Goal: Transaction & Acquisition: Purchase product/service

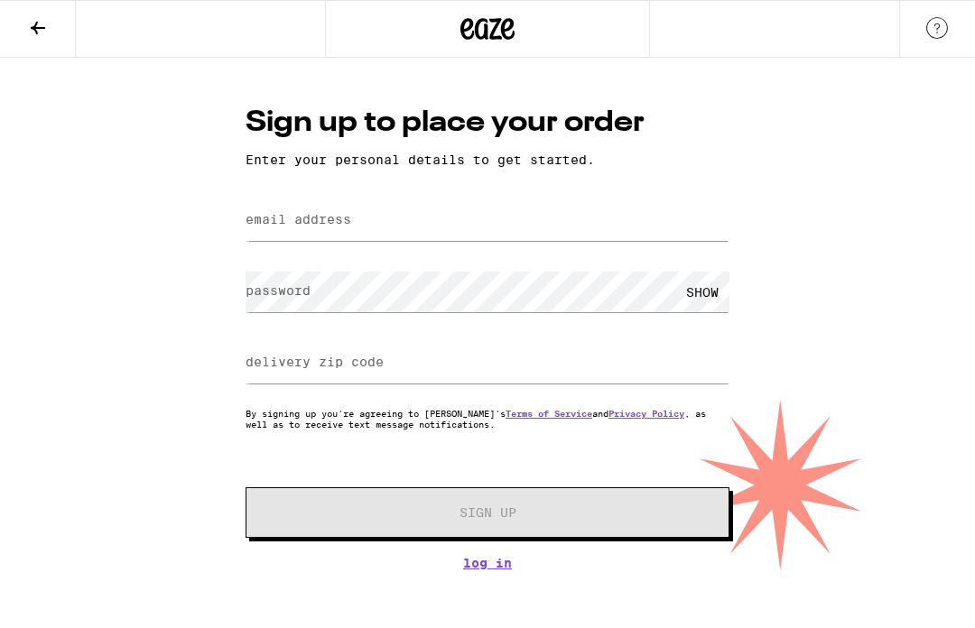
click at [311, 222] on label "email address" at bounding box center [299, 219] width 106 height 14
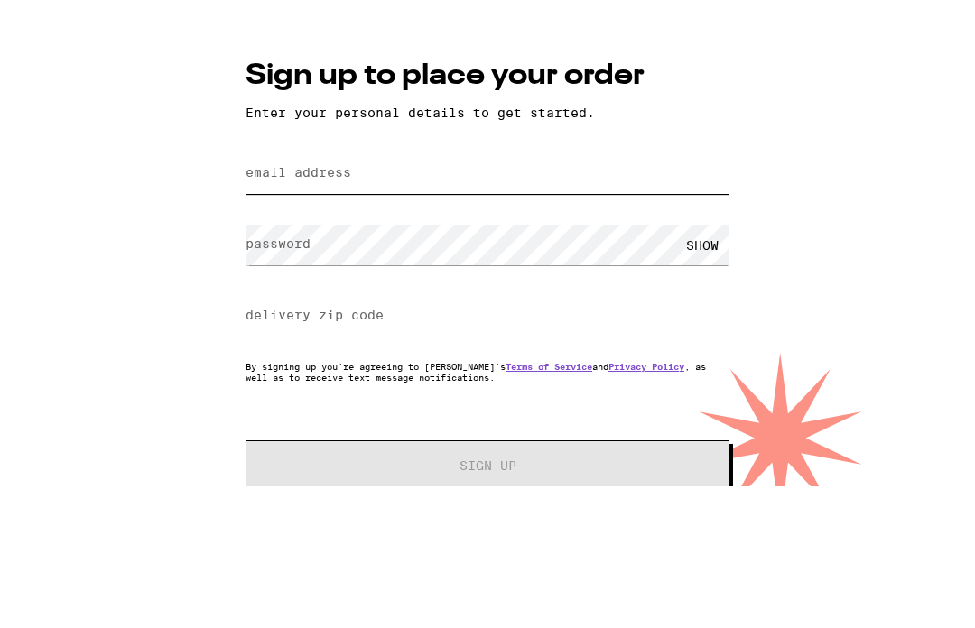
type input "[EMAIL_ADDRESS][DOMAIN_NAME]"
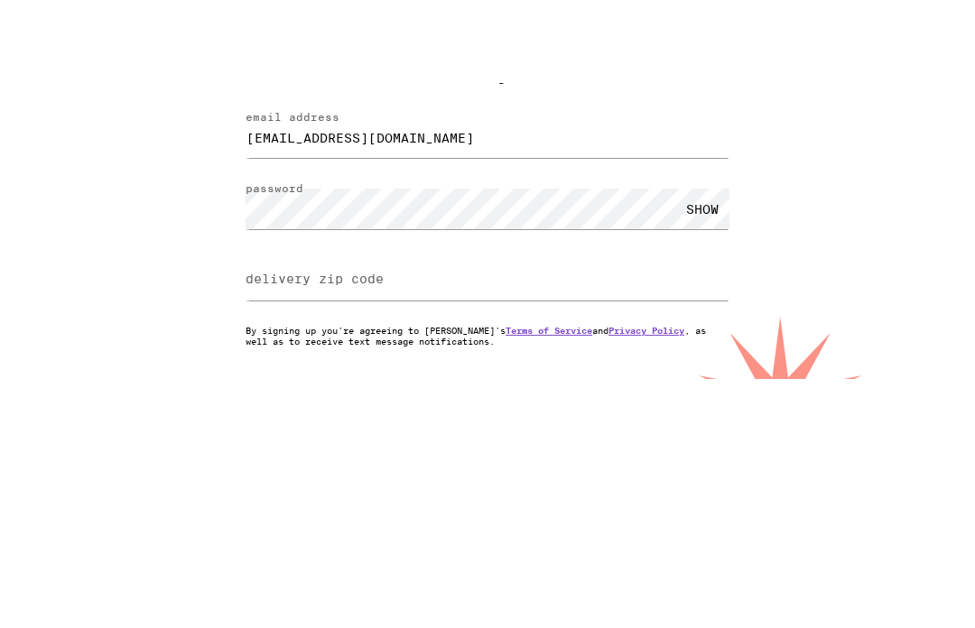
click at [715, 272] on div "SHOW" at bounding box center [702, 292] width 54 height 41
click at [456, 343] on input "delivery zip code" at bounding box center [488, 363] width 484 height 41
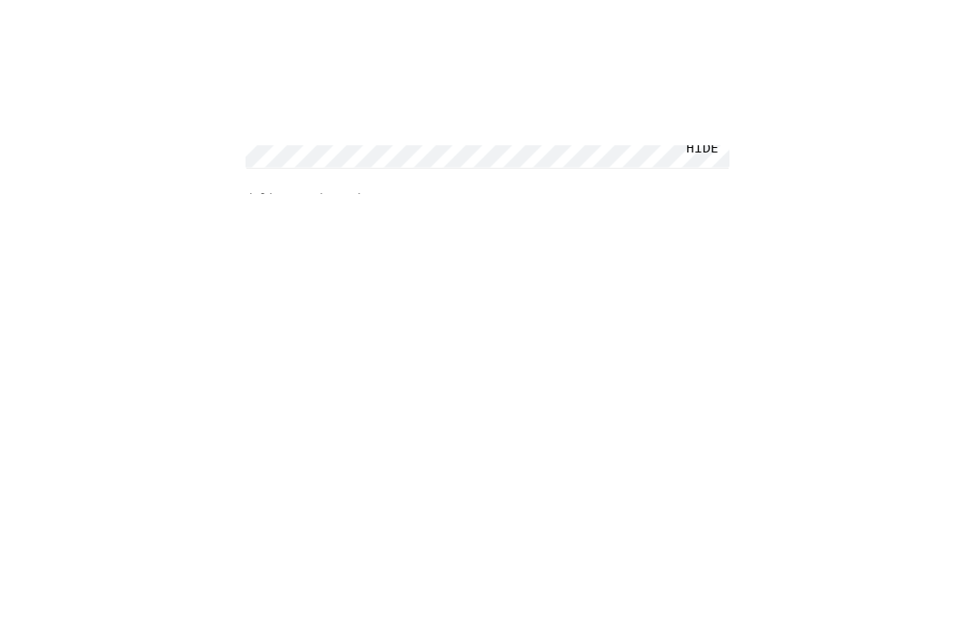
type input "92111"
click at [546, 506] on span "Sign Up" at bounding box center [487, 512] width 359 height 13
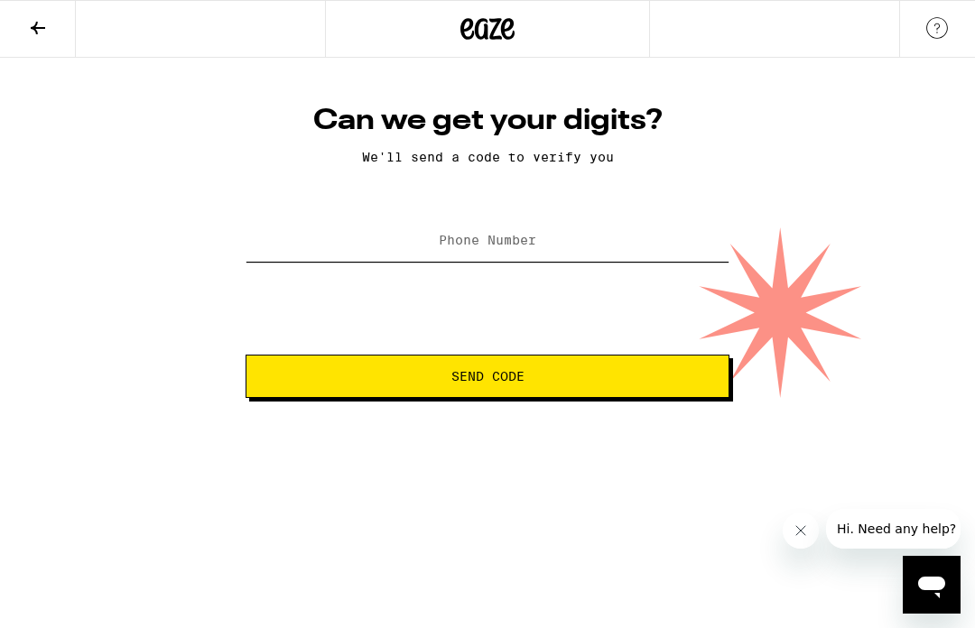
click at [374, 240] on input "Phone Number" at bounding box center [488, 241] width 484 height 41
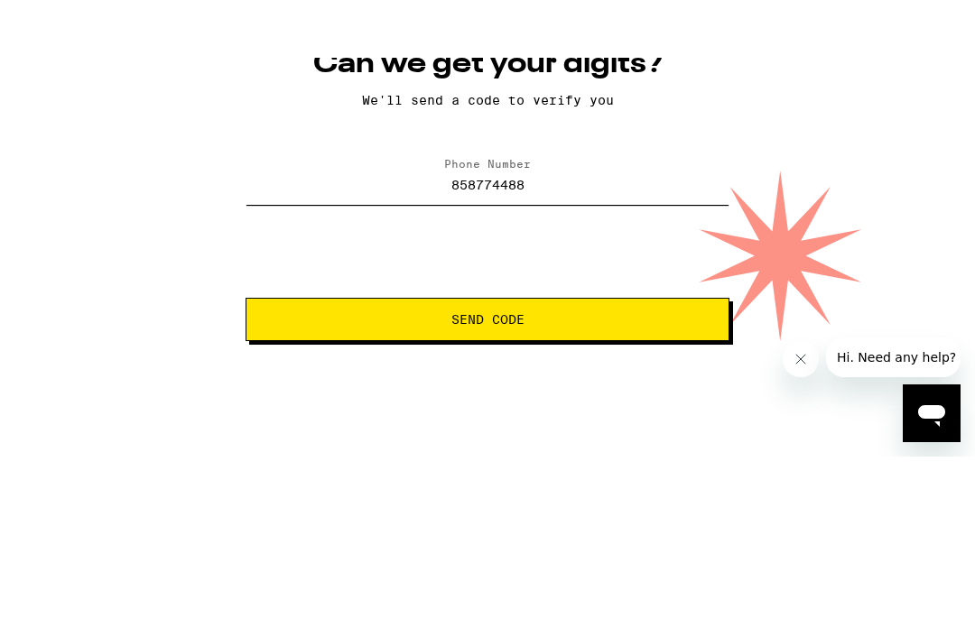
type input "[PHONE_NUMBER]"
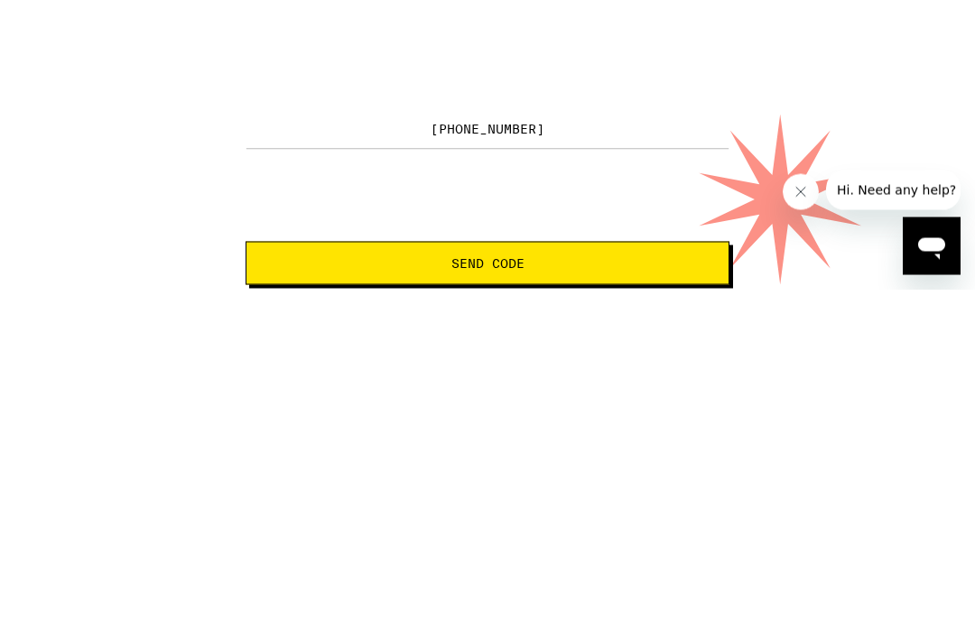
click at [574, 370] on span "Send Code" at bounding box center [487, 376] width 453 height 13
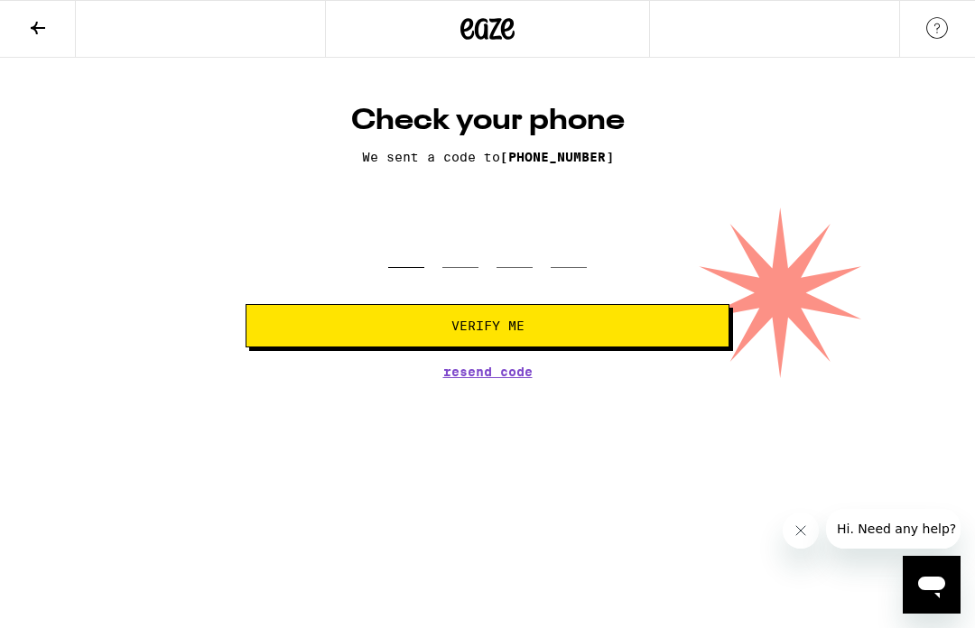
click at [423, 219] on input "tel" at bounding box center [406, 241] width 36 height 53
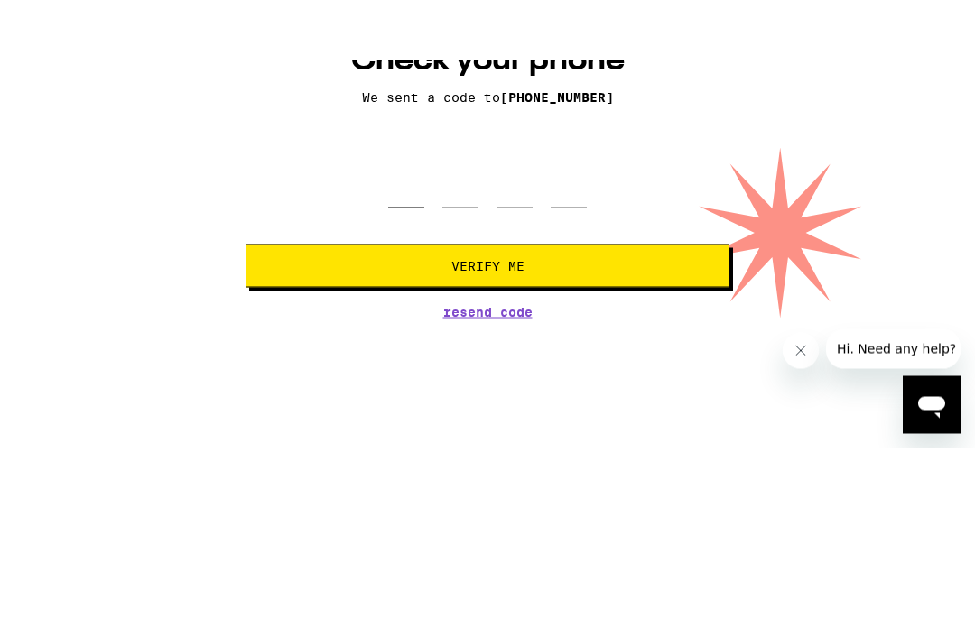
type input "9"
type input "8"
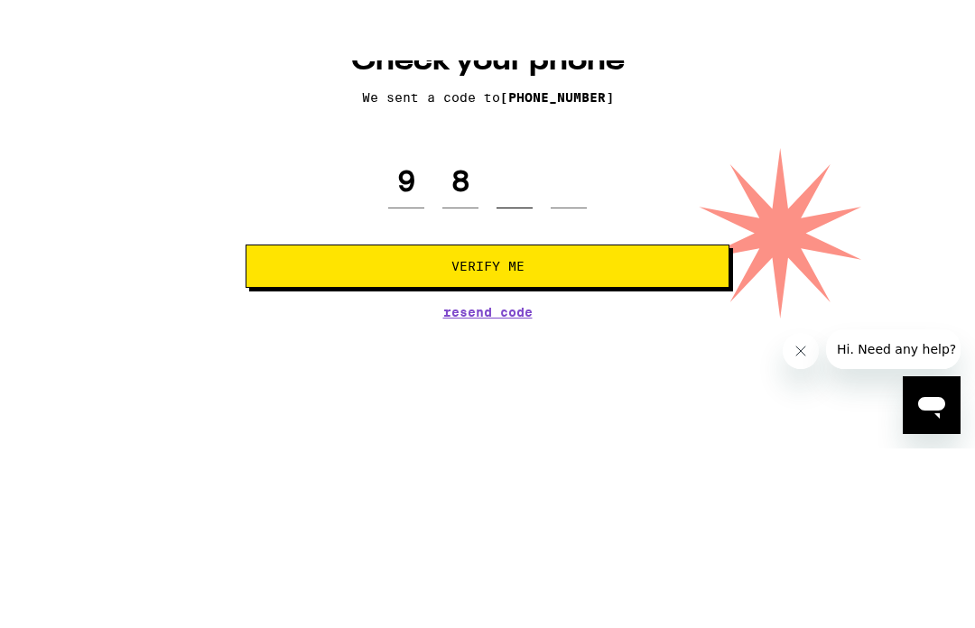
type input "5"
type input "7"
click at [582, 320] on span "Verify Me" at bounding box center [487, 326] width 453 height 13
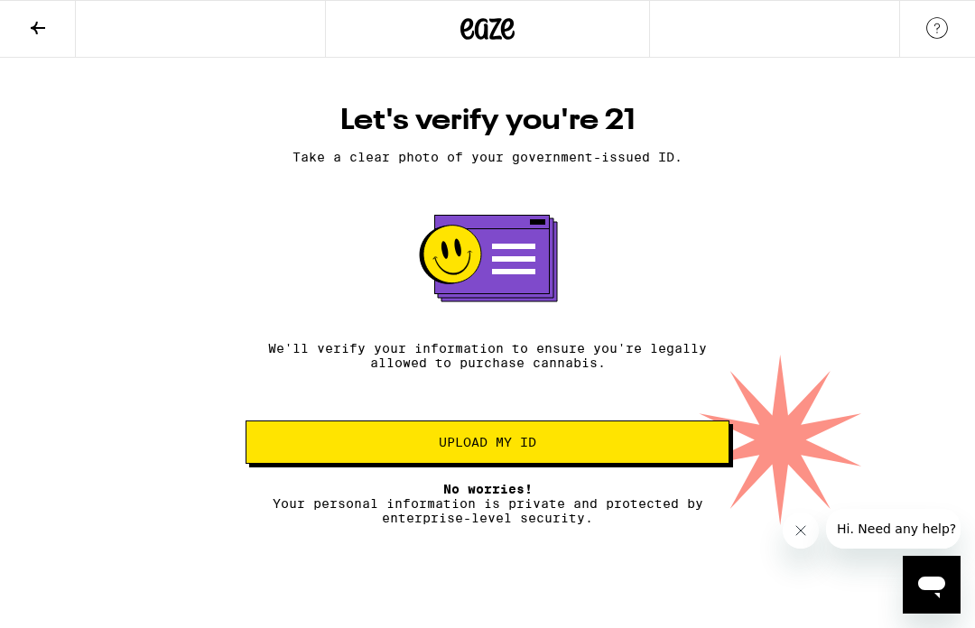
click at [546, 449] on span "Upload my ID" at bounding box center [487, 442] width 453 height 13
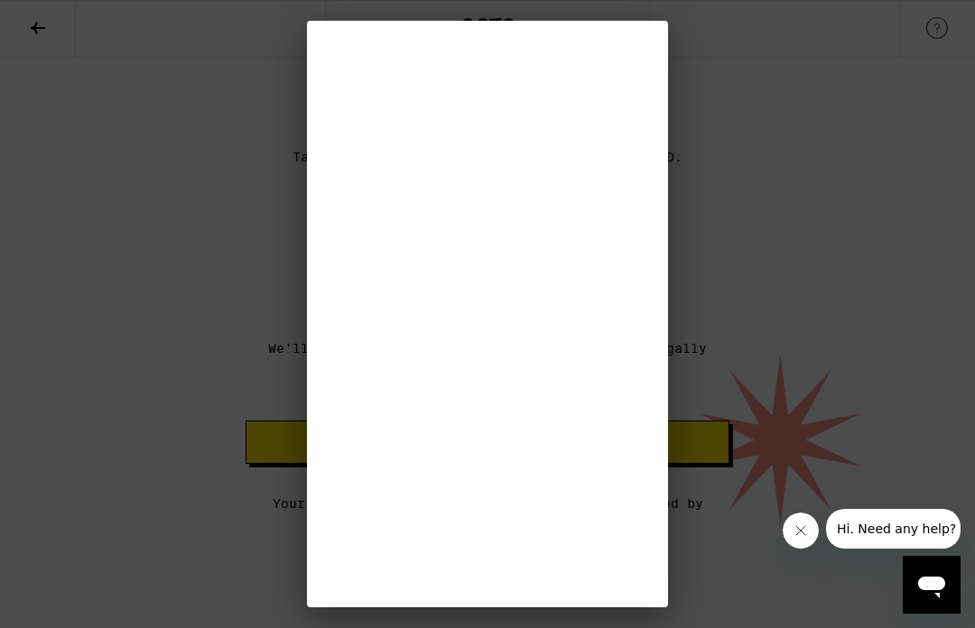
click at [799, 523] on button "Close message from company" at bounding box center [800, 531] width 36 height 36
click at [826, 558] on div at bounding box center [487, 314] width 975 height 628
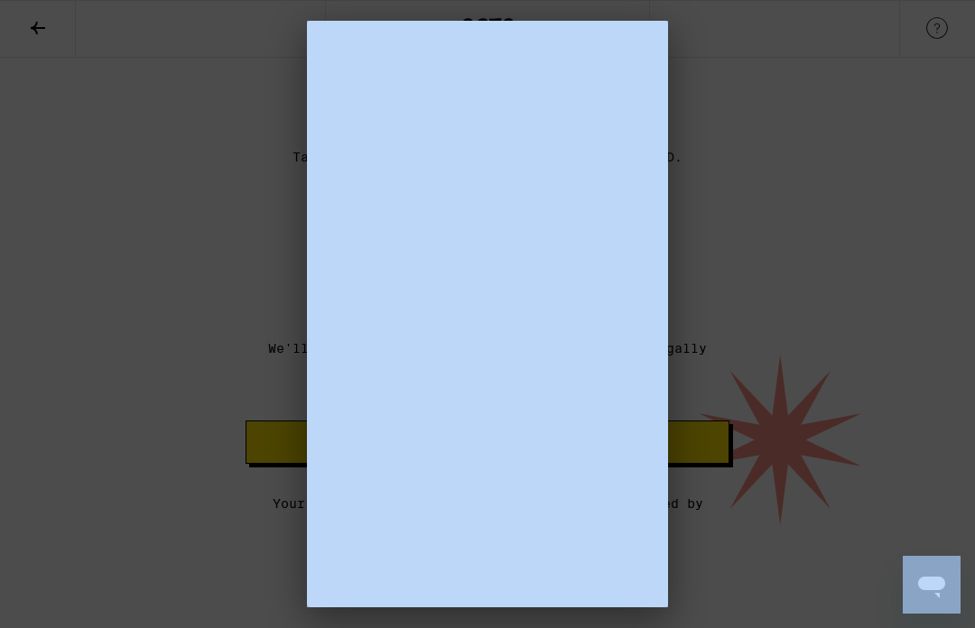
click at [430, 614] on div at bounding box center [487, 314] width 975 height 628
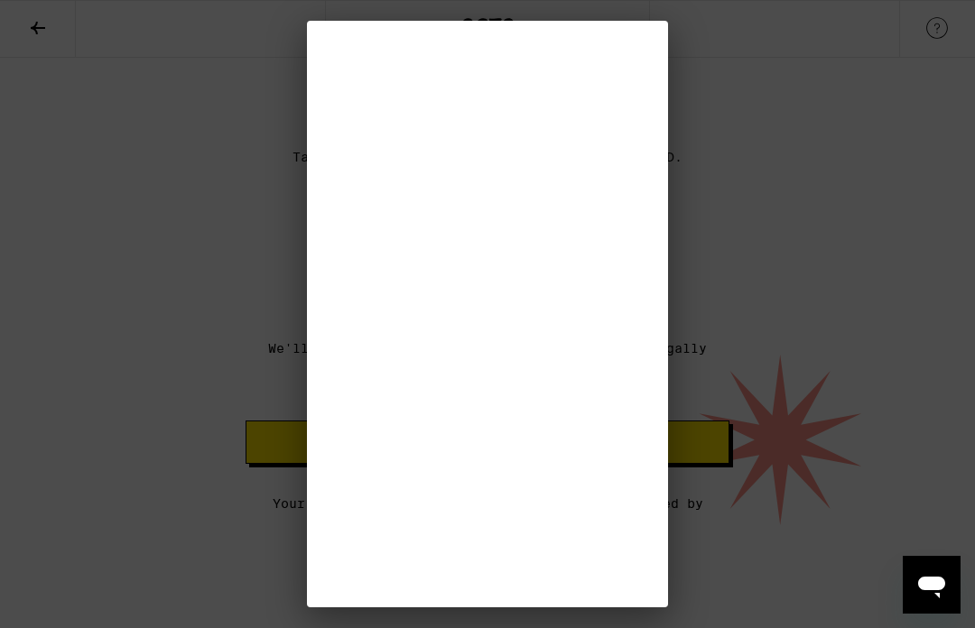
click at [527, 613] on div at bounding box center [487, 314] width 975 height 628
click at [511, 622] on div at bounding box center [487, 314] width 975 height 628
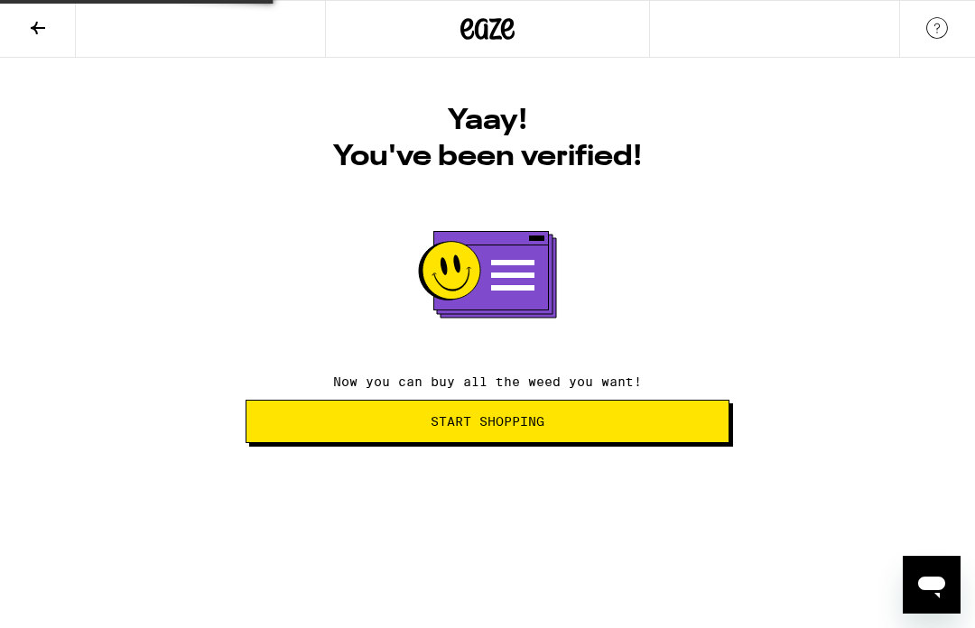
click at [490, 409] on button "Start Shopping" at bounding box center [488, 421] width 484 height 43
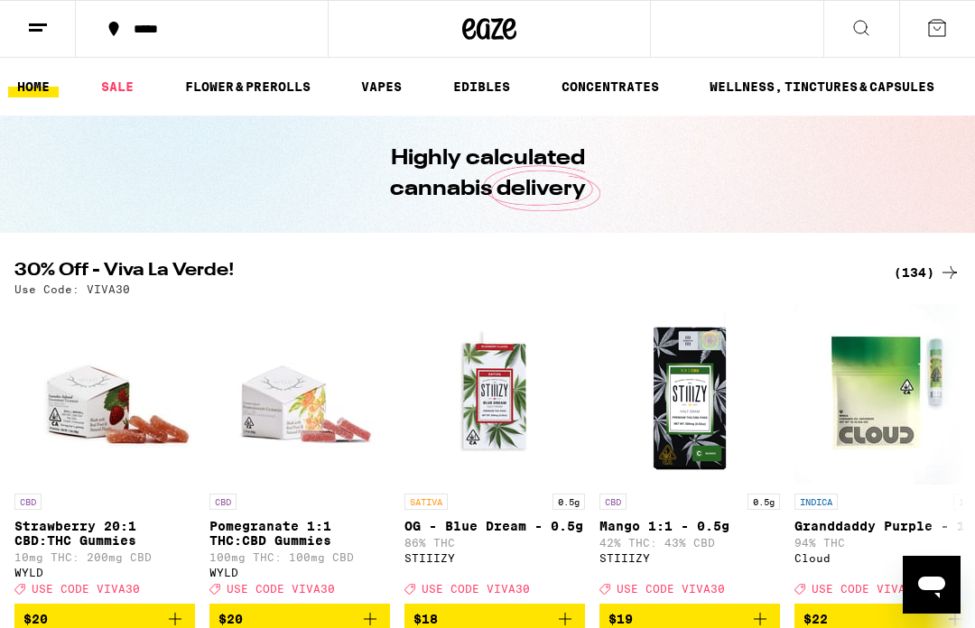
click at [127, 79] on link "SALE" at bounding box center [117, 87] width 51 height 22
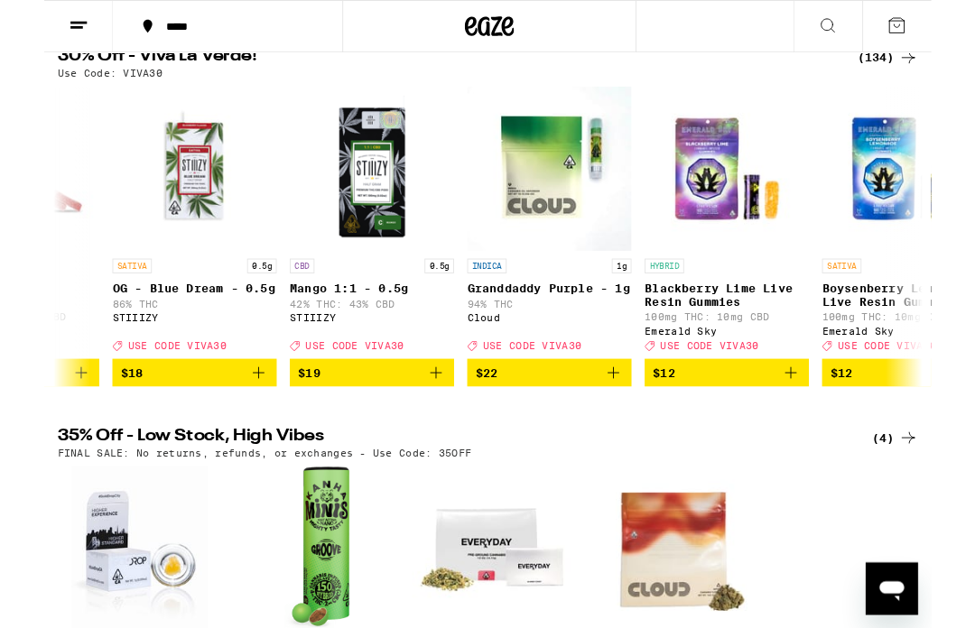
scroll to position [0, 331]
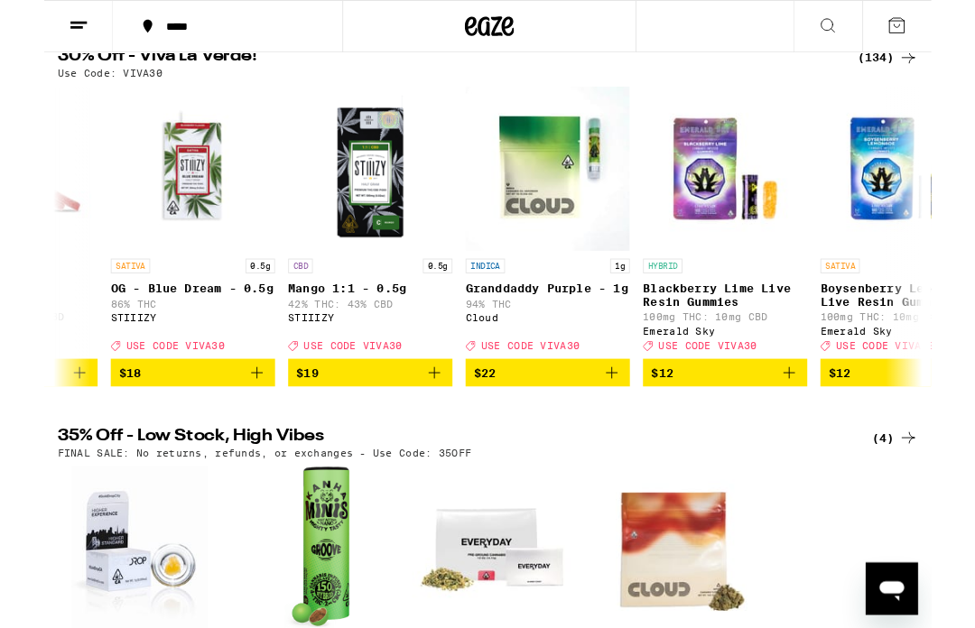
click at [626, 421] on icon "Add to bag" at bounding box center [624, 410] width 22 height 22
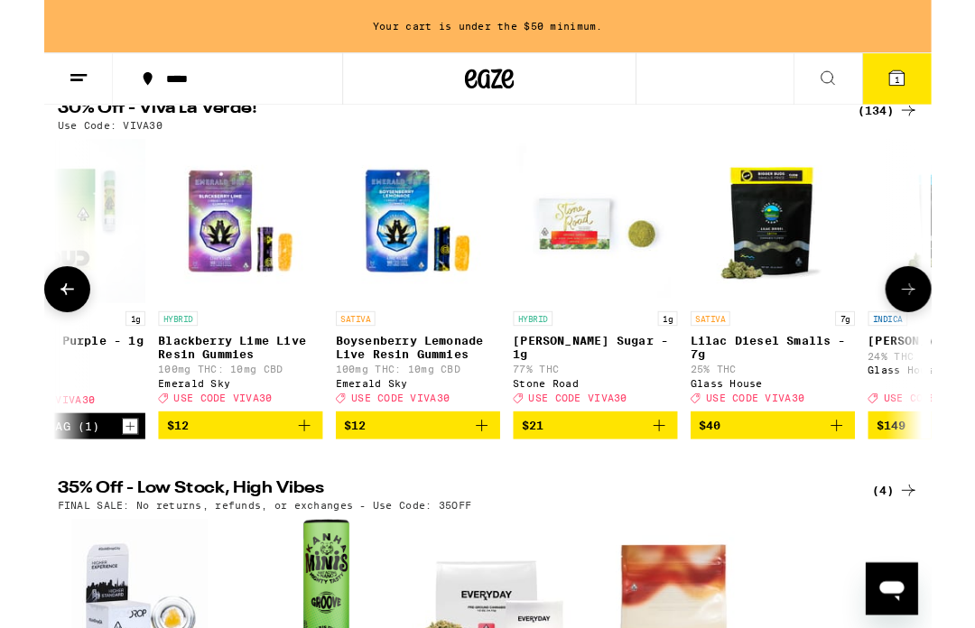
scroll to position [0, 869]
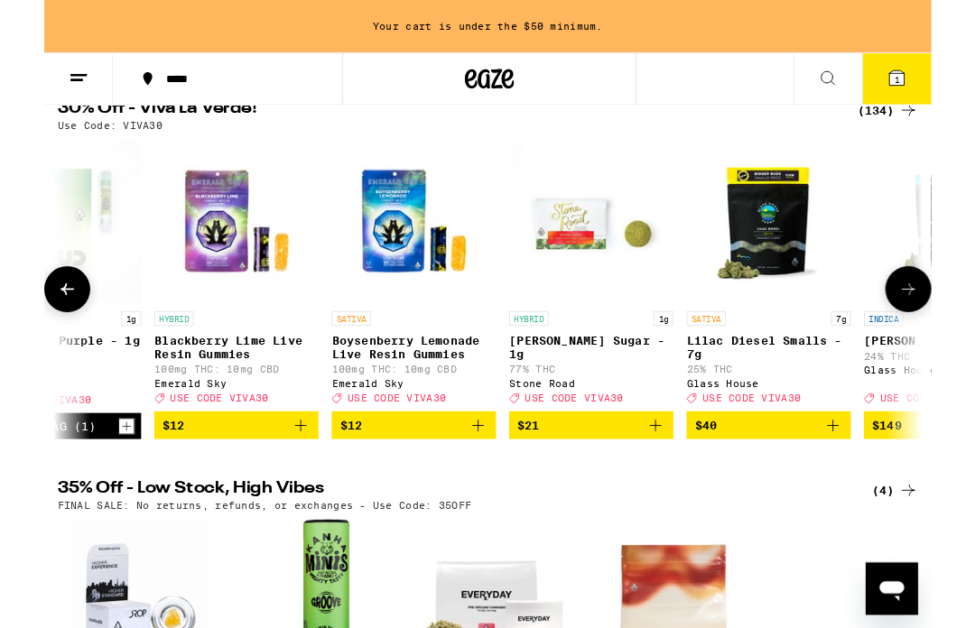
click at [571, 280] on img "Open page for Oreo Biscotti Sugar - 1g from Stone Road" at bounding box center [601, 243] width 181 height 181
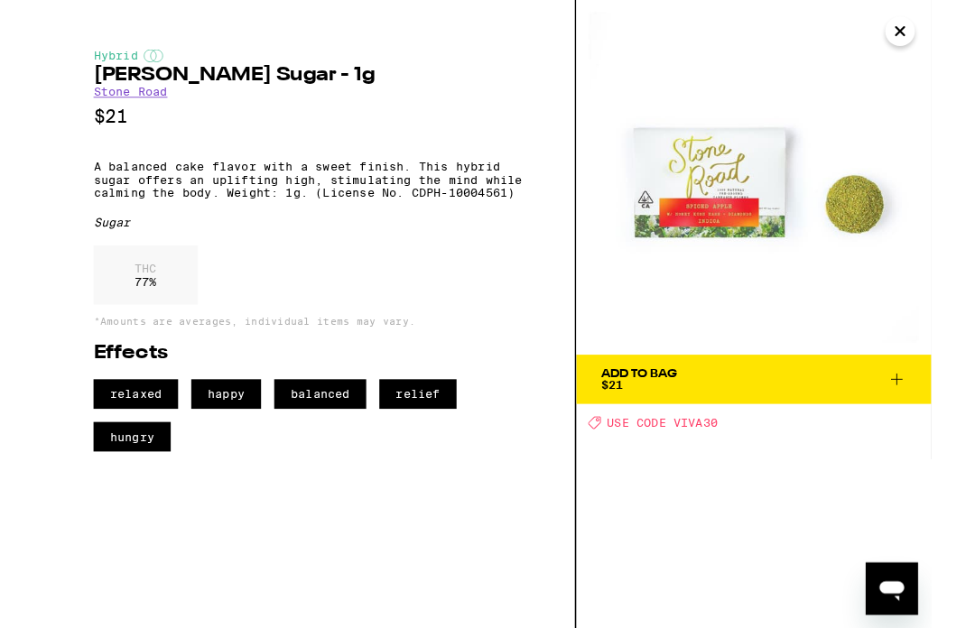
click at [947, 31] on icon "Close" at bounding box center [941, 34] width 22 height 27
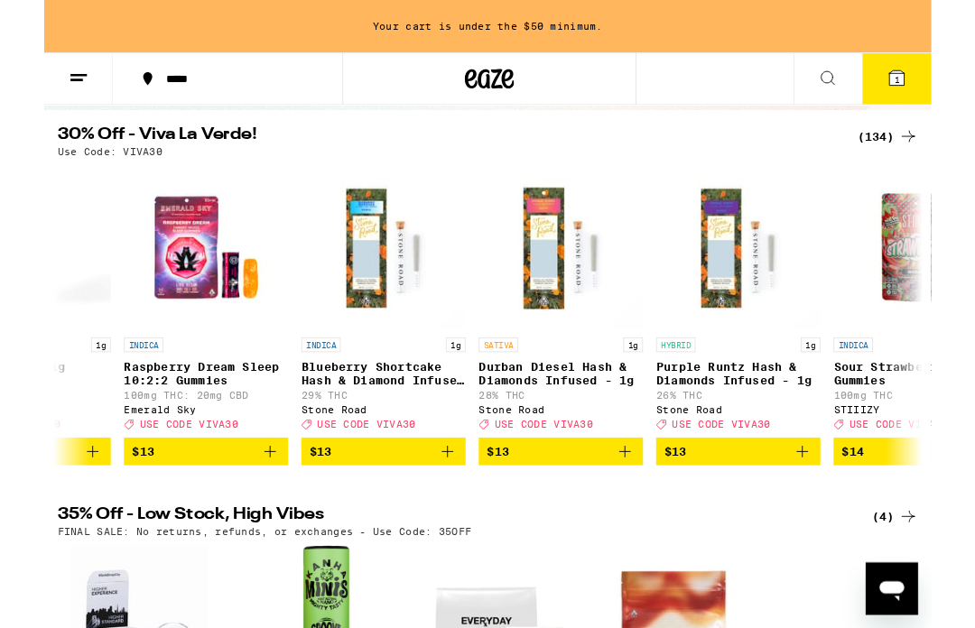
scroll to position [0, 4418]
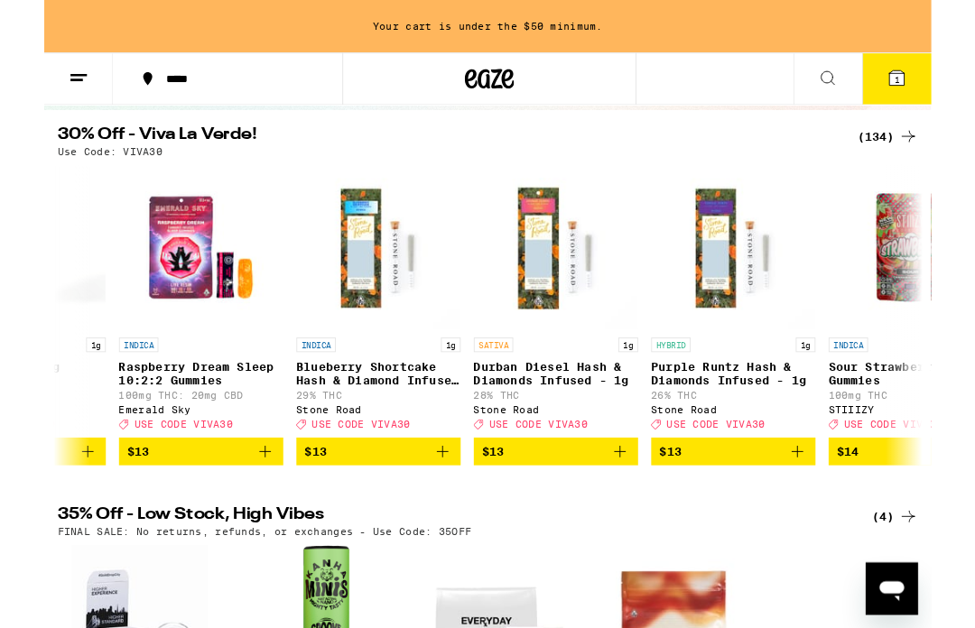
click at [431, 506] on icon "Add to bag" at bounding box center [438, 497] width 22 height 22
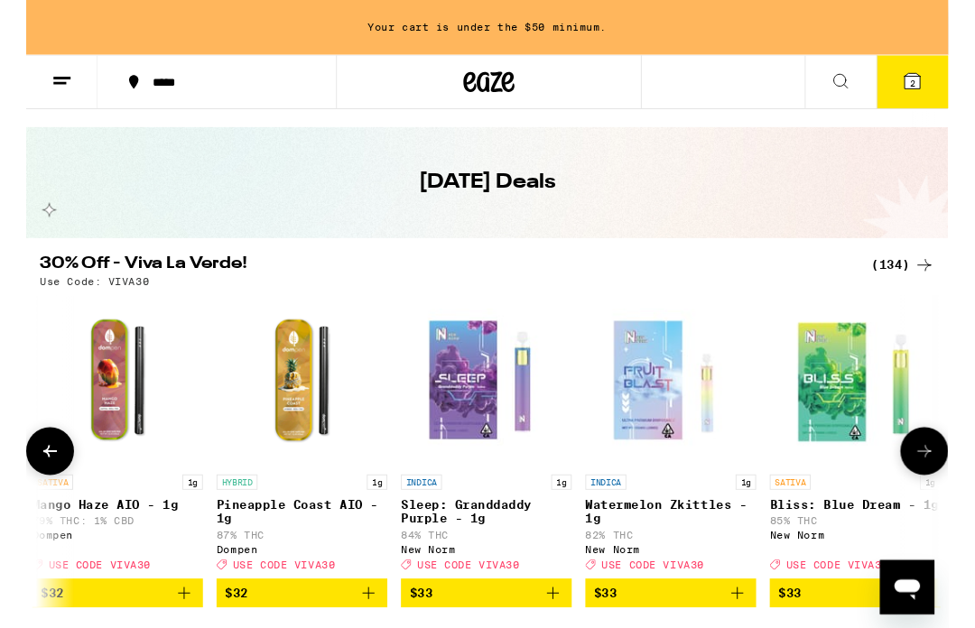
scroll to position [0, 0]
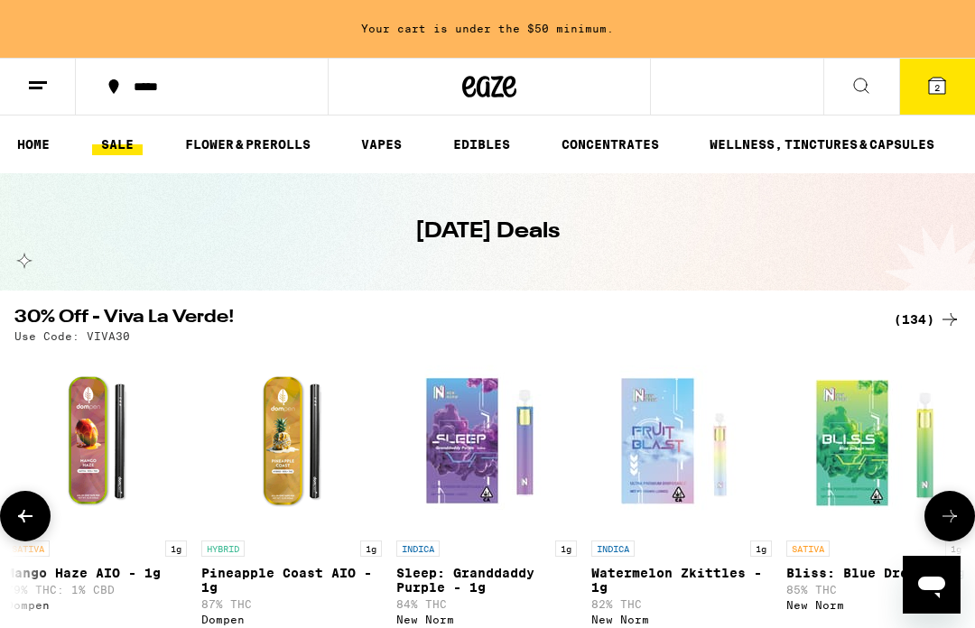
click at [378, 136] on link "VAPES" at bounding box center [381, 145] width 59 height 22
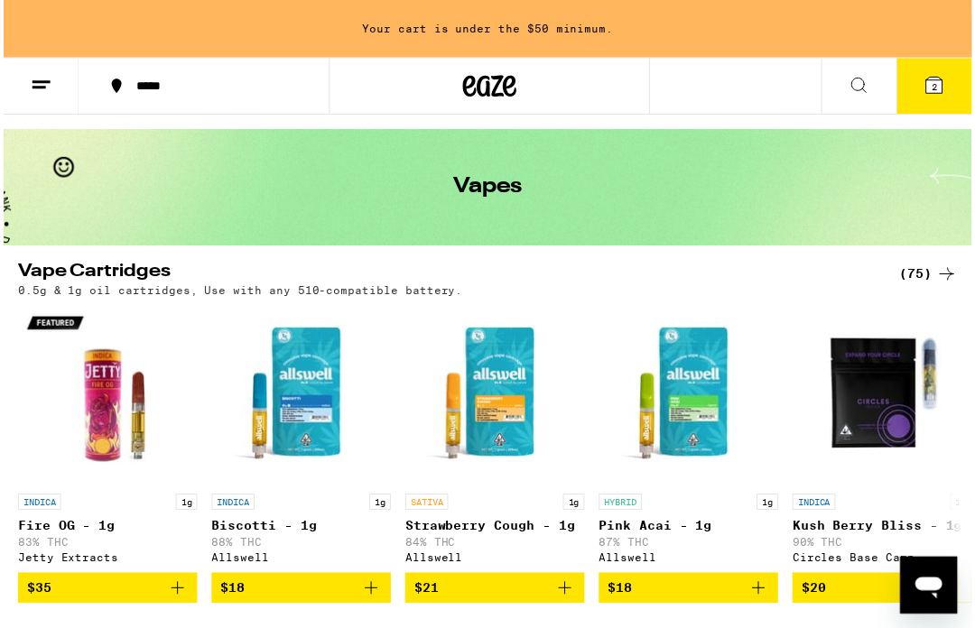
scroll to position [48, 0]
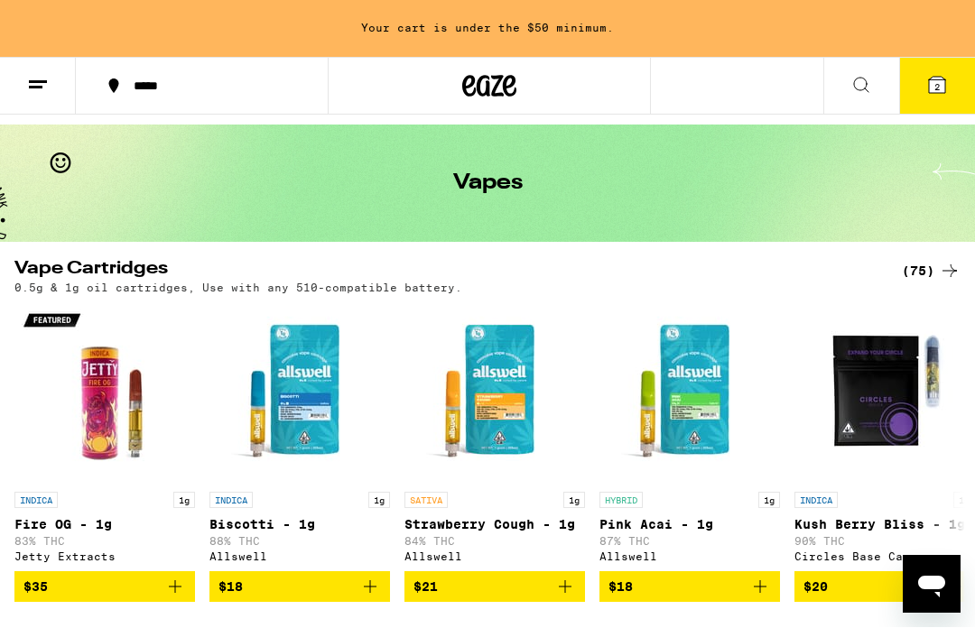
click at [938, 262] on div "(75)" at bounding box center [931, 272] width 59 height 22
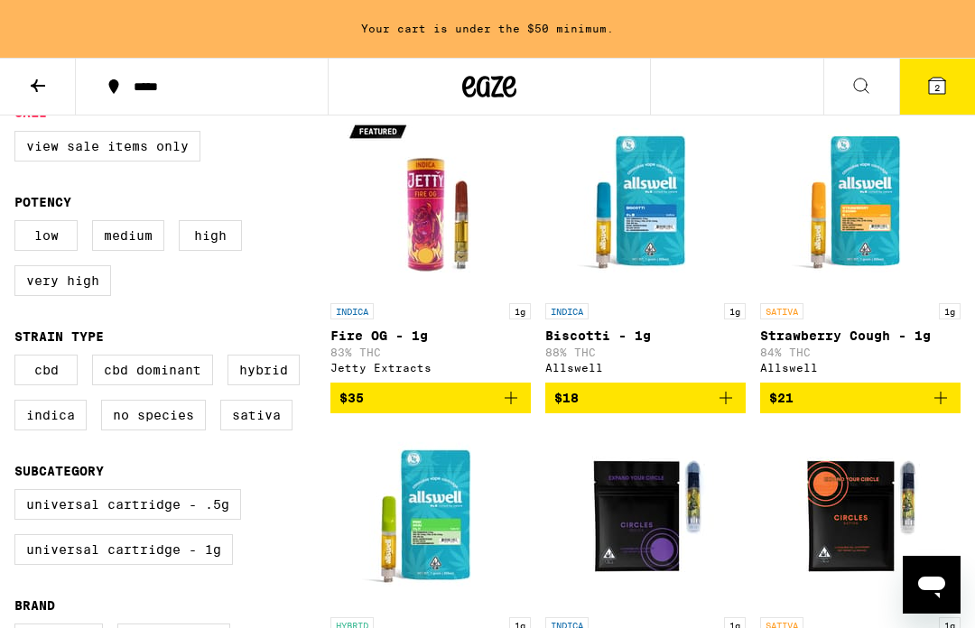
scroll to position [199, 0]
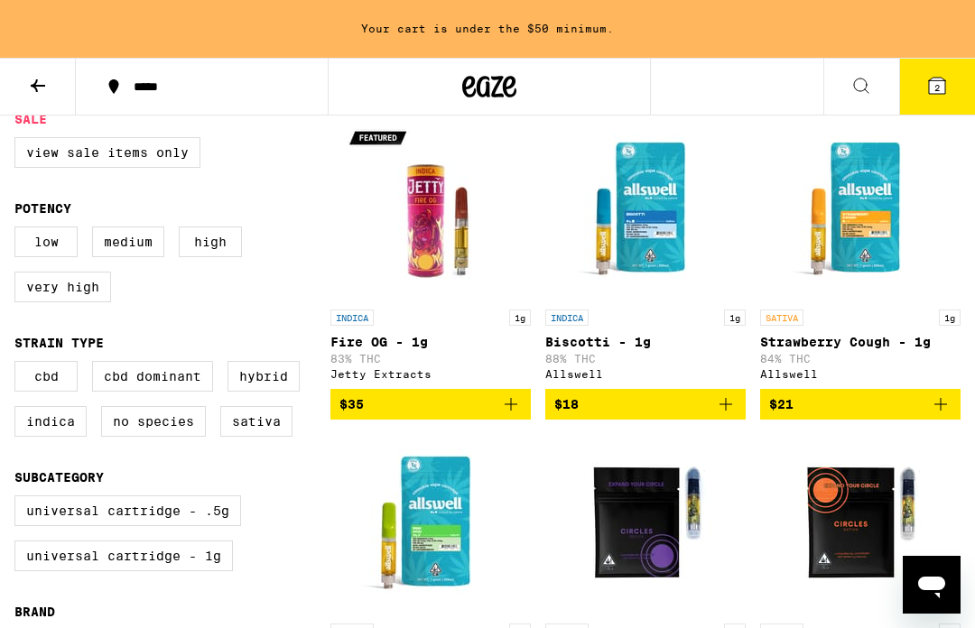
click at [76, 302] on label "Very High" at bounding box center [62, 287] width 97 height 31
click at [19, 230] on input "Very High" at bounding box center [18, 229] width 1 height 1
checkbox input "true"
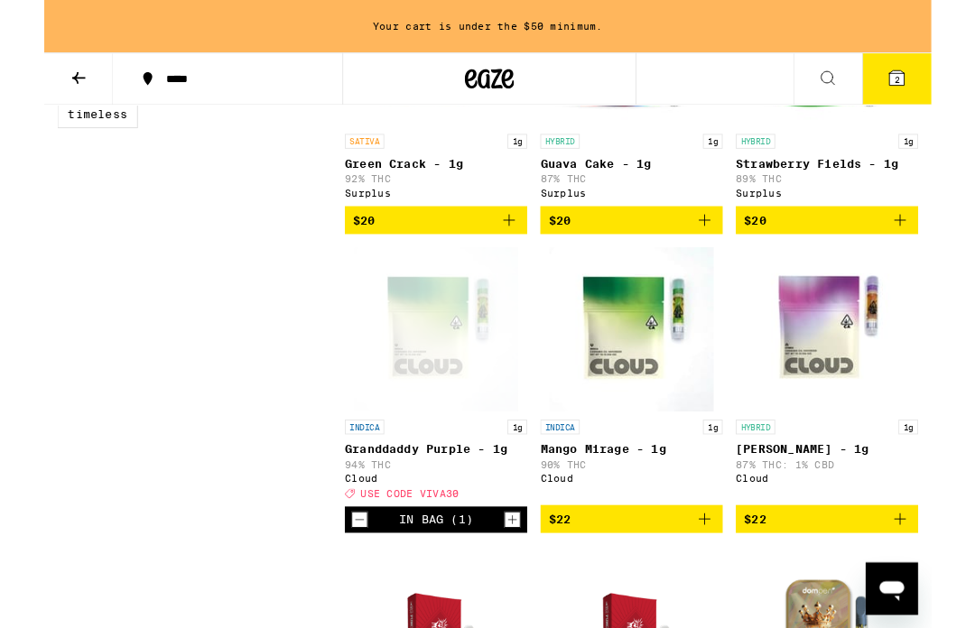
scroll to position [994, 0]
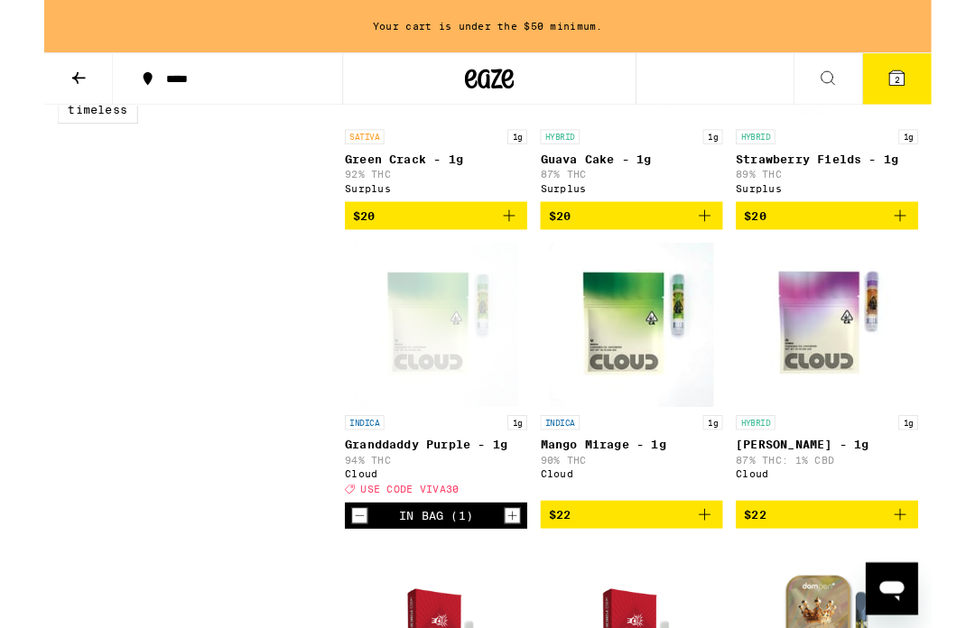
click at [733, 577] on icon "Add to bag" at bounding box center [726, 566] width 22 height 22
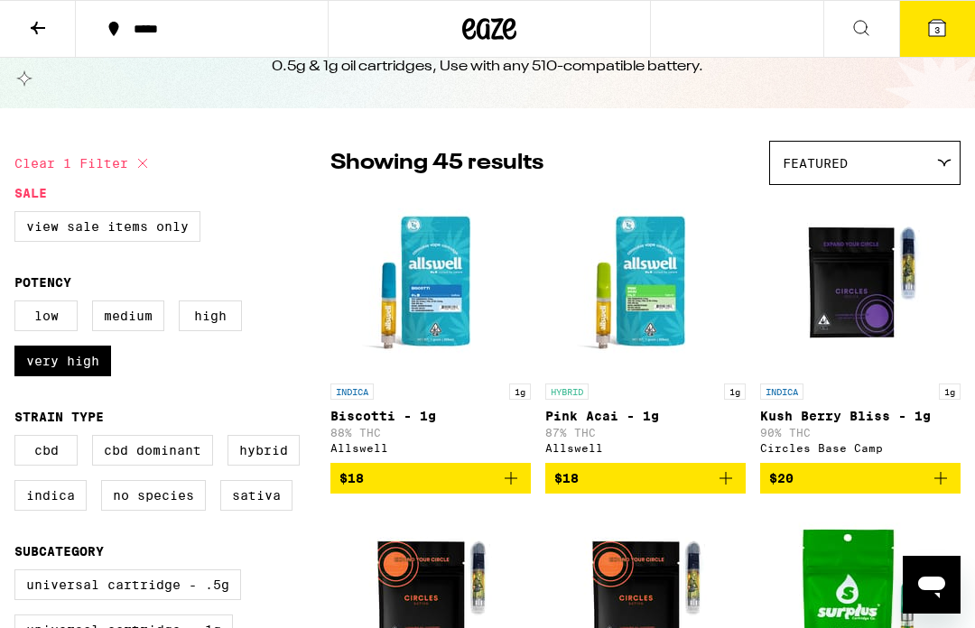
scroll to position [0, 0]
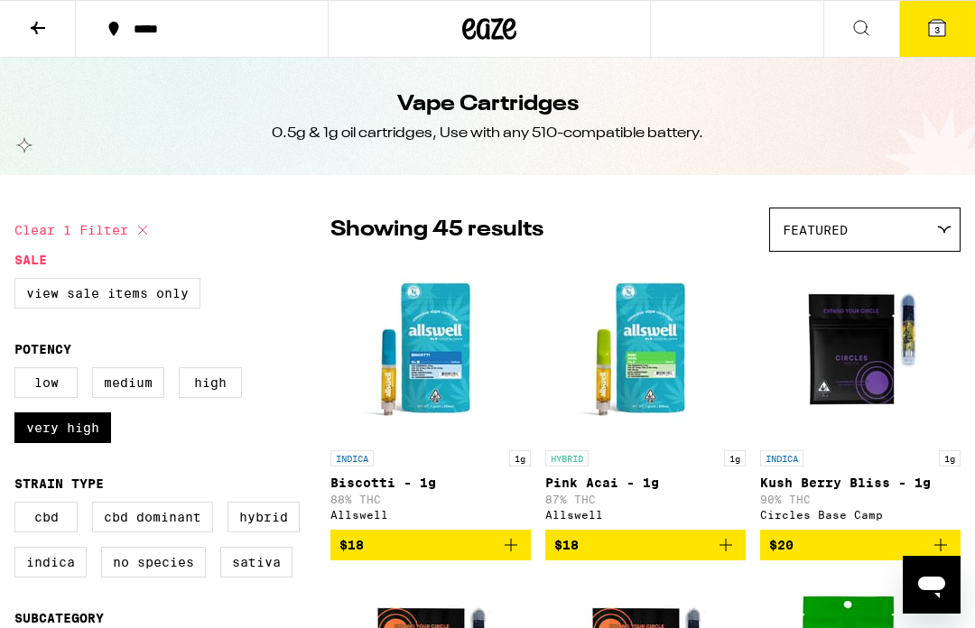
click at [963, 14] on button "3" at bounding box center [937, 29] width 76 height 56
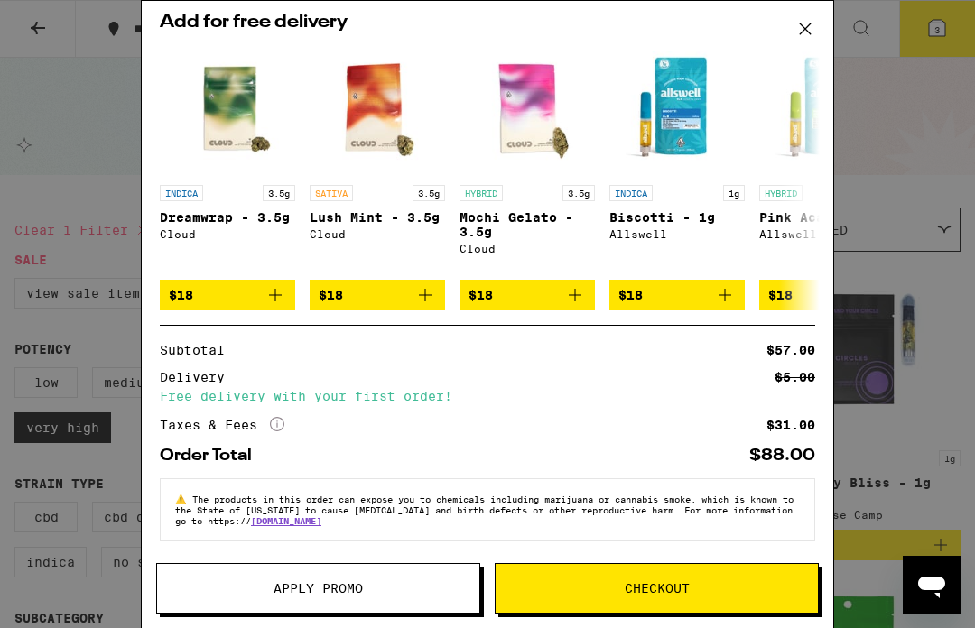
scroll to position [278, 0]
click at [367, 569] on button "Apply Promo" at bounding box center [318, 588] width 324 height 51
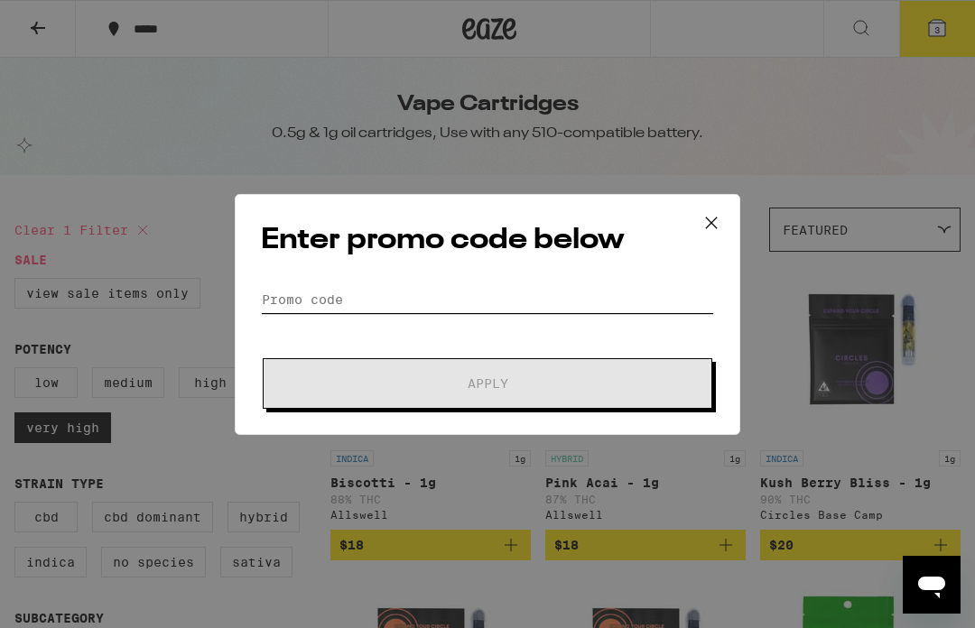
click at [355, 286] on input "Promo Code" at bounding box center [487, 299] width 453 height 27
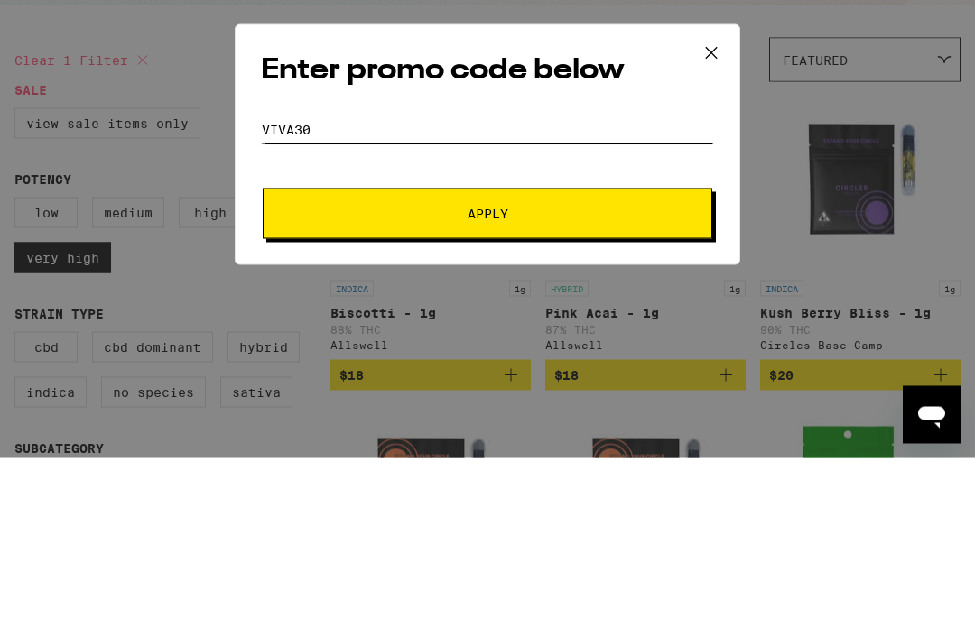
type input "Viva30"
click at [544, 358] on button "Apply" at bounding box center [488, 383] width 450 height 51
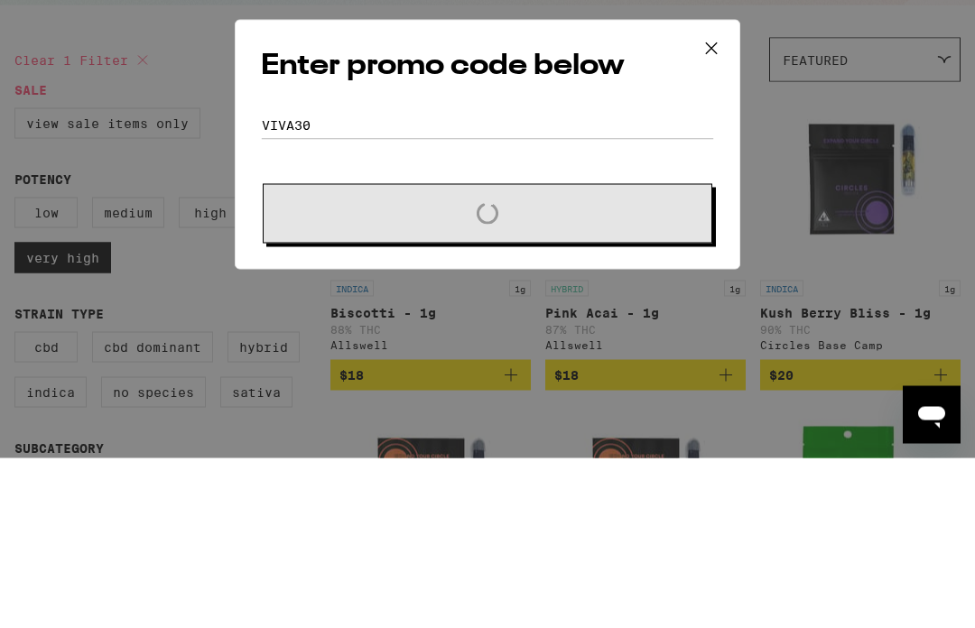
scroll to position [171, 0]
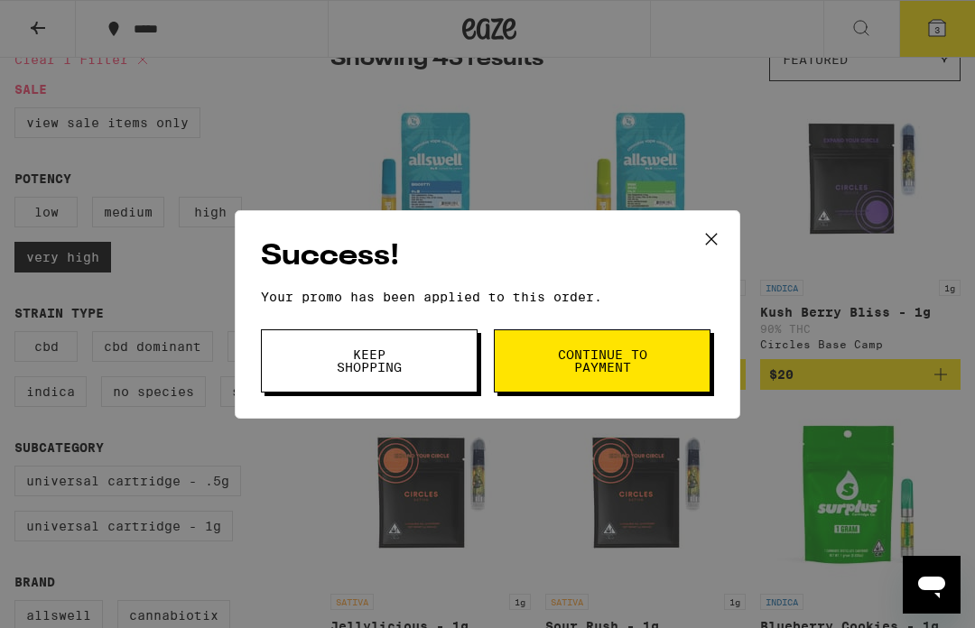
click at [608, 370] on span "Continue to payment" at bounding box center [602, 360] width 92 height 25
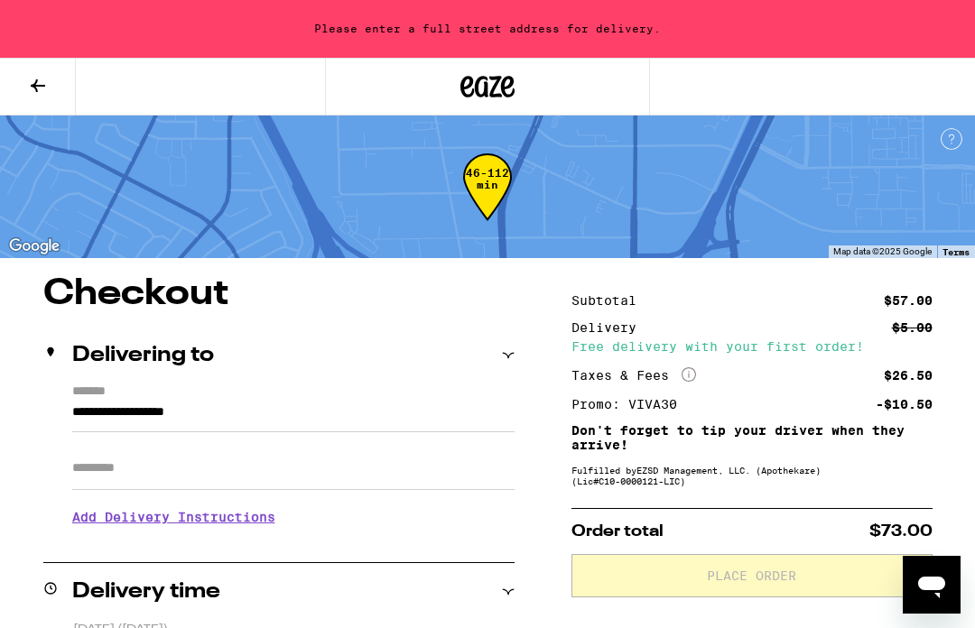
click at [38, 88] on icon at bounding box center [38, 86] width 22 height 22
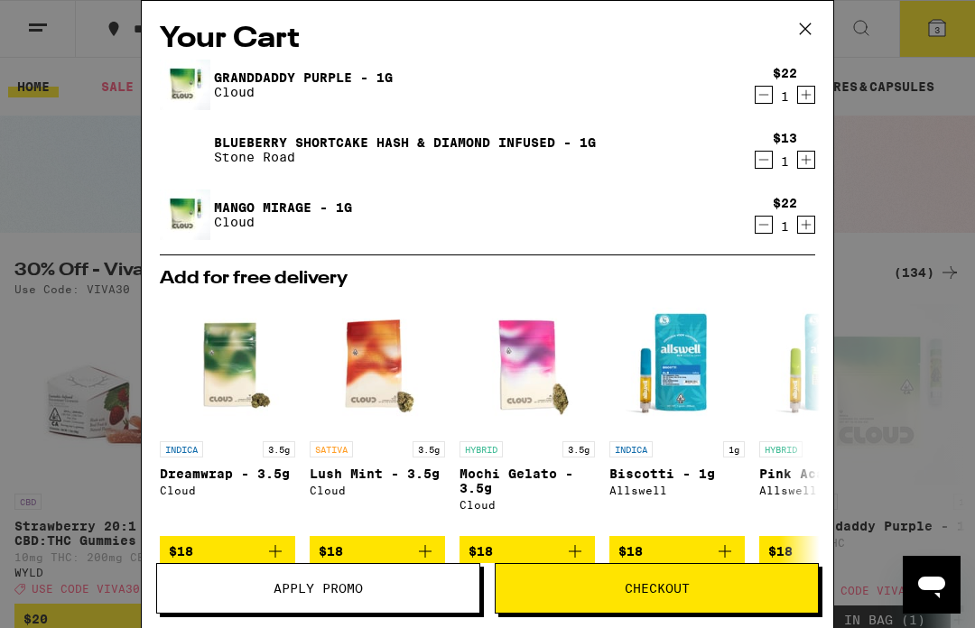
click at [804, 40] on icon at bounding box center [805, 28] width 27 height 27
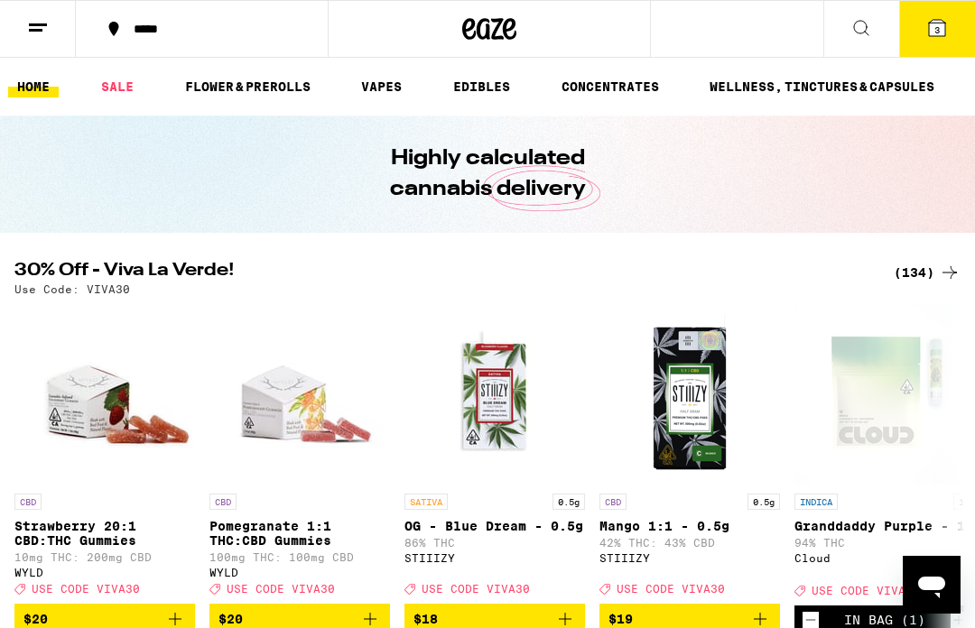
click at [33, 30] on line at bounding box center [36, 30] width 14 height 0
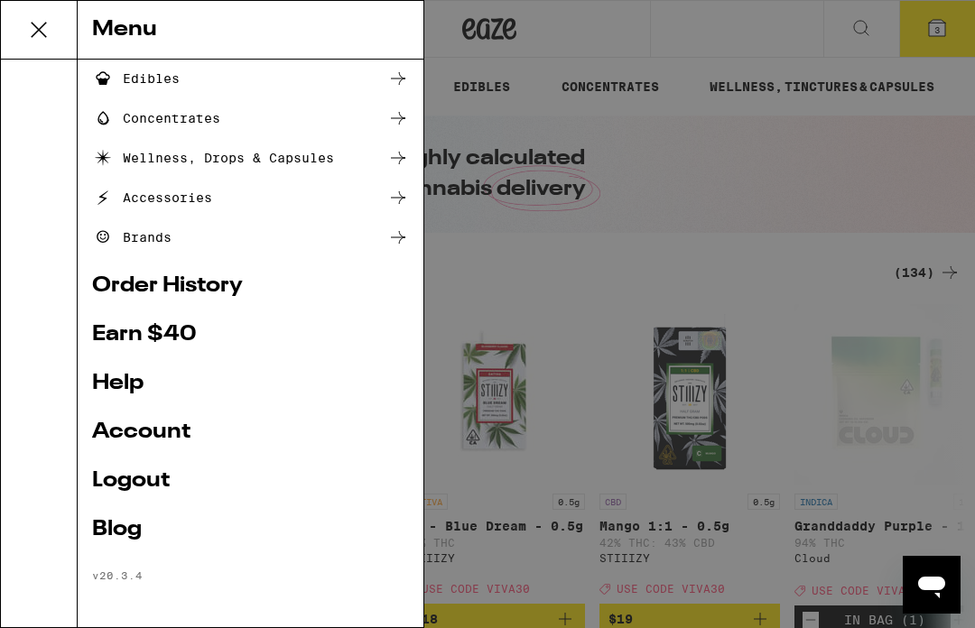
scroll to position [202, 0]
click at [181, 422] on link "Account" at bounding box center [250, 433] width 317 height 22
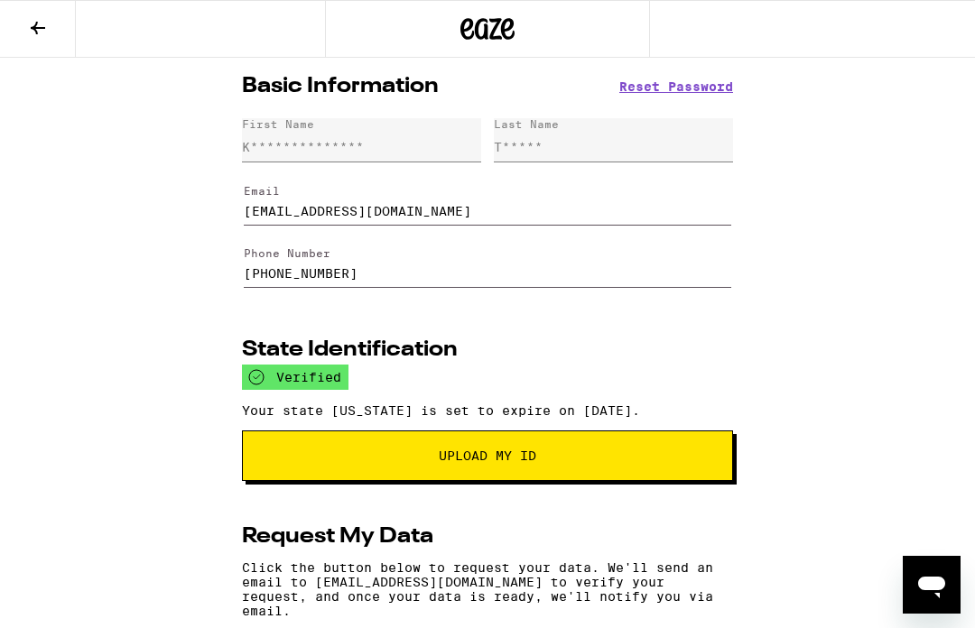
click at [26, 15] on button at bounding box center [38, 29] width 76 height 57
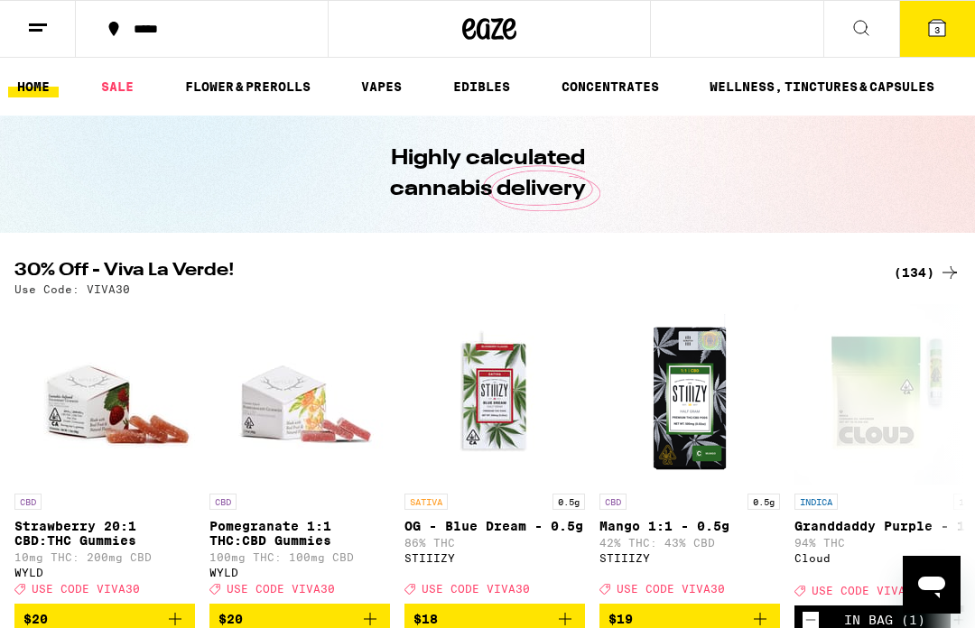
click at [925, 26] on button "3" at bounding box center [937, 29] width 76 height 56
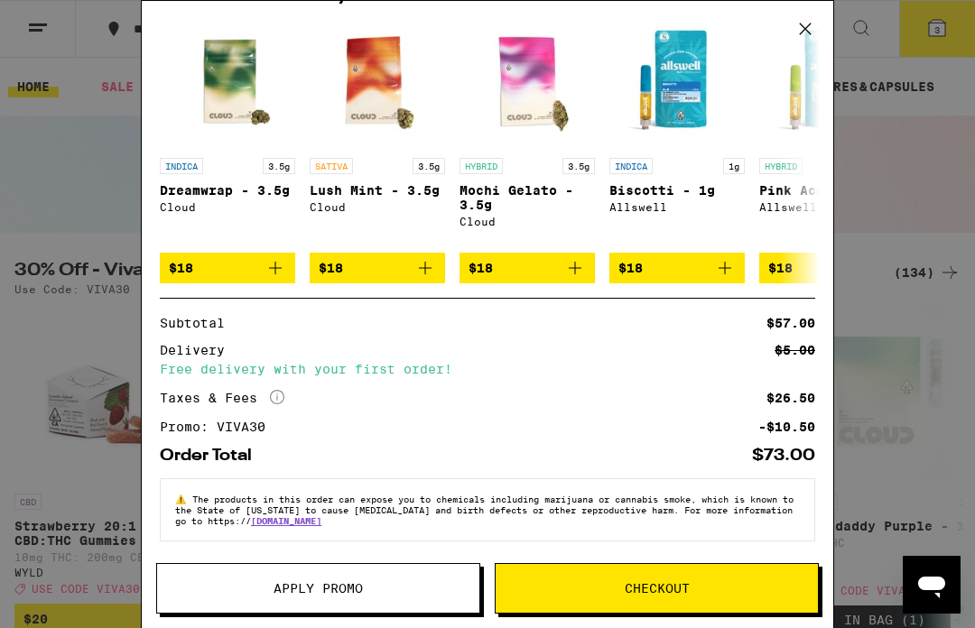
scroll to position [305, 0]
click at [363, 594] on span "Apply Promo" at bounding box center [318, 588] width 89 height 13
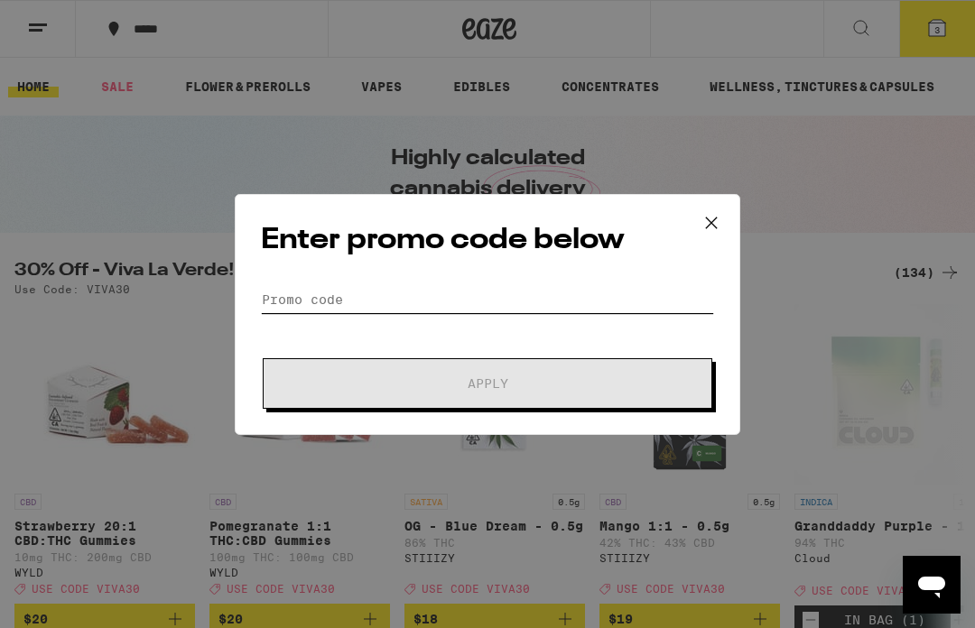
click at [351, 294] on input "Promo Code" at bounding box center [487, 299] width 453 height 27
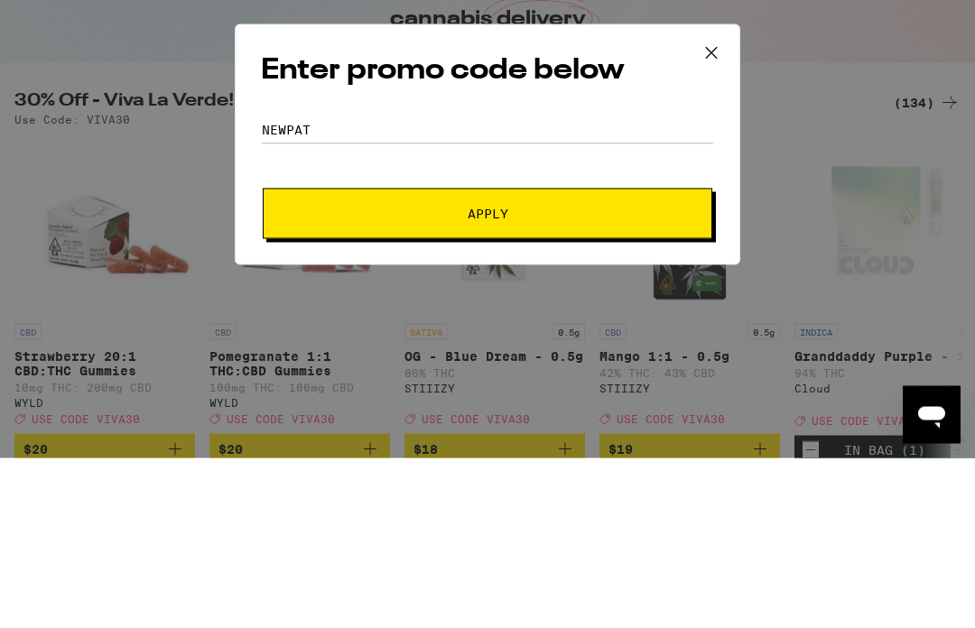
click at [565, 377] on span "Apply" at bounding box center [487, 383] width 325 height 13
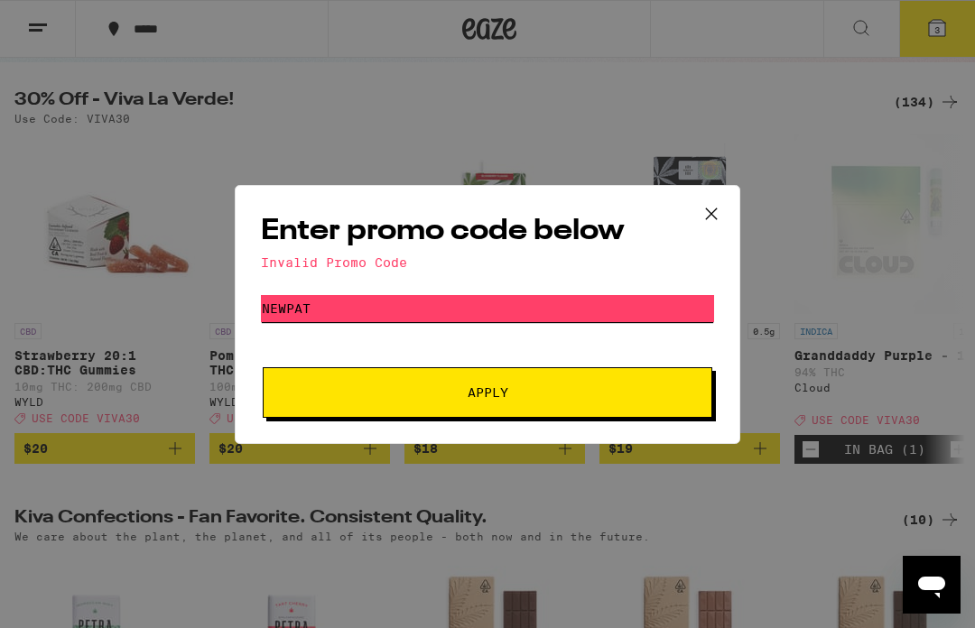
click at [344, 308] on input "Newpat" at bounding box center [487, 308] width 453 height 27
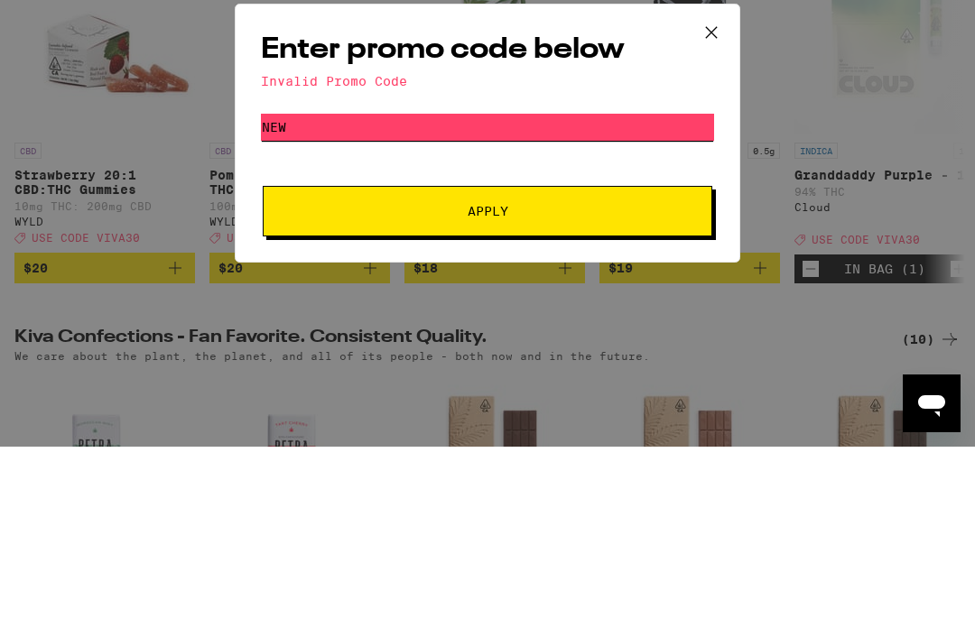
type input "New"
click at [576, 367] on button "Apply" at bounding box center [488, 392] width 450 height 51
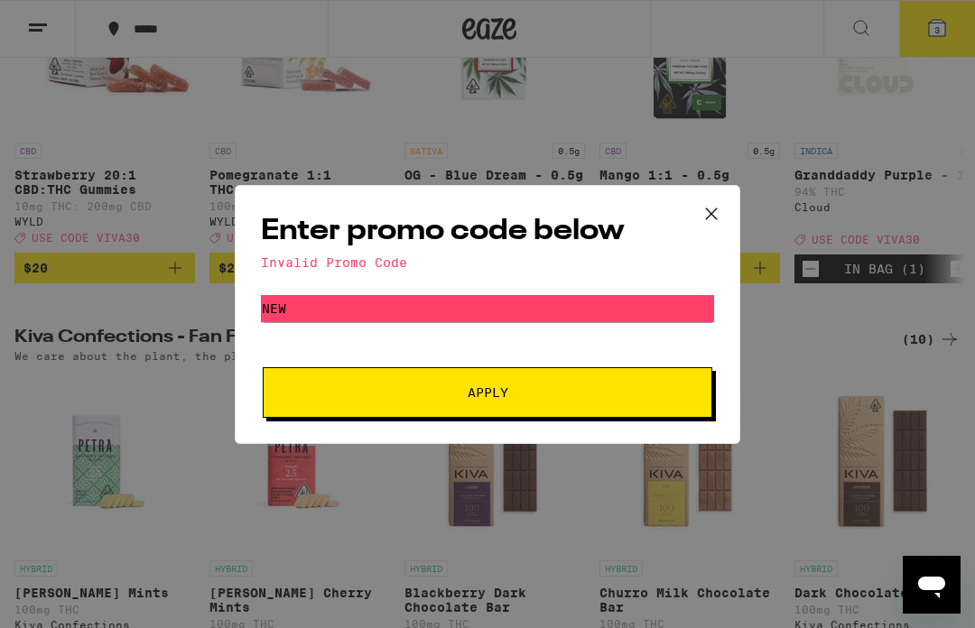
click at [709, 211] on icon at bounding box center [711, 213] width 27 height 27
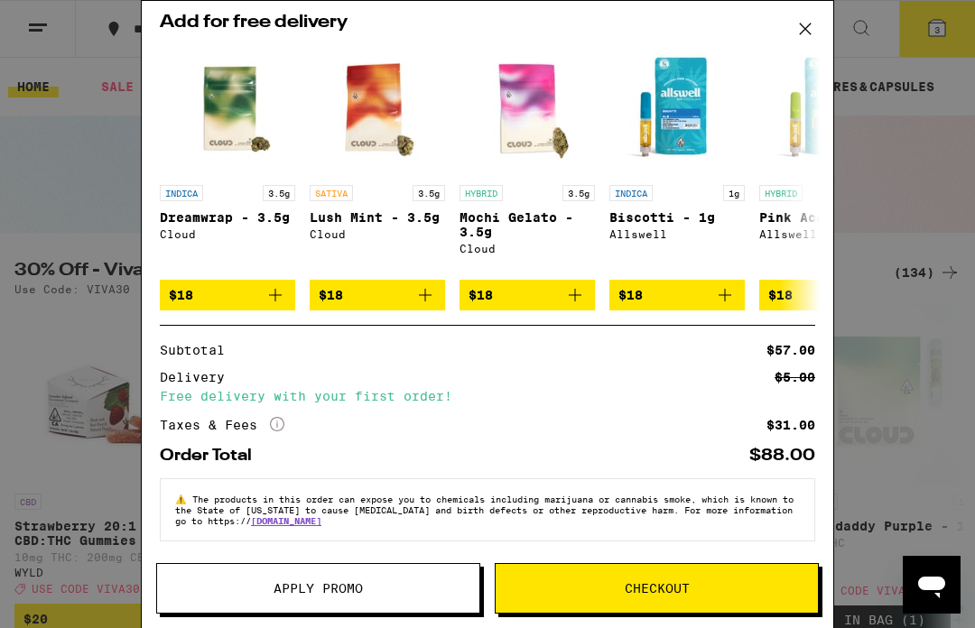
scroll to position [278, 0]
click at [394, 371] on div "Delivery $5.00" at bounding box center [487, 377] width 655 height 13
click at [701, 598] on button "Checkout" at bounding box center [657, 588] width 324 height 51
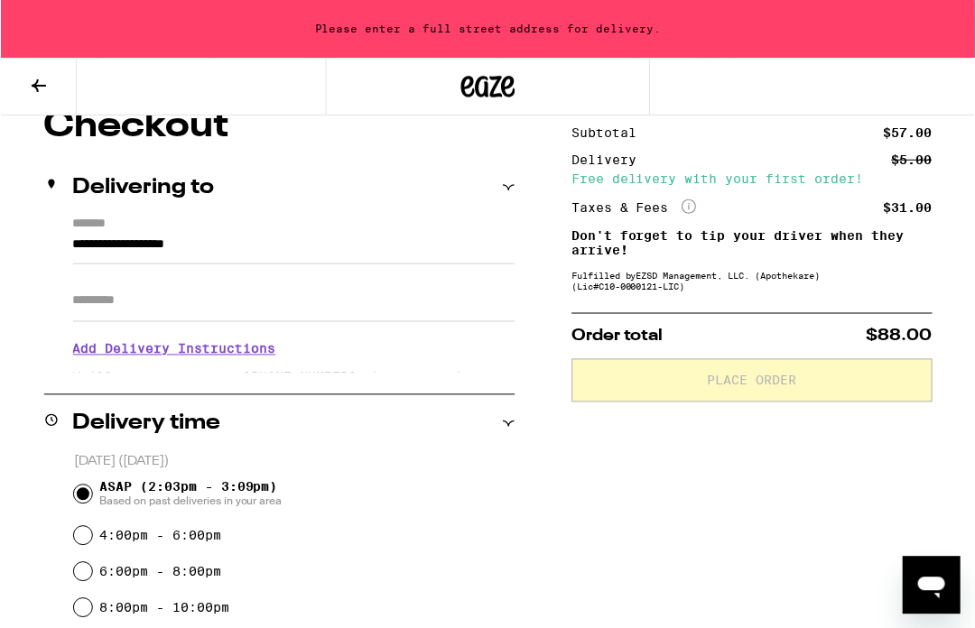
scroll to position [169, 0]
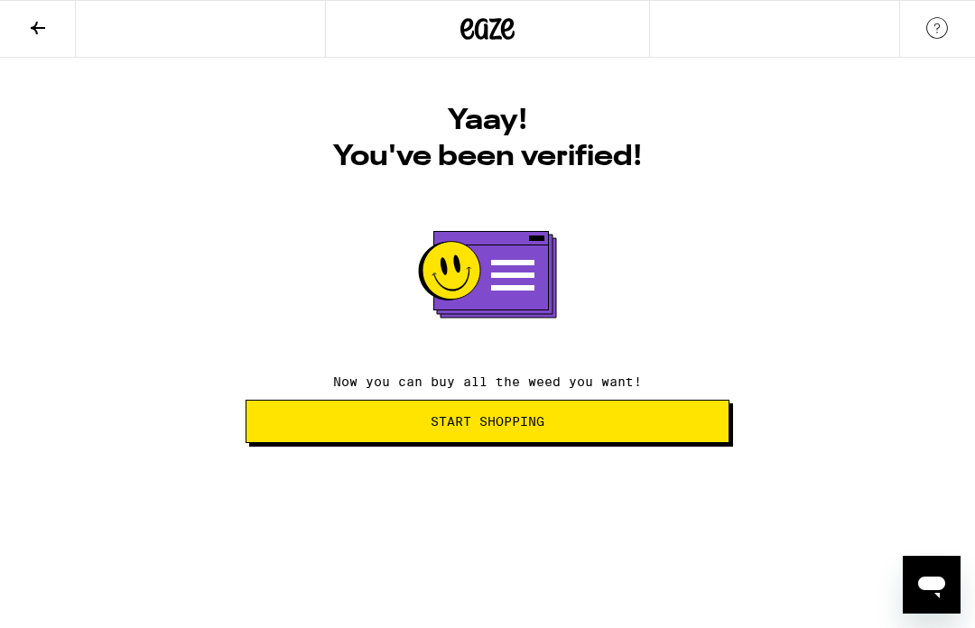
click at [516, 428] on span "Start Shopping" at bounding box center [488, 421] width 114 height 13
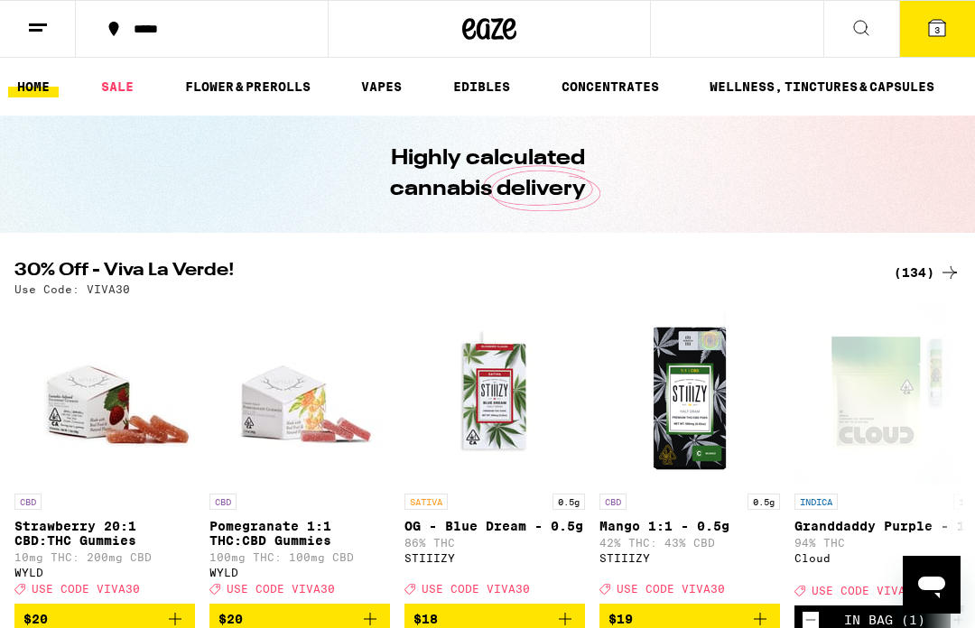
click at [934, 40] on button "3" at bounding box center [937, 29] width 76 height 56
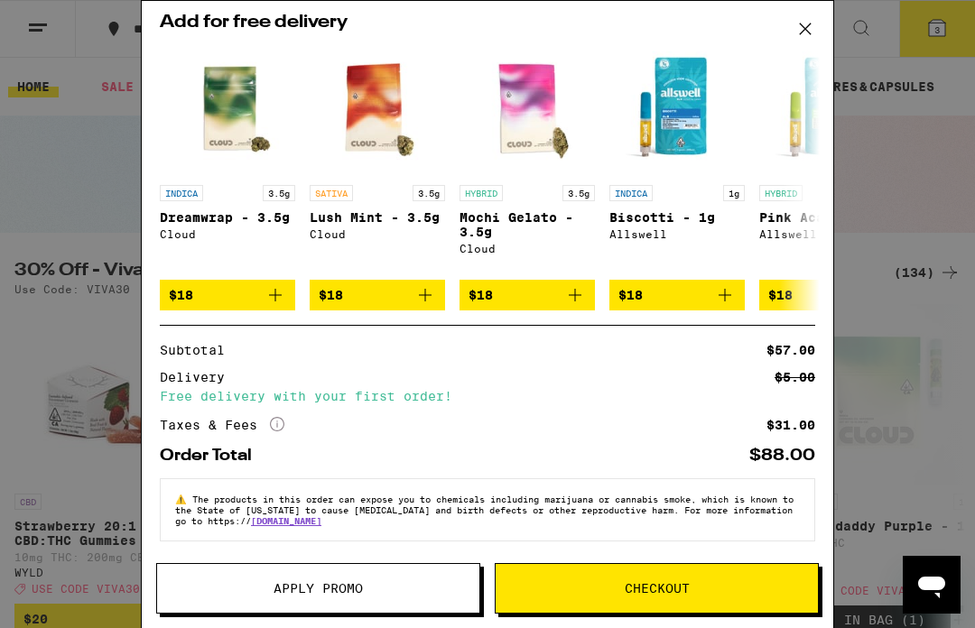
scroll to position [278, 0]
click at [334, 584] on span "Apply Promo" at bounding box center [318, 588] width 89 height 13
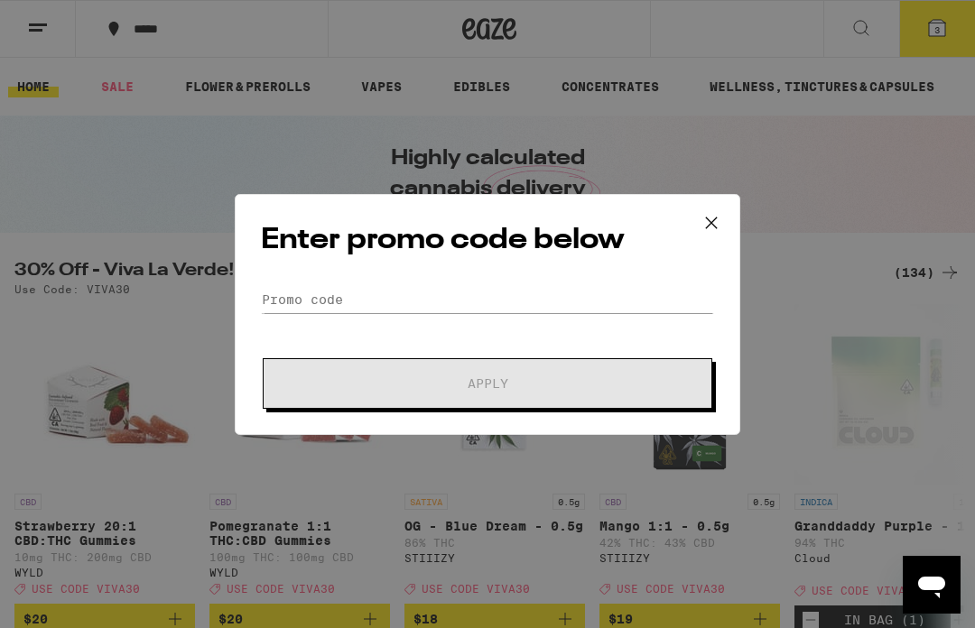
click at [711, 214] on icon at bounding box center [711, 222] width 27 height 27
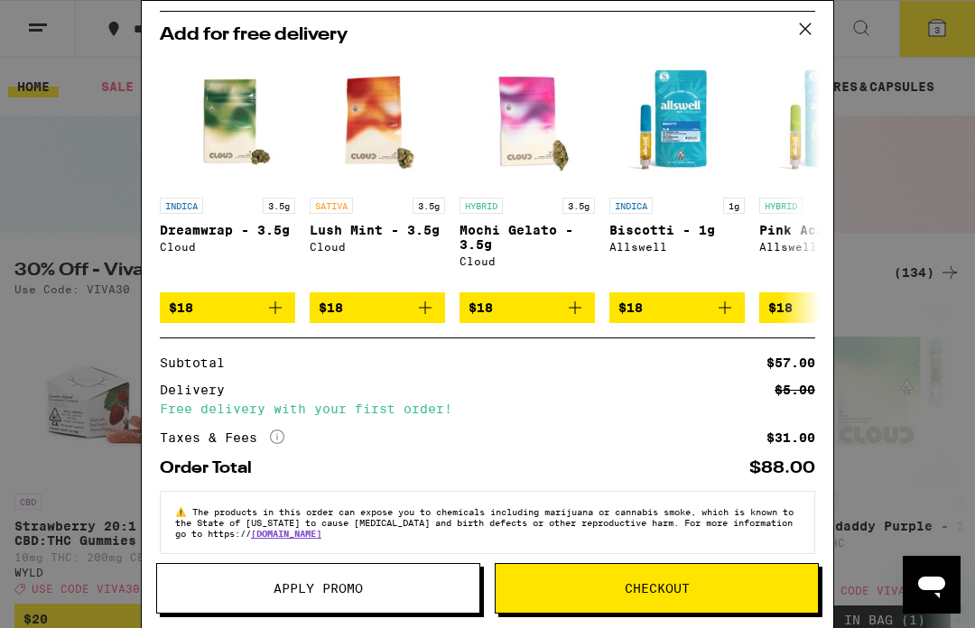
scroll to position [245, 0]
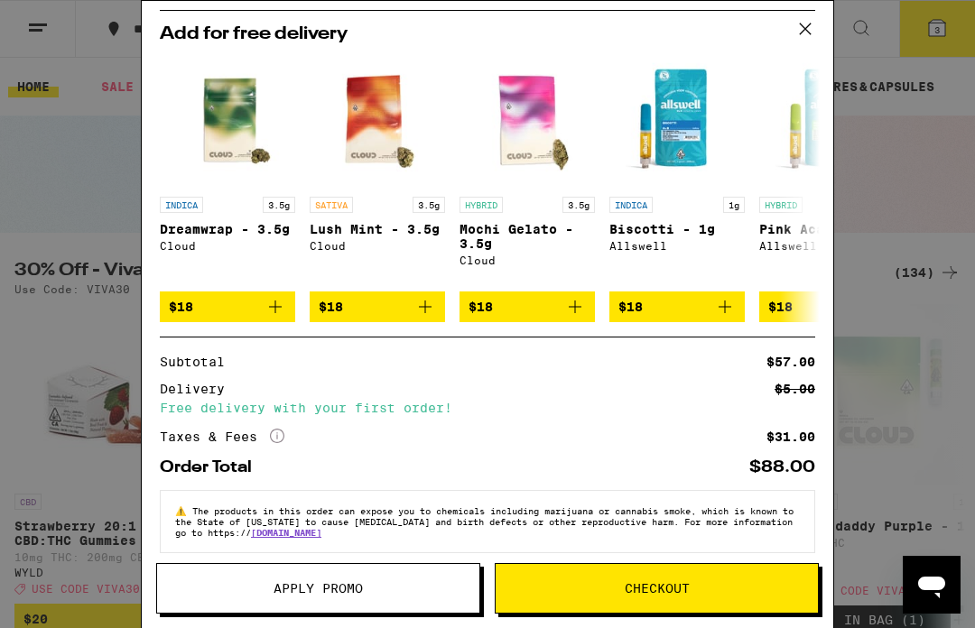
click at [804, 30] on icon at bounding box center [805, 28] width 27 height 27
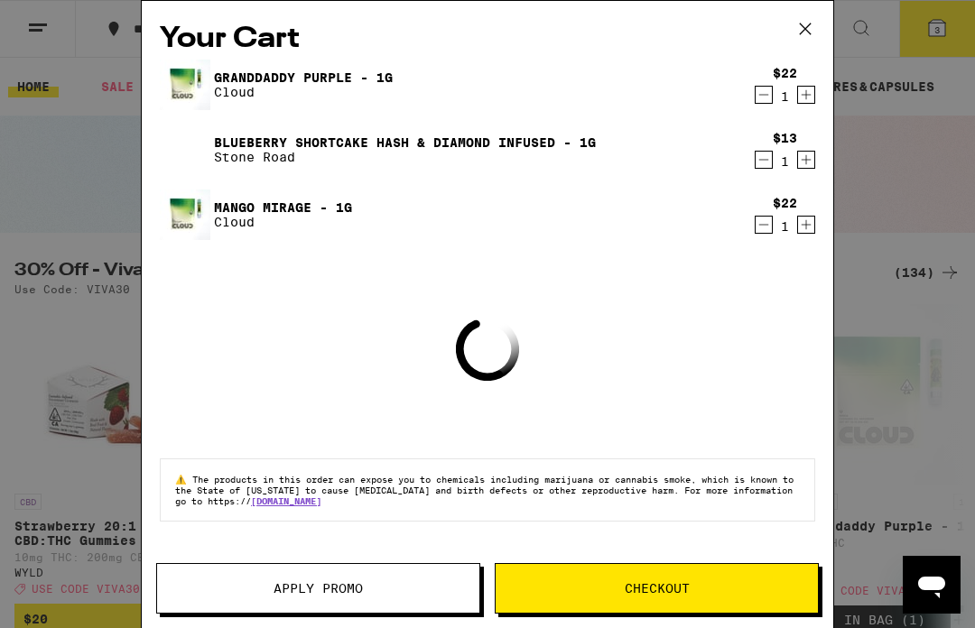
click at [800, 40] on icon at bounding box center [805, 28] width 27 height 27
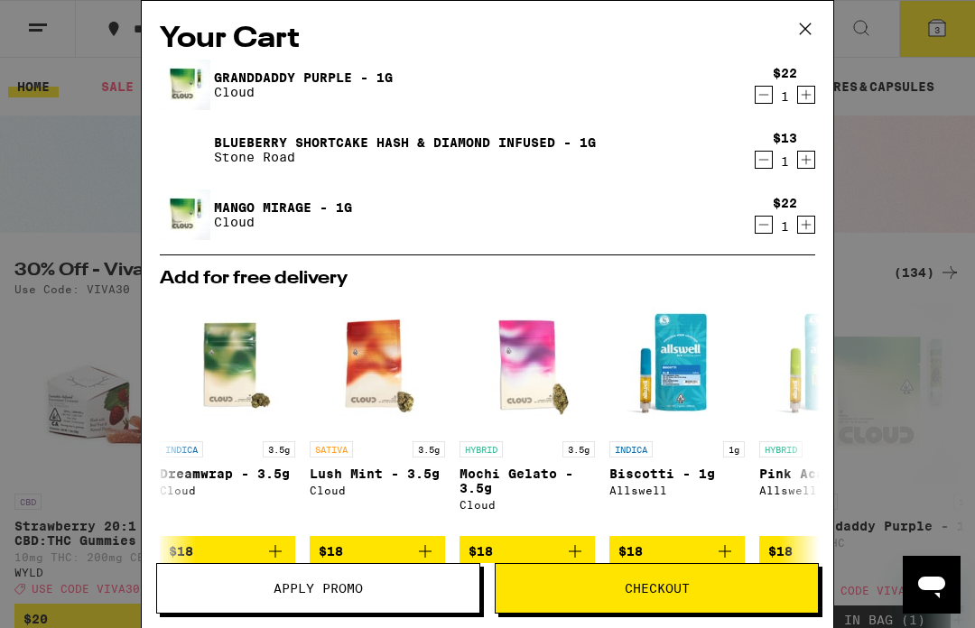
click at [812, 37] on icon at bounding box center [805, 28] width 27 height 27
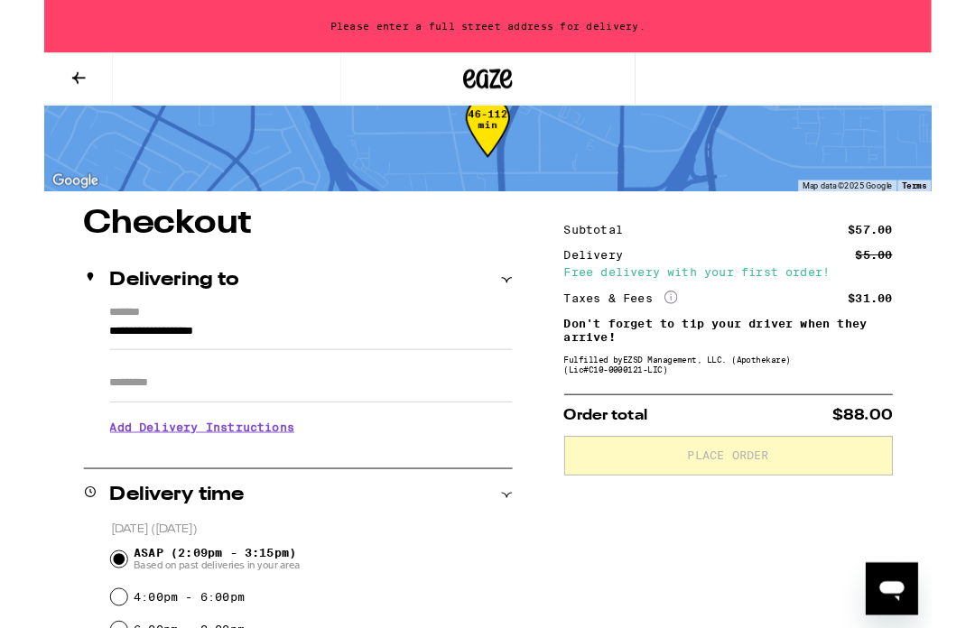
scroll to position [47, 0]
click at [146, 432] on input "Apt/Suite" at bounding box center [293, 421] width 442 height 43
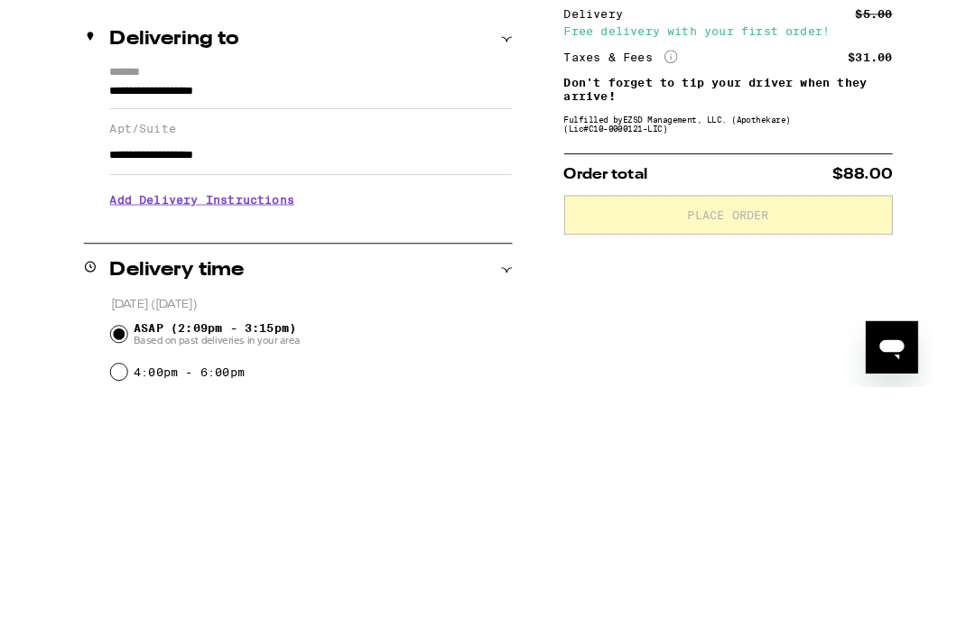
click at [308, 414] on input "**********" at bounding box center [293, 435] width 442 height 43
type input "*"
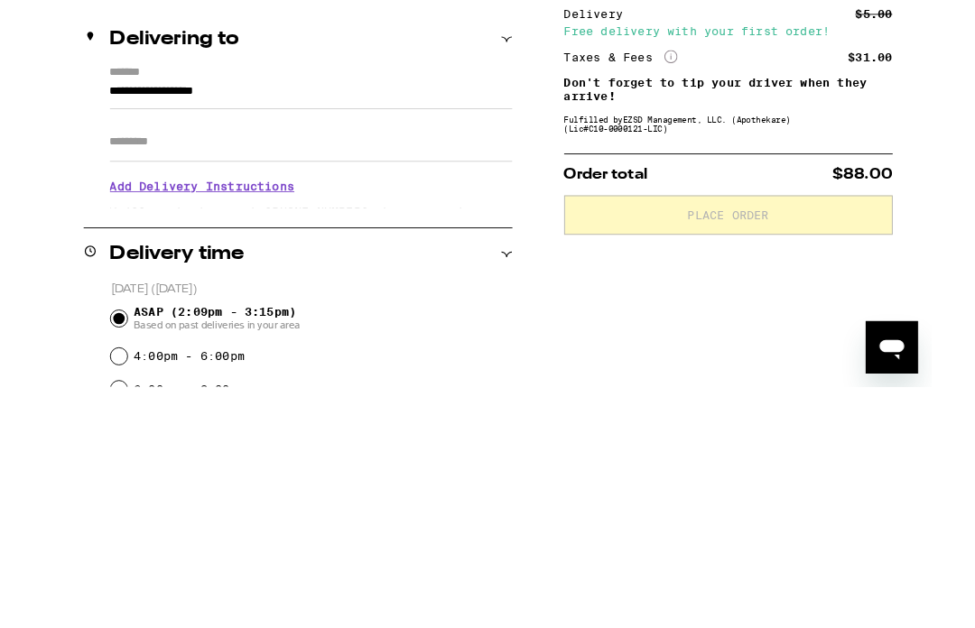
click at [282, 355] on input "**********" at bounding box center [293, 370] width 442 height 31
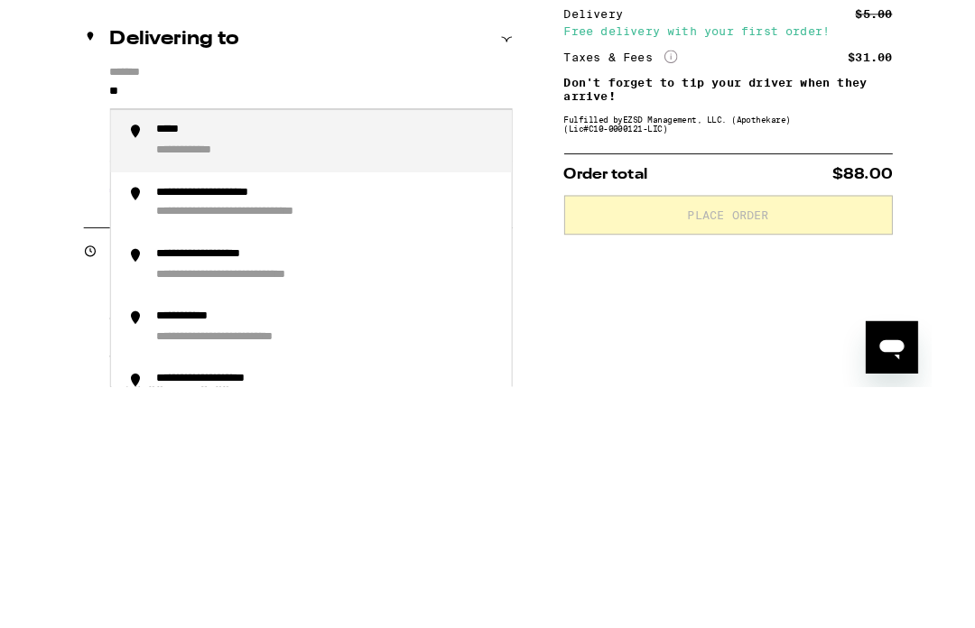
type input "*"
click at [252, 469] on div "**********" at bounding box center [312, 489] width 376 height 40
type input "**********"
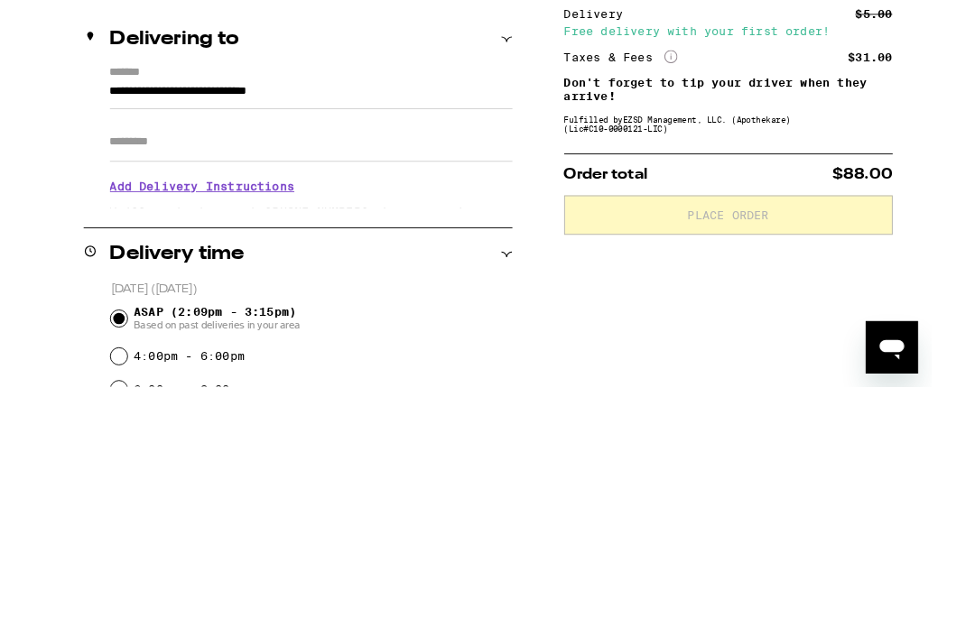
scroll to position [313, 0]
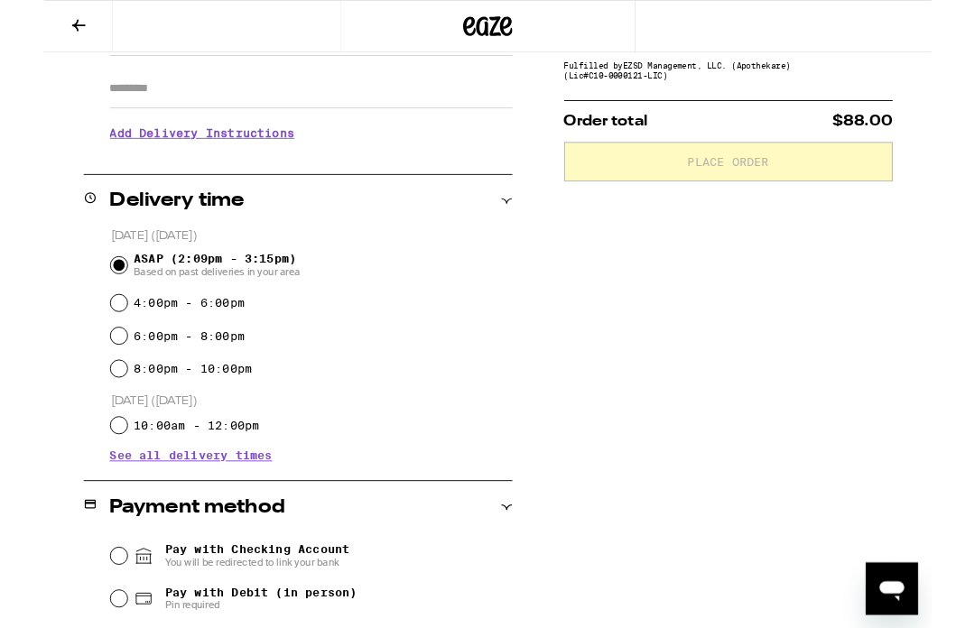
click at [286, 104] on input "Apt/Suite" at bounding box center [293, 97] width 442 height 43
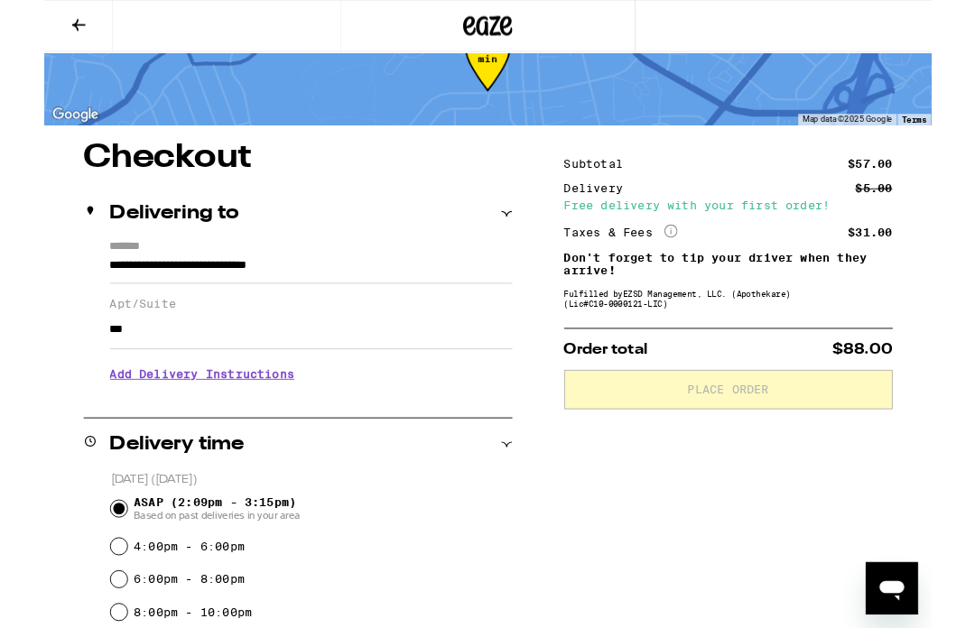
scroll to position [64, 0]
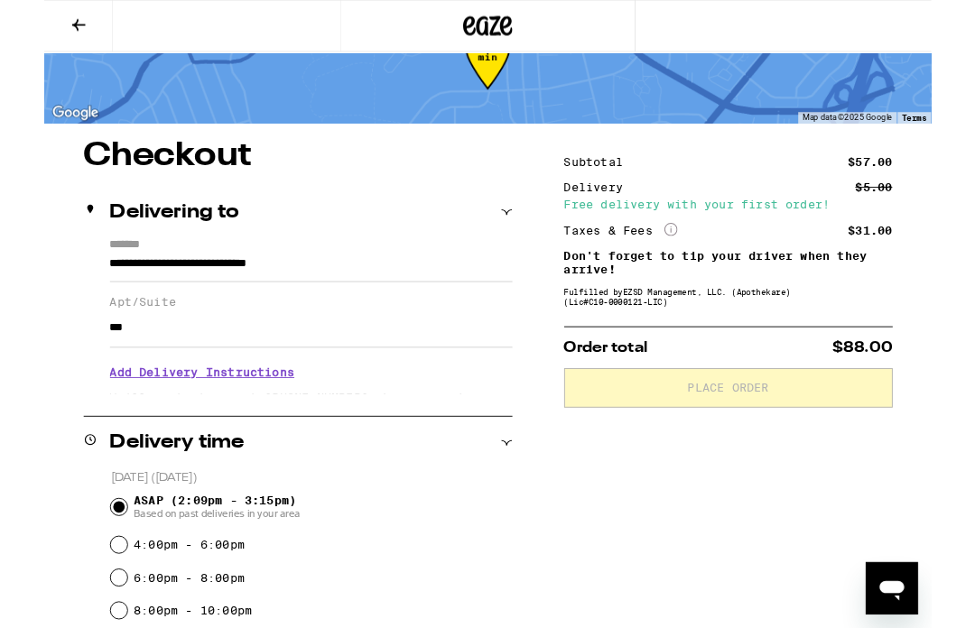
type input "***"
click at [748, 338] on div "Fulfilled by EZSD Management, LLC. (Apothekare) (Lic# C10-0000121-LIC )" at bounding box center [751, 327] width 361 height 22
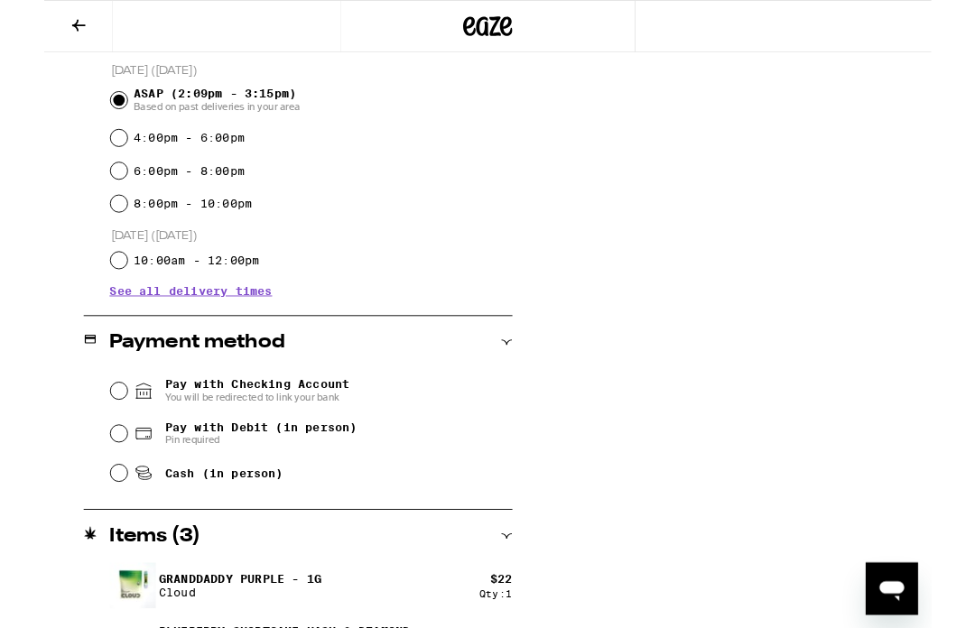
scroll to position [636, 0]
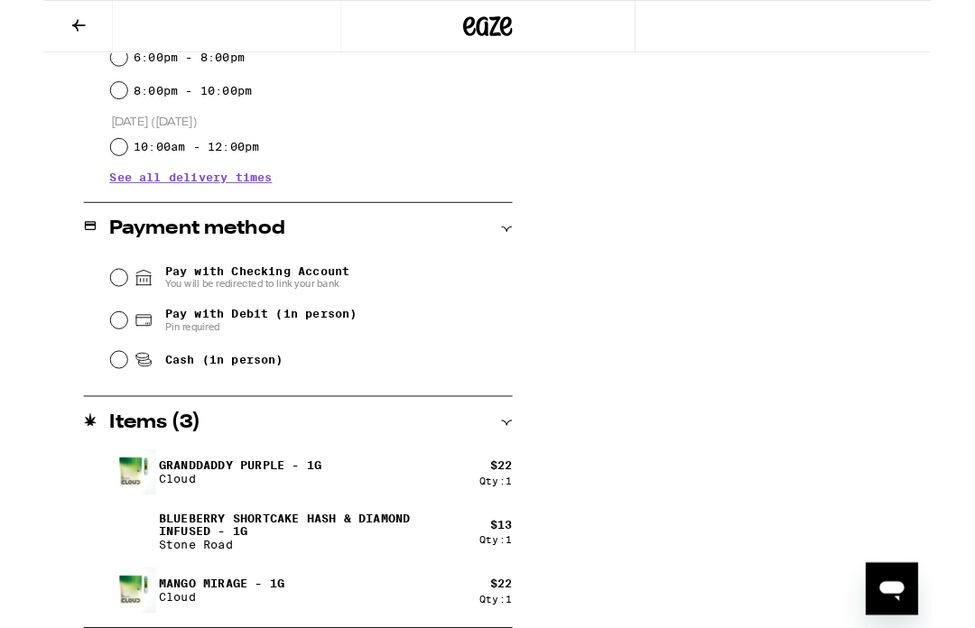
click at [91, 299] on div "Pay with Checking Account You will be redirected to link your bank" at bounding box center [293, 305] width 441 height 47
click at [80, 307] on input "Pay with Checking Account You will be redirected to link your bank" at bounding box center [82, 305] width 18 height 18
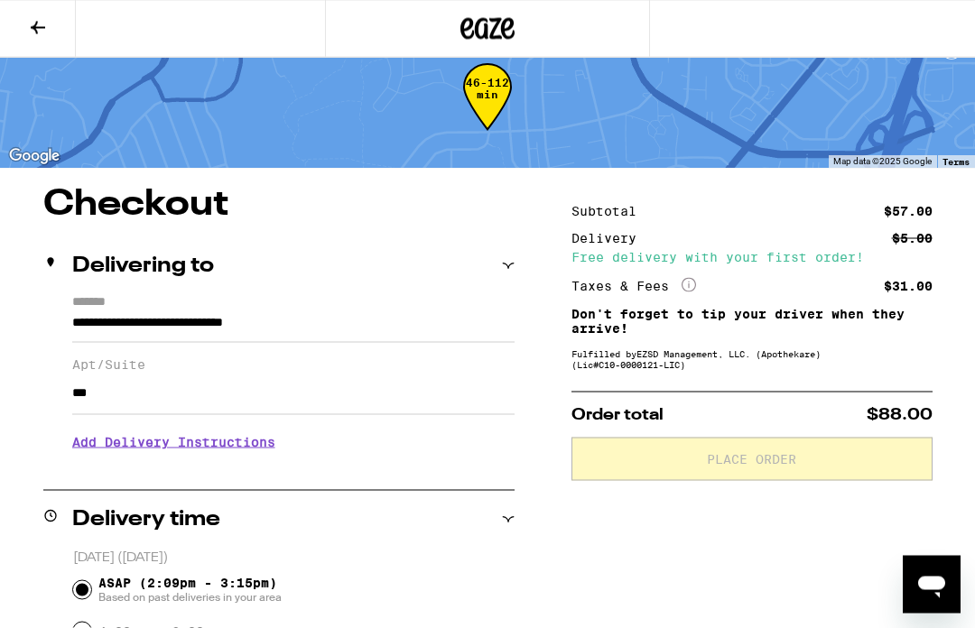
scroll to position [0, 0]
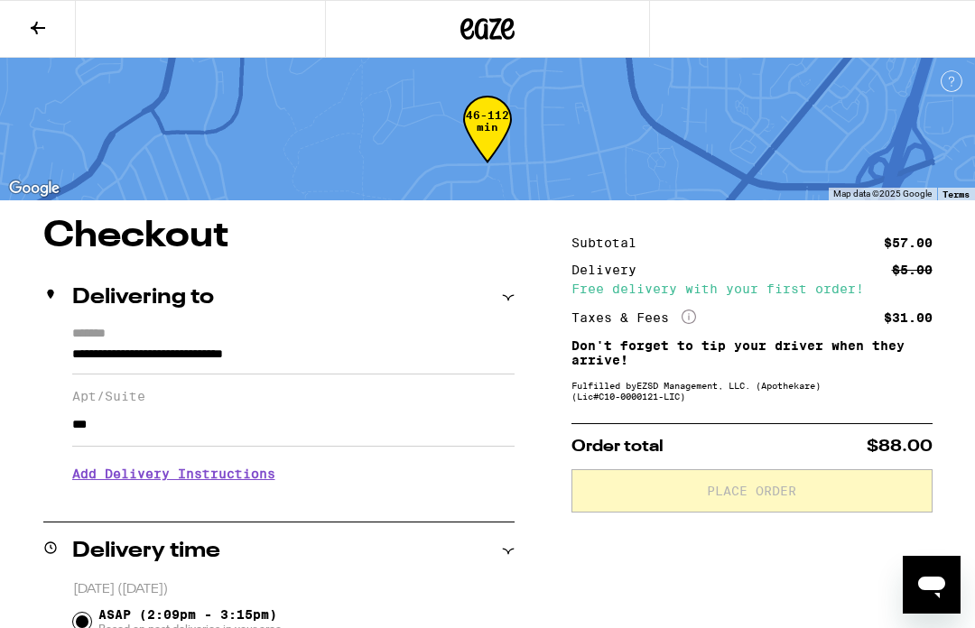
click at [34, 28] on icon at bounding box center [38, 28] width 14 height 13
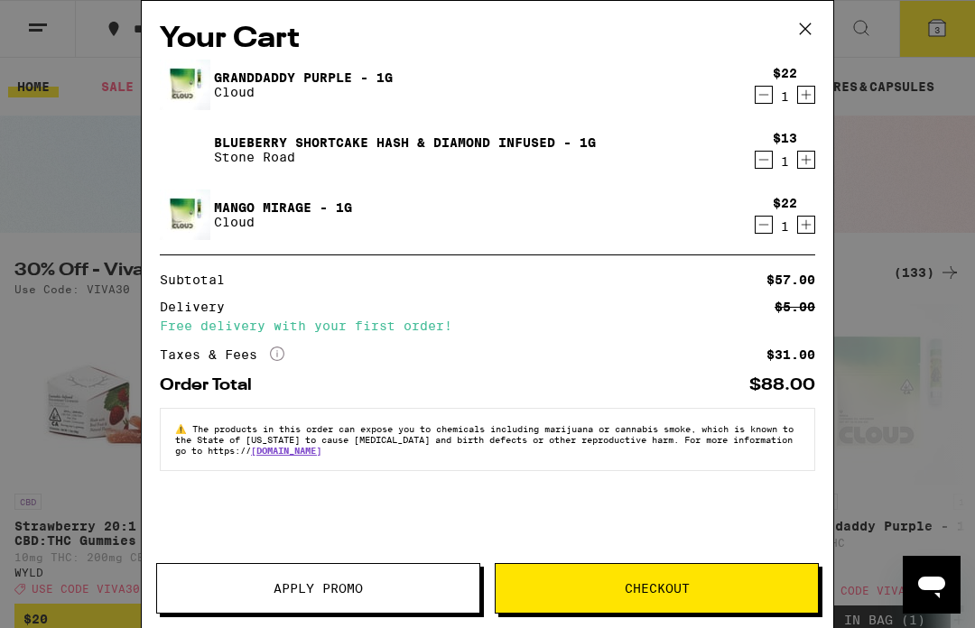
click at [803, 32] on icon at bounding box center [805, 28] width 11 height 11
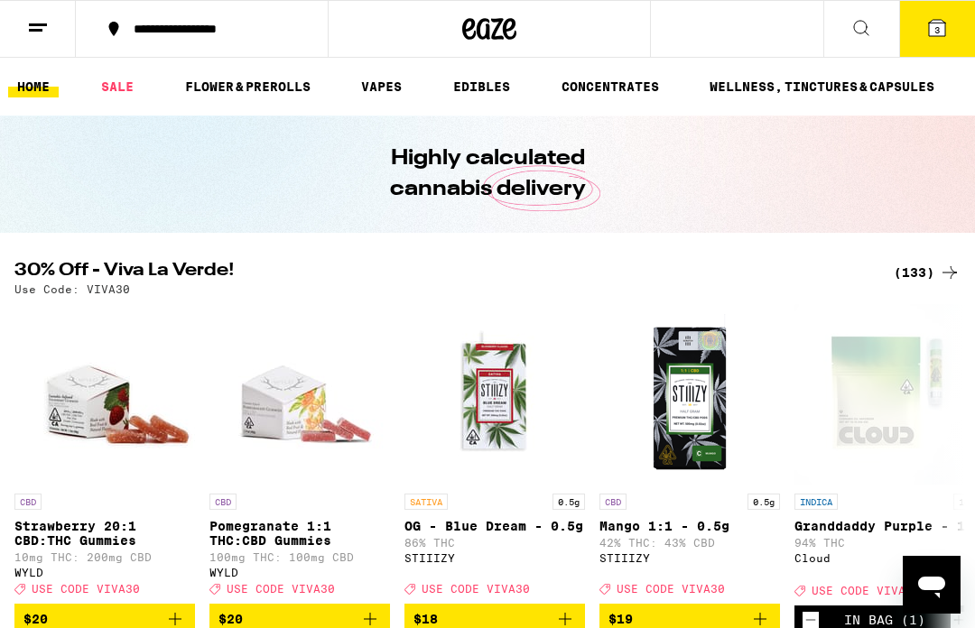
click at [40, 30] on line at bounding box center [36, 30] width 14 height 0
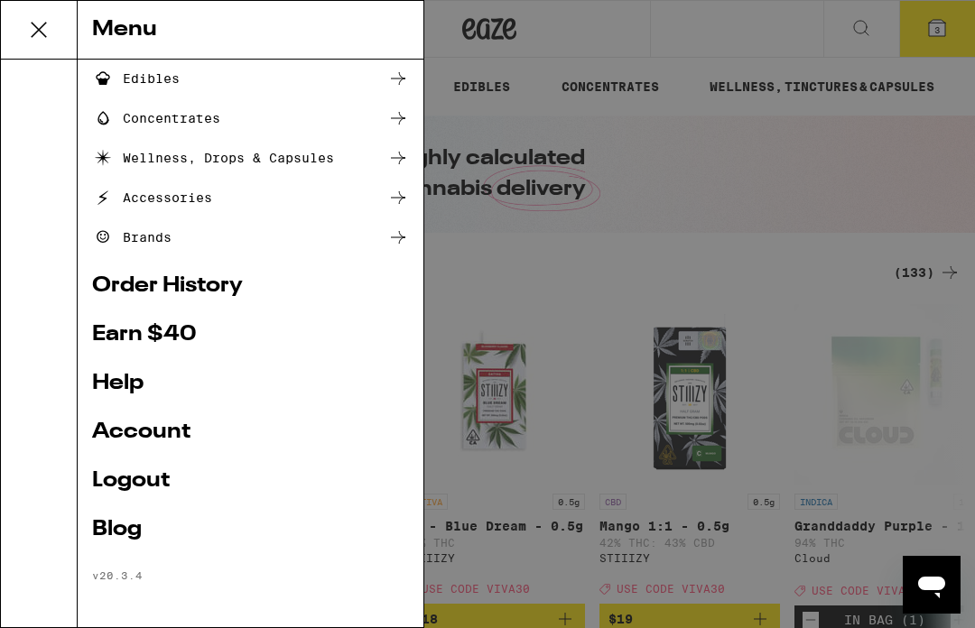
scroll to position [202, 0]
click at [213, 430] on link "Account" at bounding box center [250, 433] width 317 height 22
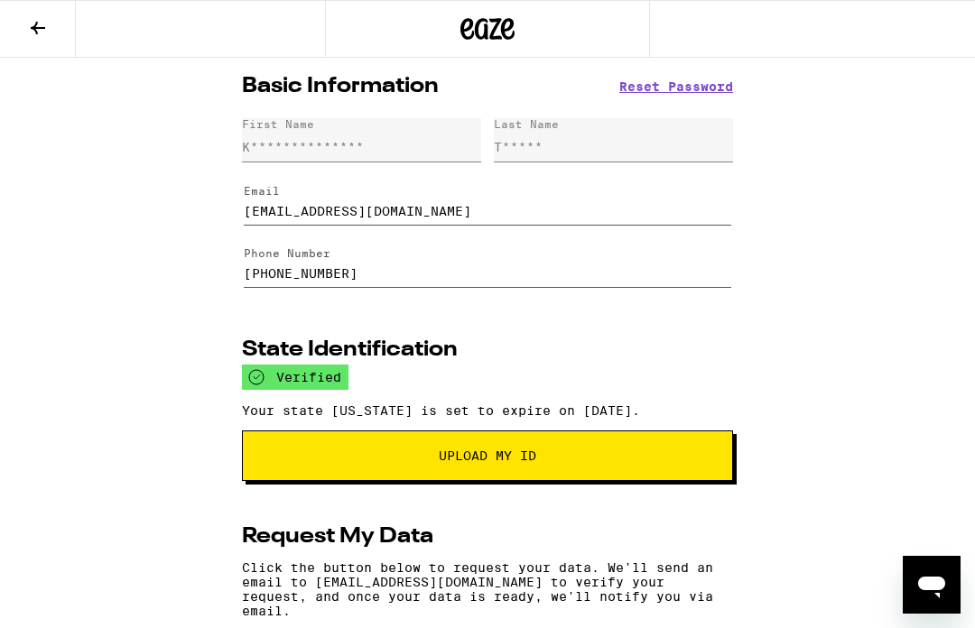
click at [14, 46] on button at bounding box center [38, 29] width 76 height 57
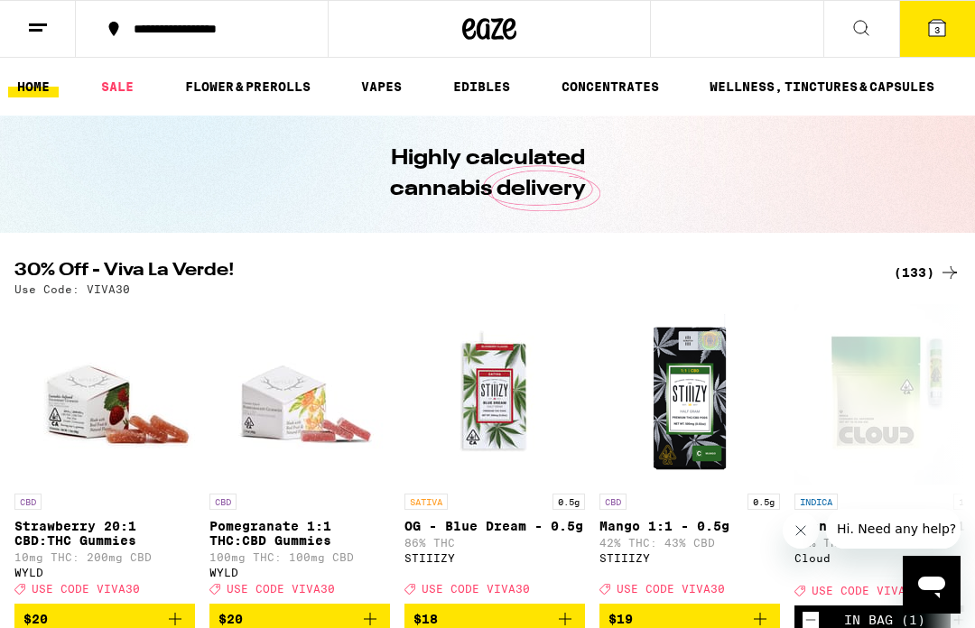
click at [944, 29] on icon at bounding box center [937, 28] width 16 height 16
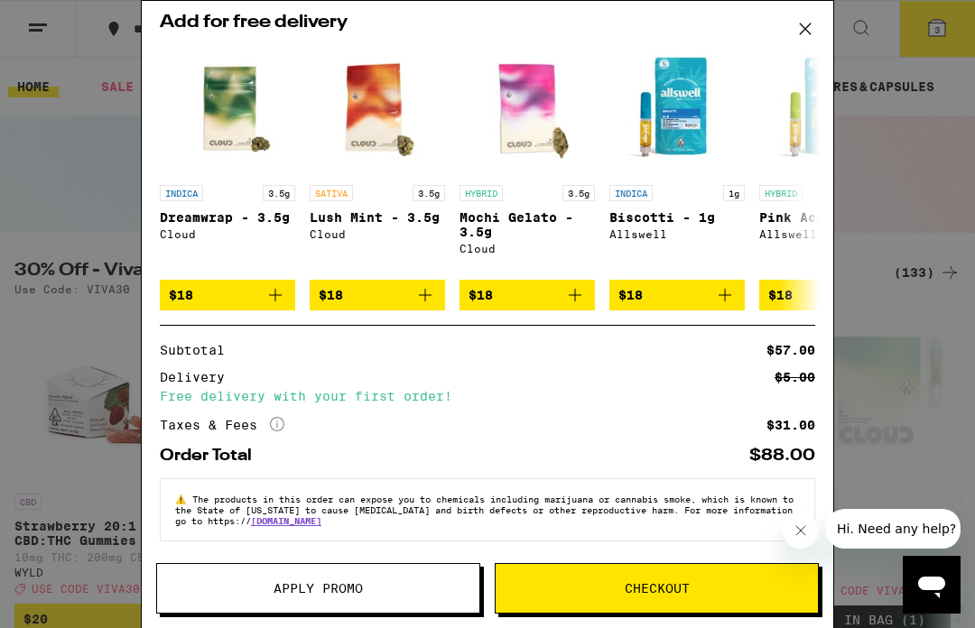
scroll to position [278, 0]
click at [383, 584] on span "Apply Promo" at bounding box center [318, 588] width 322 height 13
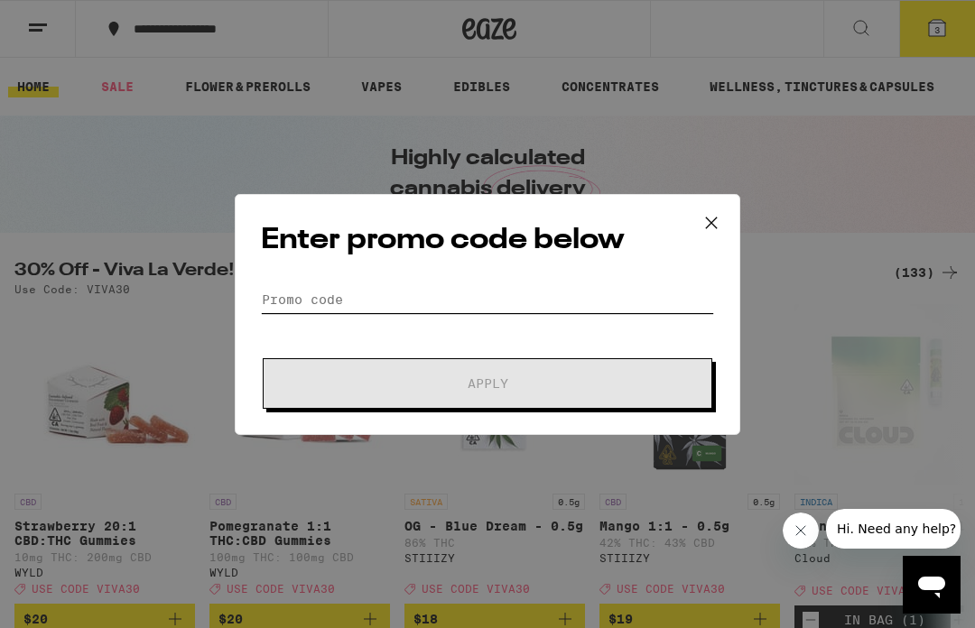
click at [334, 293] on input "Promo Code" at bounding box center [487, 299] width 453 height 27
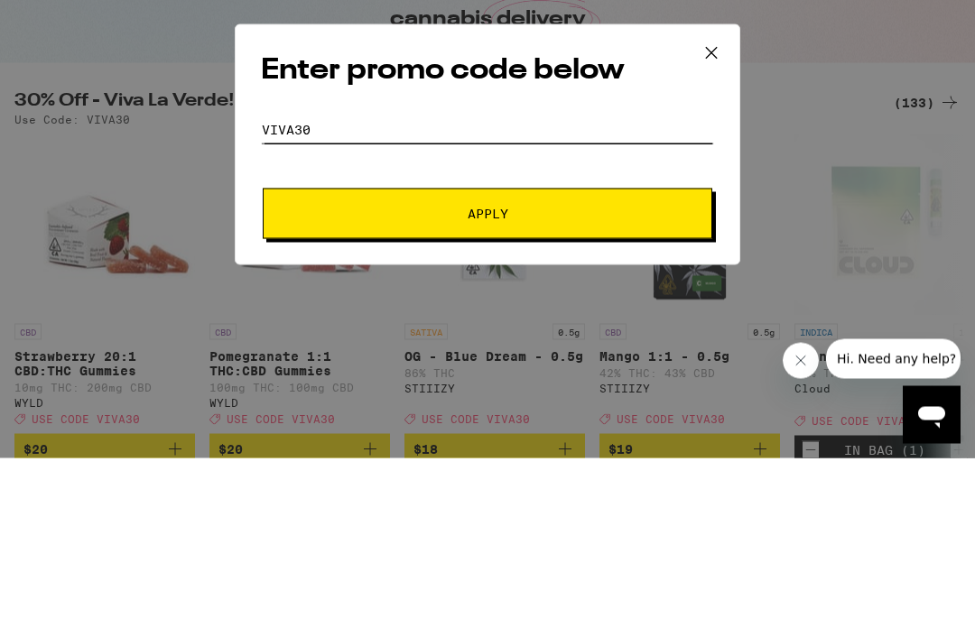
type input "Viva30"
click at [534, 358] on button "Apply" at bounding box center [488, 383] width 450 height 51
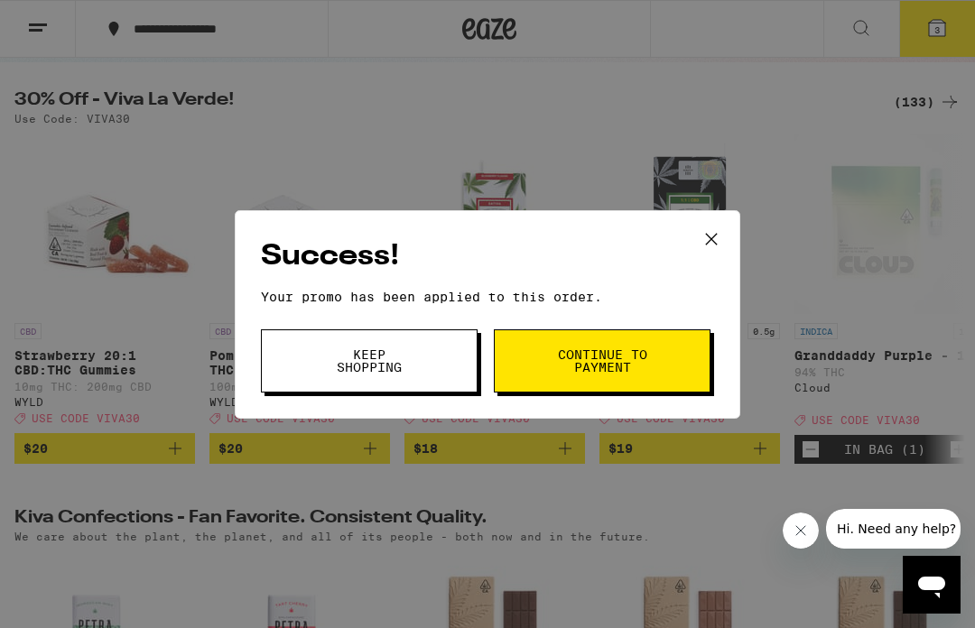
click at [619, 362] on span "Continue to payment" at bounding box center [602, 360] width 92 height 25
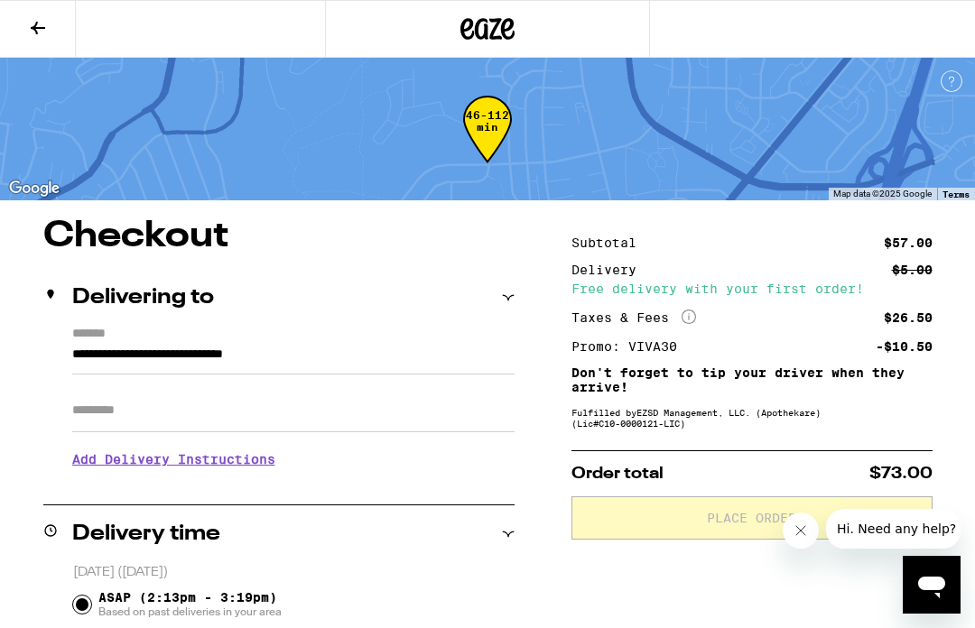
click at [103, 401] on input "Apt/Suite" at bounding box center [293, 410] width 442 height 43
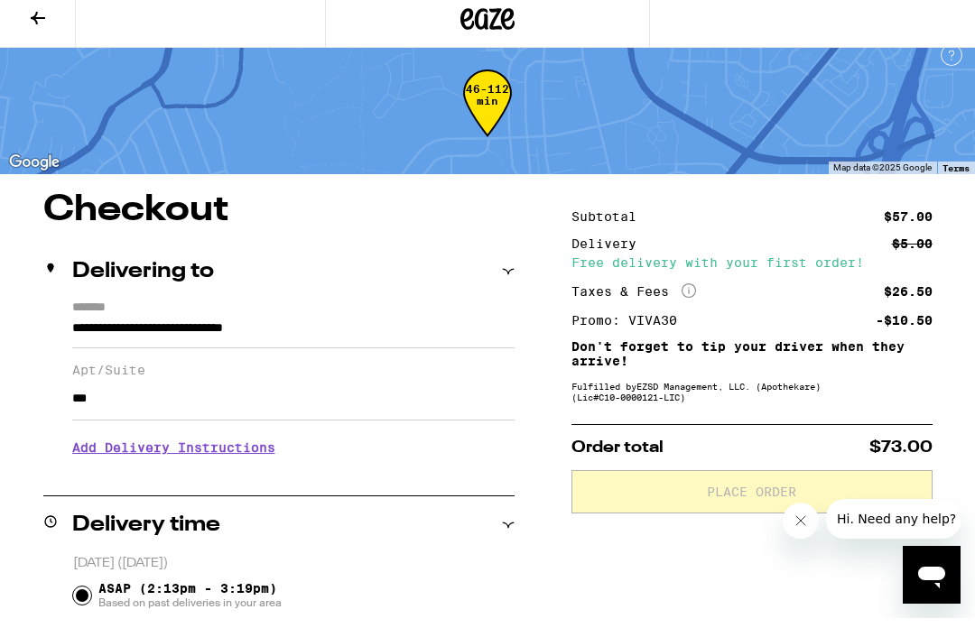
scroll to position [14, 0]
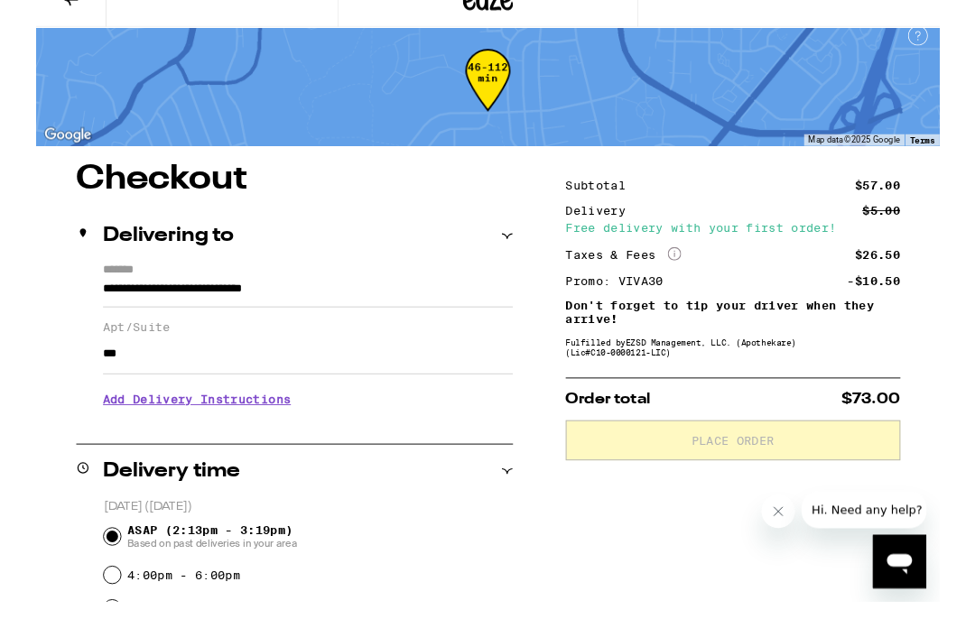
type input "***"
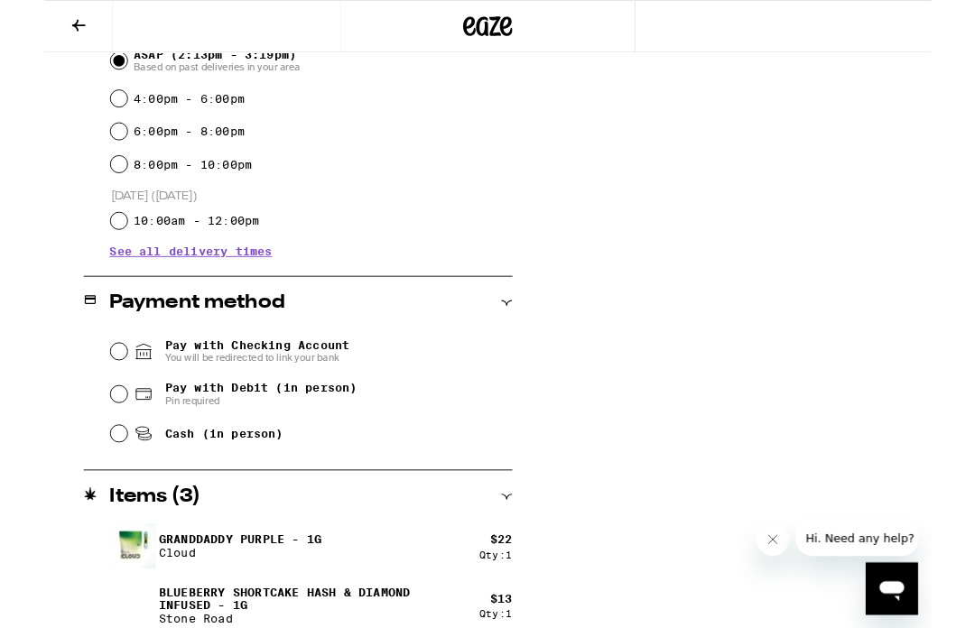
scroll to position [636, 0]
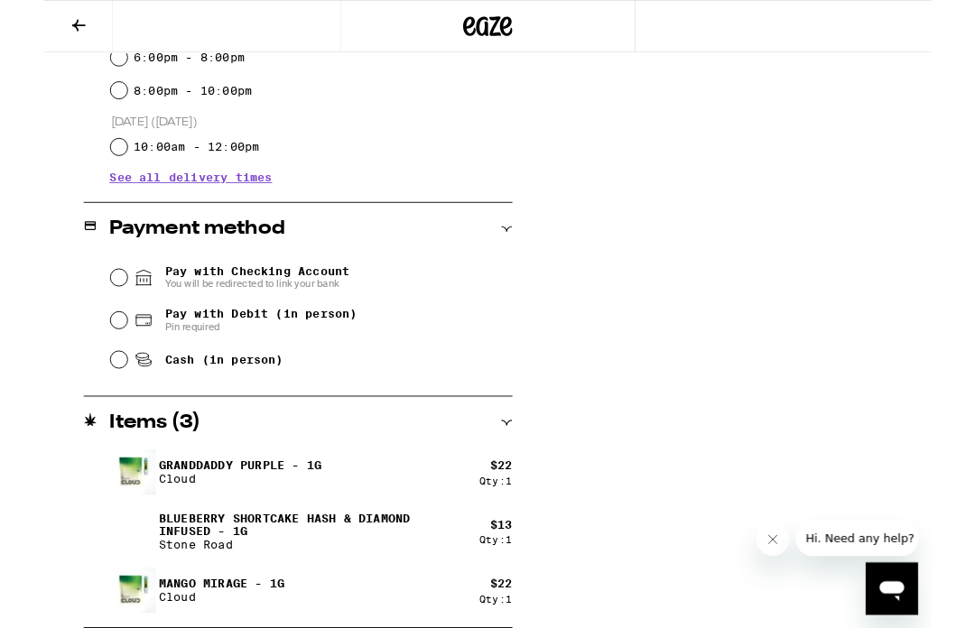
click at [845, 532] on span "Hi. Need any help?" at bounding box center [864, 539] width 119 height 14
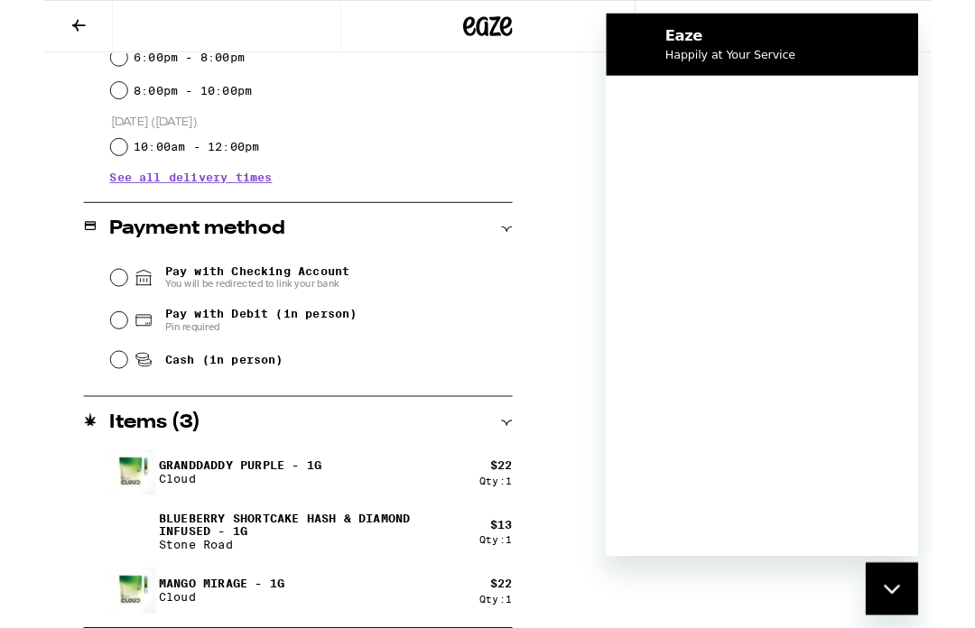
scroll to position [0, 0]
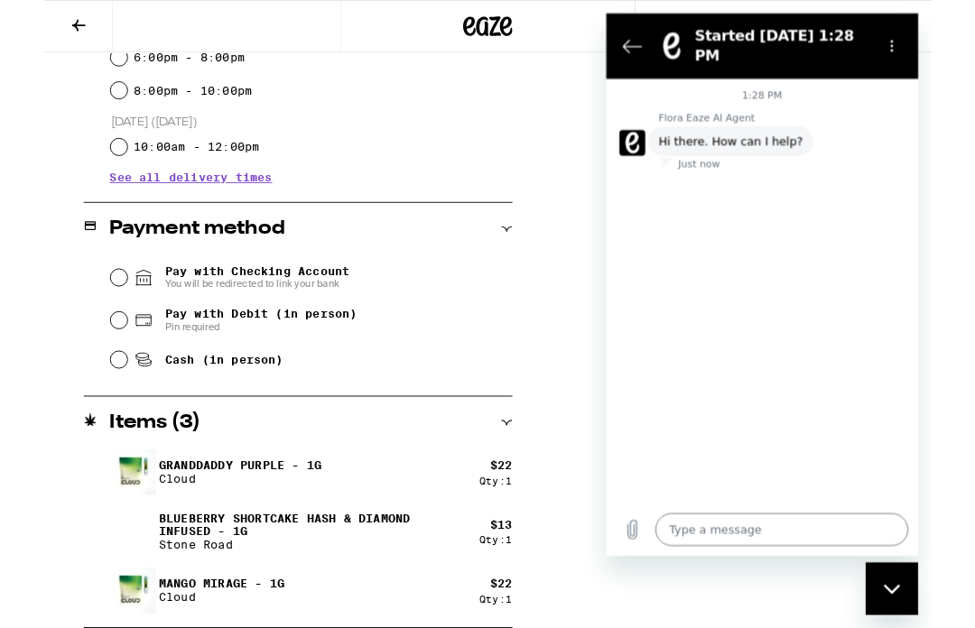
type textarea "x"
click at [726, 578] on textarea at bounding box center [799, 580] width 278 height 36
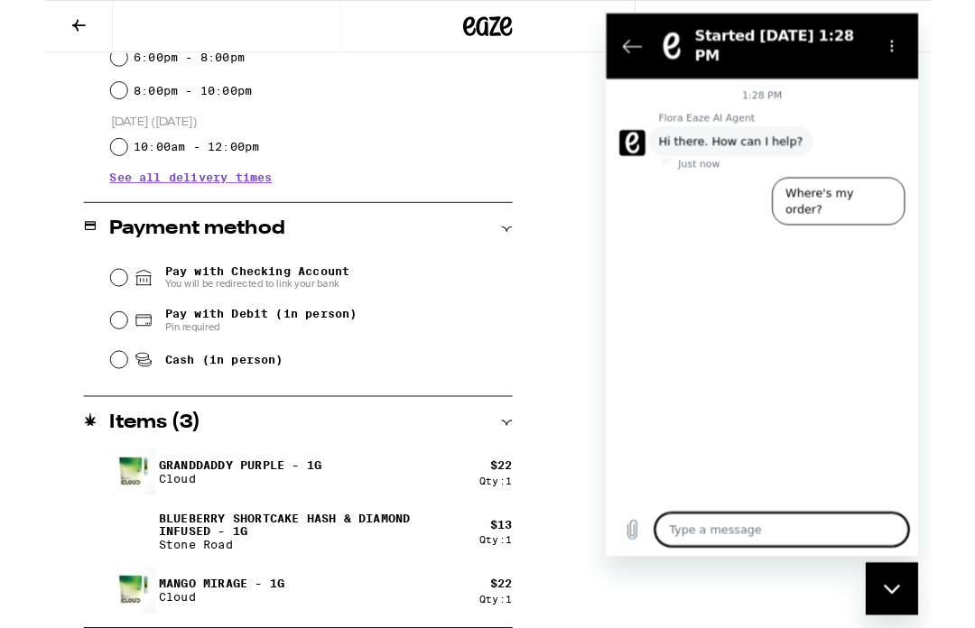
scroll to position [699, 0]
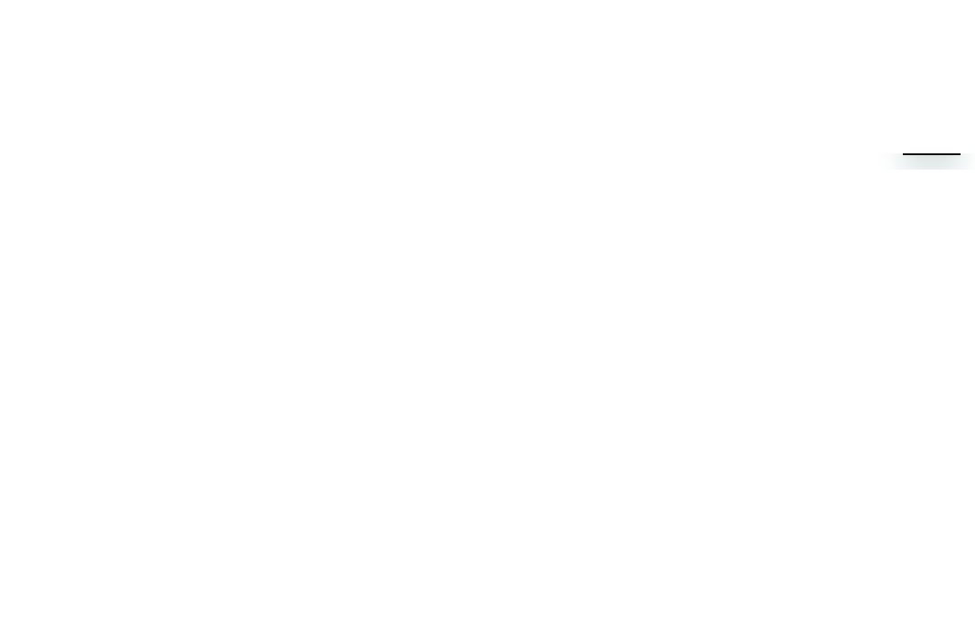
type textarea "D"
type textarea "x"
type textarea "H"
type textarea "x"
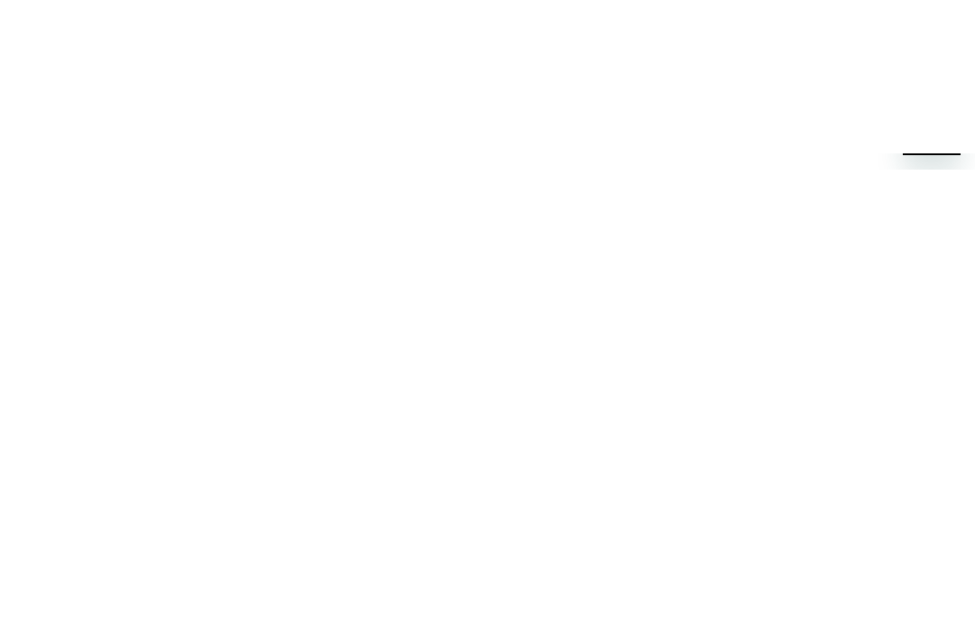
type textarea "He"
type textarea "x"
type textarea "Hel"
type textarea "x"
type textarea "Hell"
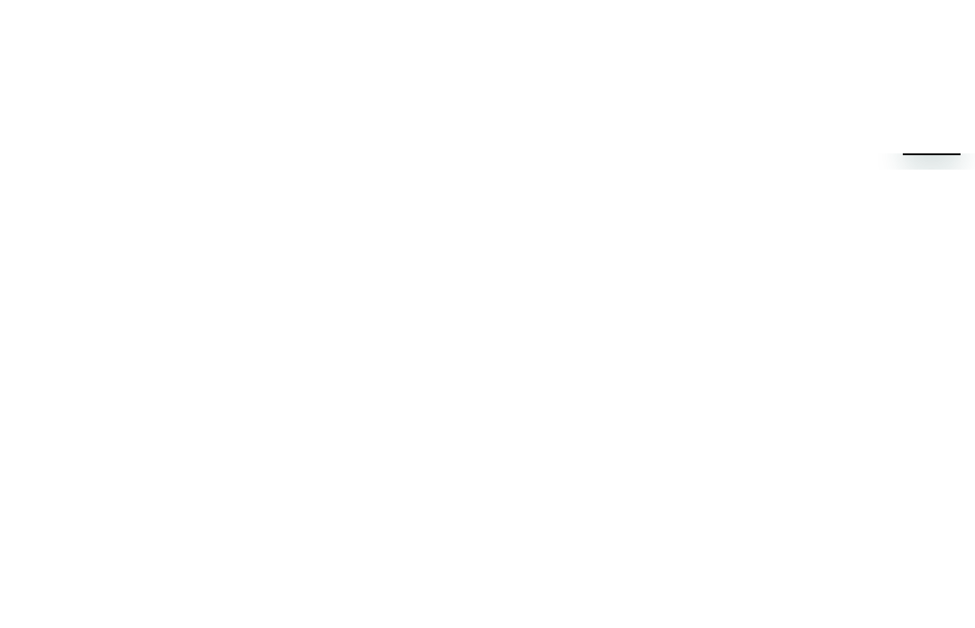
type textarea "x"
type textarea "Hello"
type textarea "x"
type textarea "Hello,"
type textarea "x"
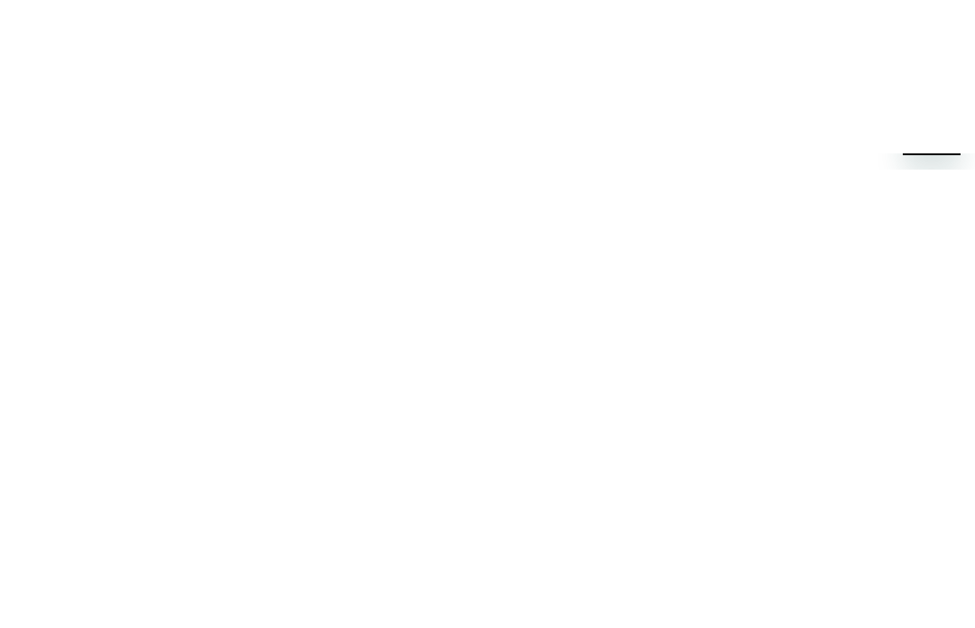
type textarea "Hello,"
type textarea "x"
type textarea "Hello, w"
type textarea "x"
type textarea "Hello, wh"
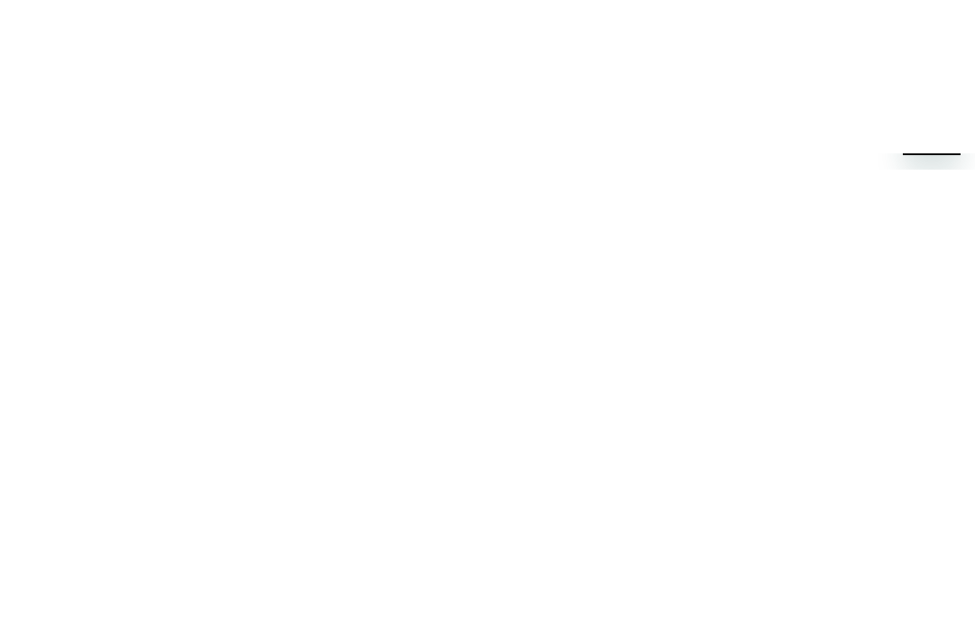
type textarea "x"
type textarea "Hello, wha"
type textarea "x"
type textarea "Hello, what"
type textarea "x"
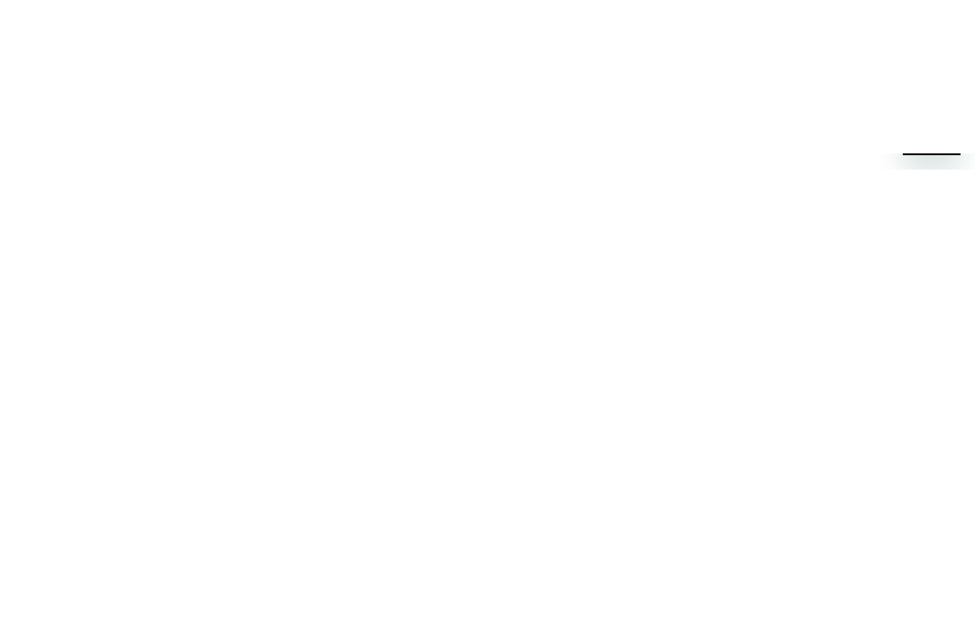
type textarea "Hello, what"
type textarea "x"
type textarea "Hello, what c"
type textarea "x"
type textarea "Hello, what co"
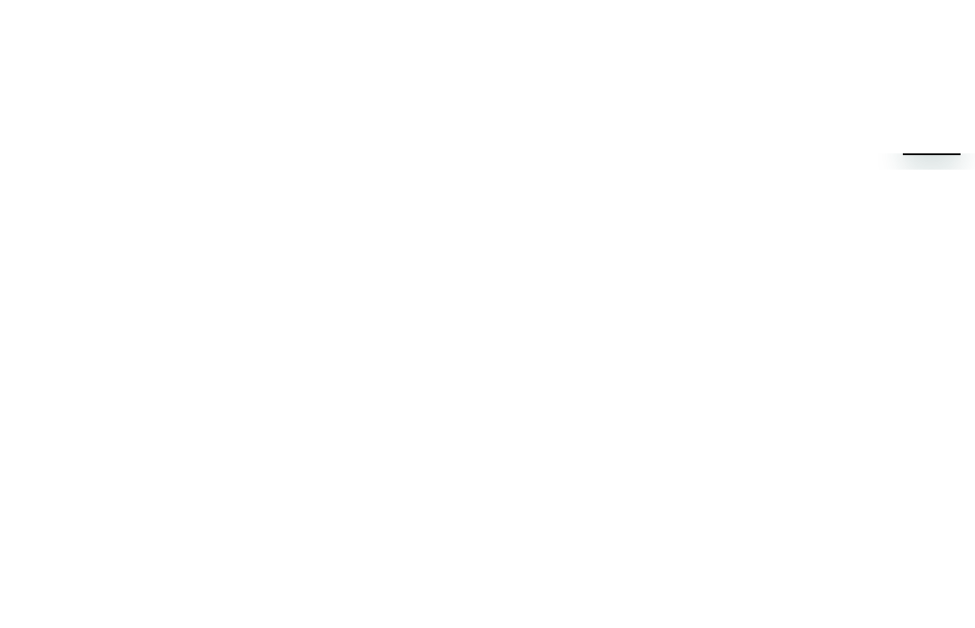
type textarea "x"
type textarea "Hello, what cod"
type textarea "x"
type textarea "Hello, what code"
type textarea "x"
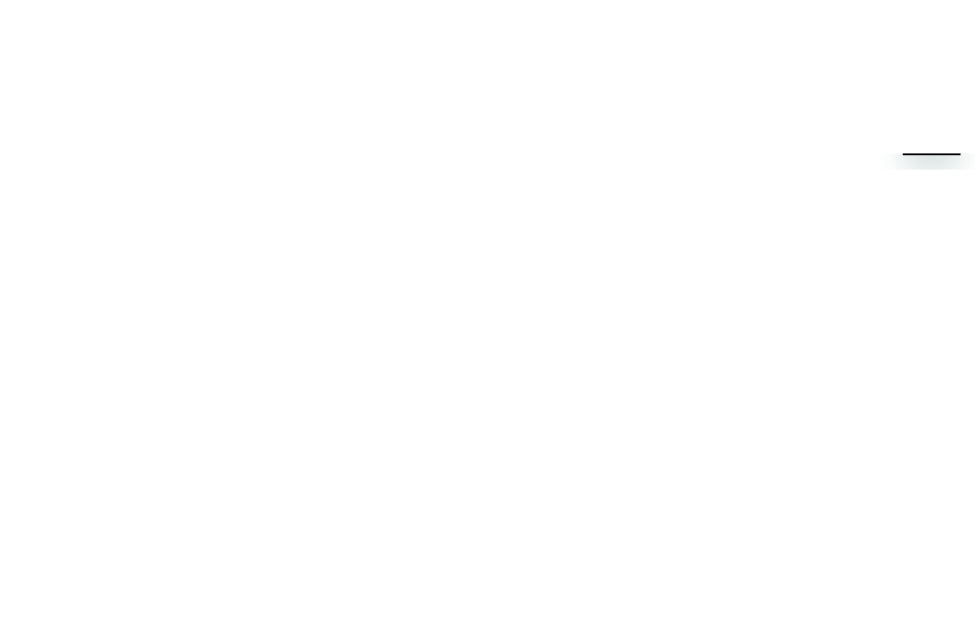
type textarea "Hello, what code"
type textarea "x"
type textarea "Hello, what code d"
type textarea "x"
type textarea "Hello, what code do"
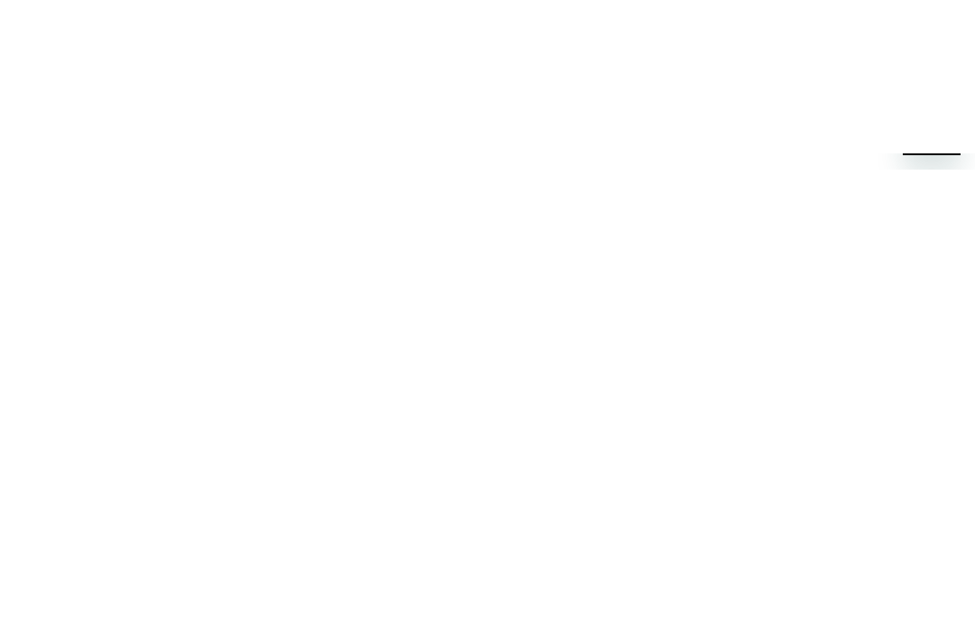
type textarea "x"
type textarea "Hello, what code do"
type textarea "x"
type textarea "Hello, what code do i"
type textarea "x"
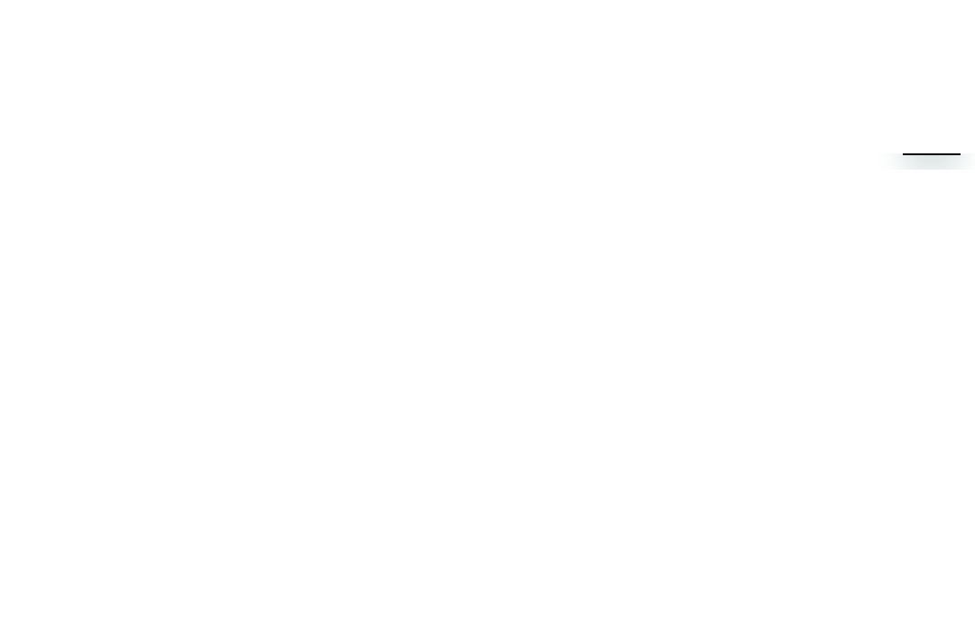
type textarea "Hello, what code do I"
type textarea "x"
type textarea "Hello, what code do I"
type textarea "x"
type textarea "Hello, what code do I p"
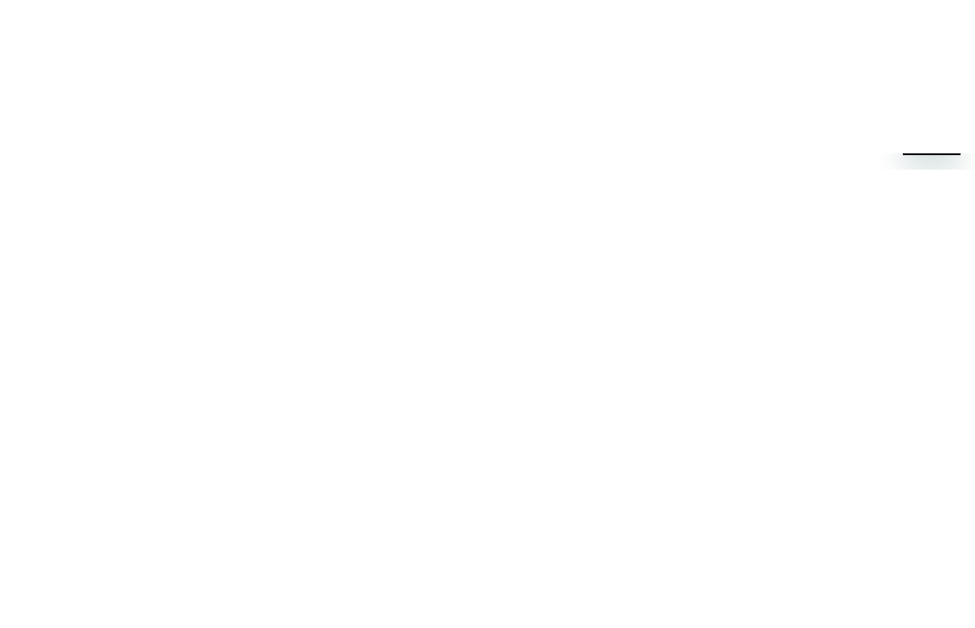
type textarea "x"
type textarea "Hello, what code do I pu"
type textarea "x"
type textarea "Hello, what code do I put"
type textarea "x"
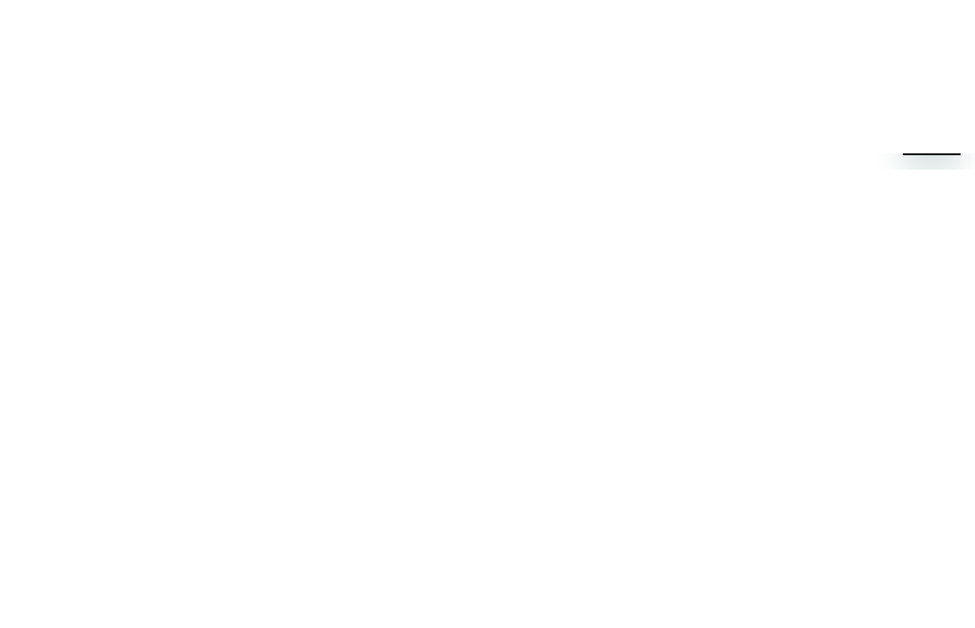
type textarea "Hello, what code do I put"
type textarea "x"
type textarea "Hello, what code do I put i"
type textarea "x"
type textarea "Hello, what code do I put in"
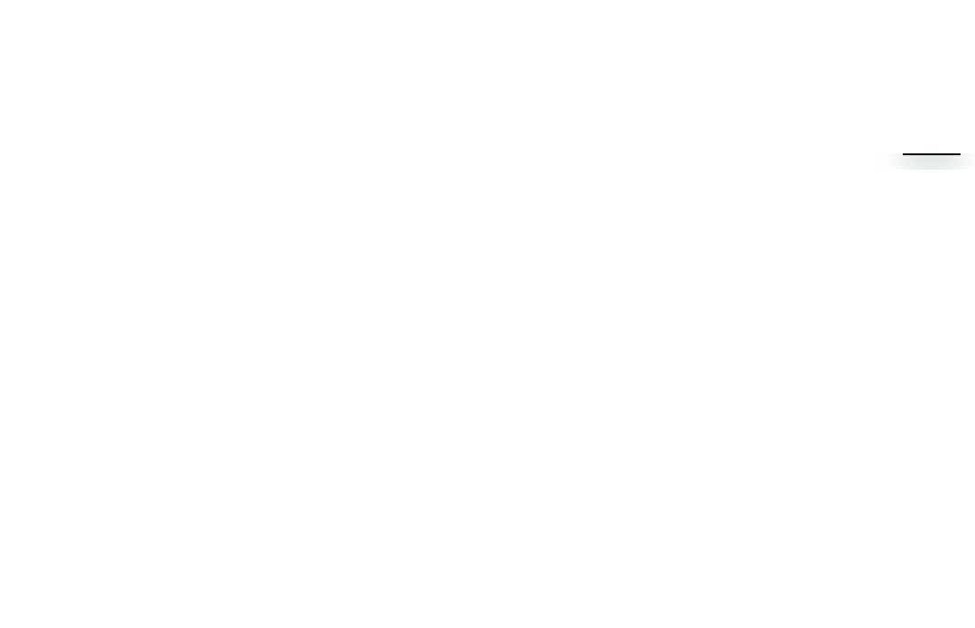
type textarea "x"
type textarea "Hello, what code do I put in"
type textarea "x"
type textarea "Hello, what code do I put in f"
type textarea "x"
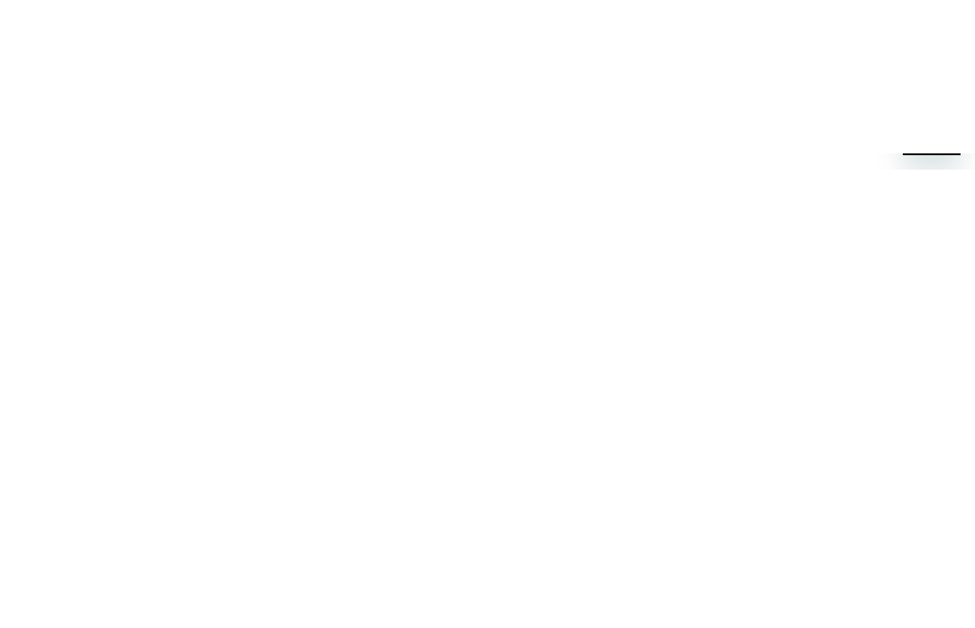
type textarea "Hello, what code do I put in fo"
type textarea "x"
type textarea "Hello, what code do I put in for"
type textarea "x"
type textarea "Hello, what code do I put in for"
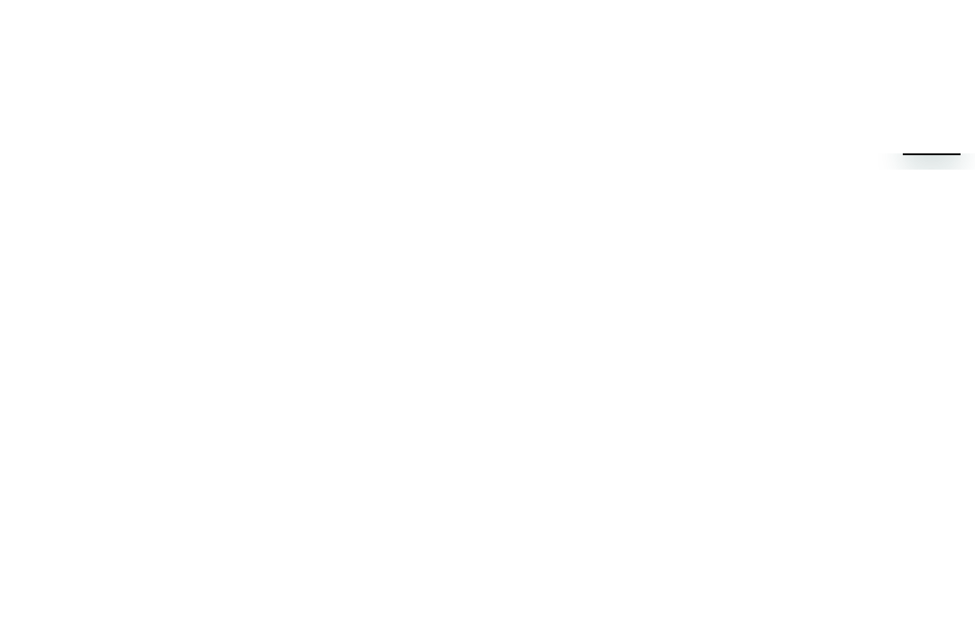
type textarea "x"
type textarea "Hello, what code do I put in for t"
type textarea "x"
type textarea "Hello, what code do I put in for th"
type textarea "x"
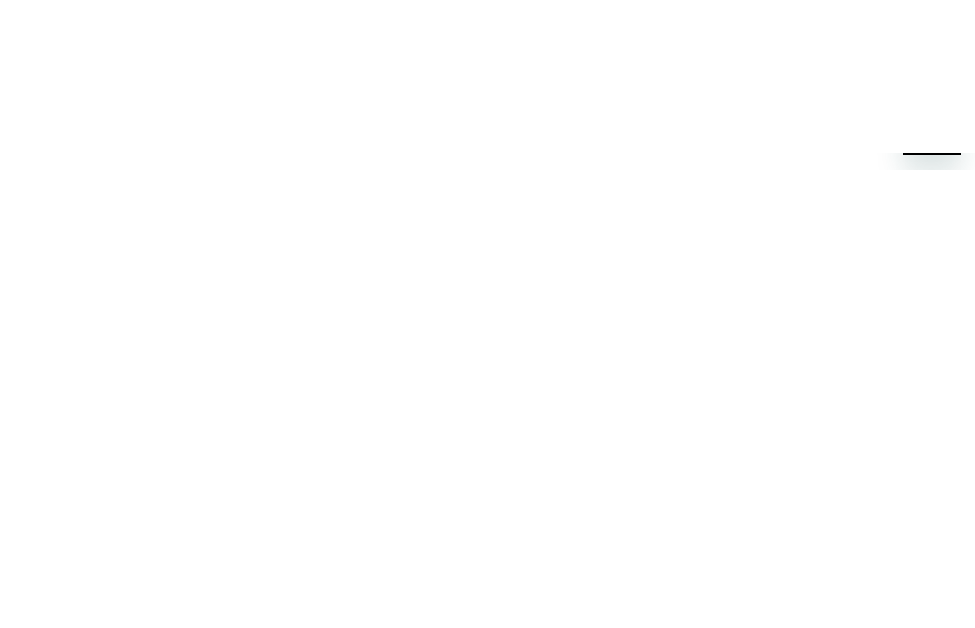
type textarea "Hello, what code do I put in for the"
type textarea "x"
type textarea "Hello, what code do I put in for the"
type textarea "x"
type textarea "Hello, what code do I put in for the 3"
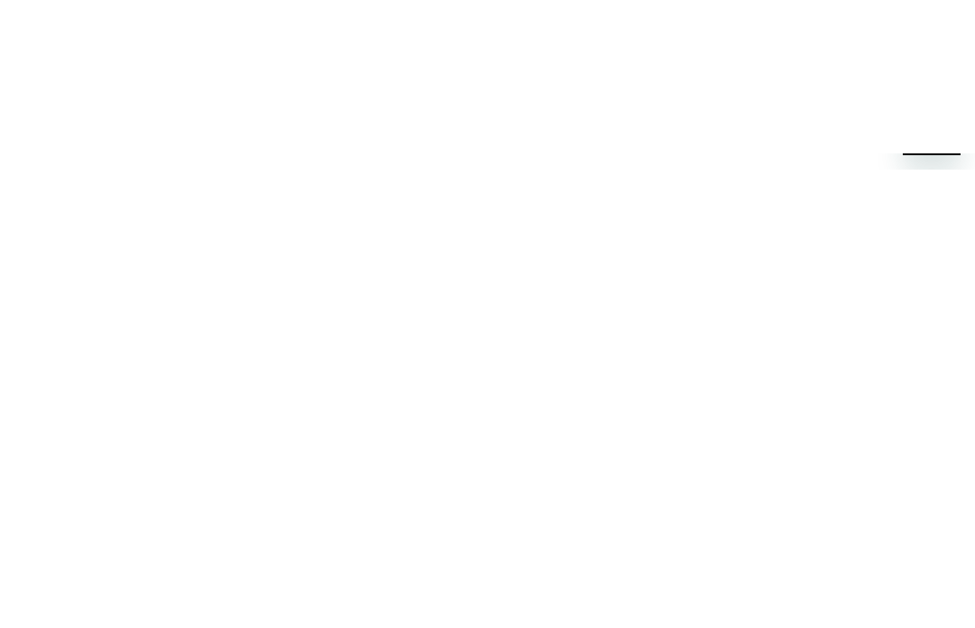
type textarea "x"
type textarea "Hello, what code do I put in for the 30"
type textarea "x"
type textarea "Hello, what code do I put in for the 3"
type textarea "x"
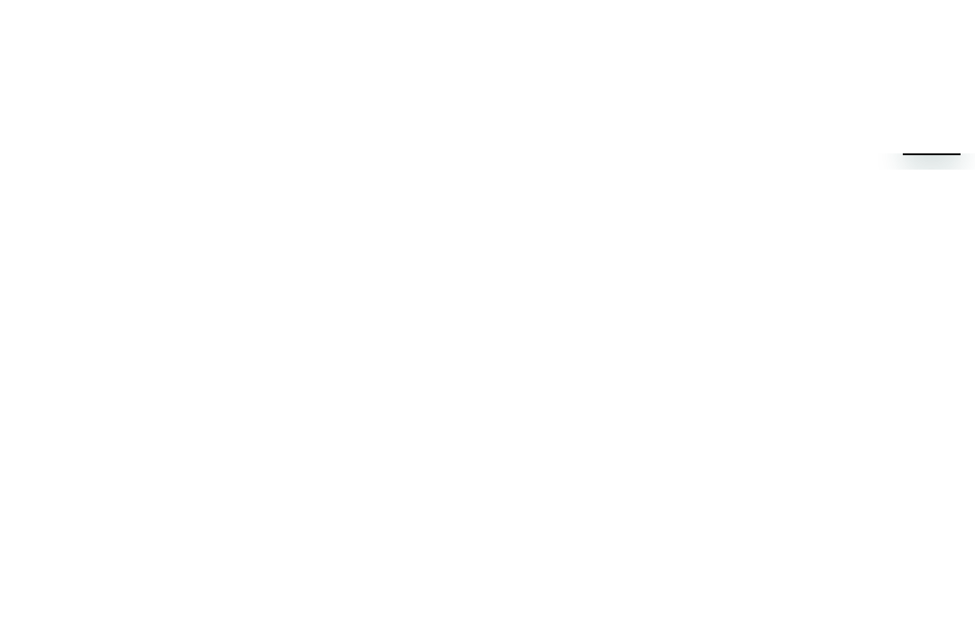
scroll to position [7, 0]
type textarea "Hello, what code do I put in for the"
type textarea "x"
type textarea "Hello, what code do I put in for the $"
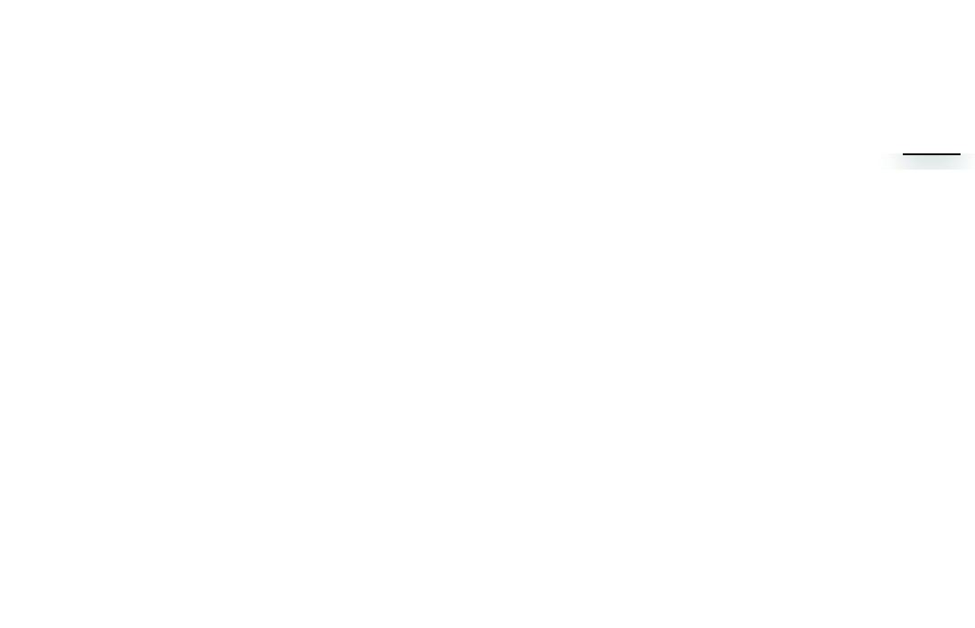
type textarea "x"
type textarea "Hello, what code do I put in for the $3"
type textarea "x"
type textarea "Hello, what code do I put in for the $30"
type textarea "x"
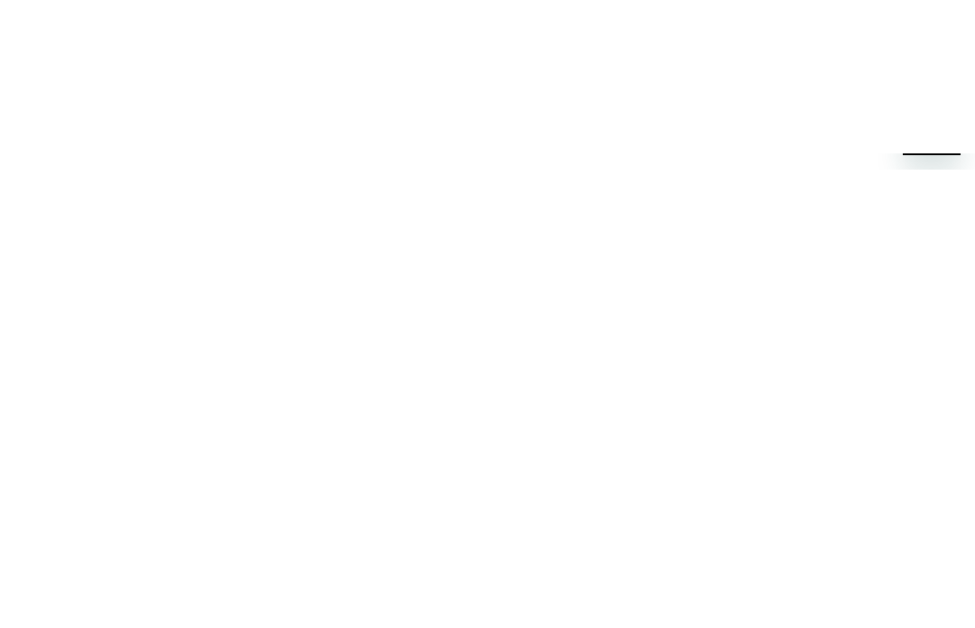
type textarea "Hello, what code do I put in for the $30"
type textarea "x"
type textarea "Hello, what code do I put in for the $30 o"
type textarea "x"
type textarea "Hello, what code do I put in for the $30 of"
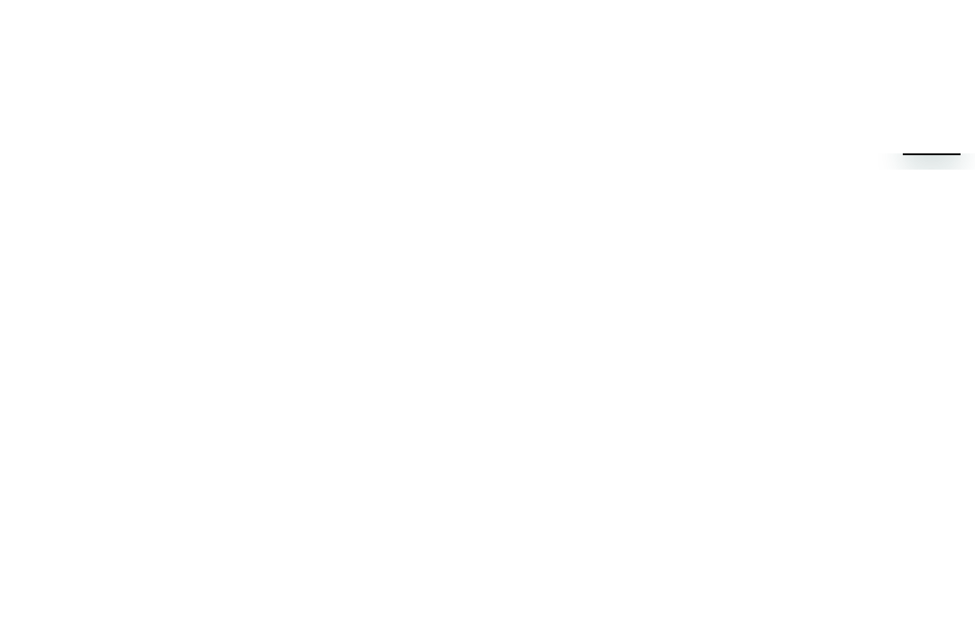
type textarea "x"
type textarea "Hello, what code do I put in for the $30 off"
type textarea "x"
type textarea "Hello, what code do I put in for the $30 off"
type textarea "x"
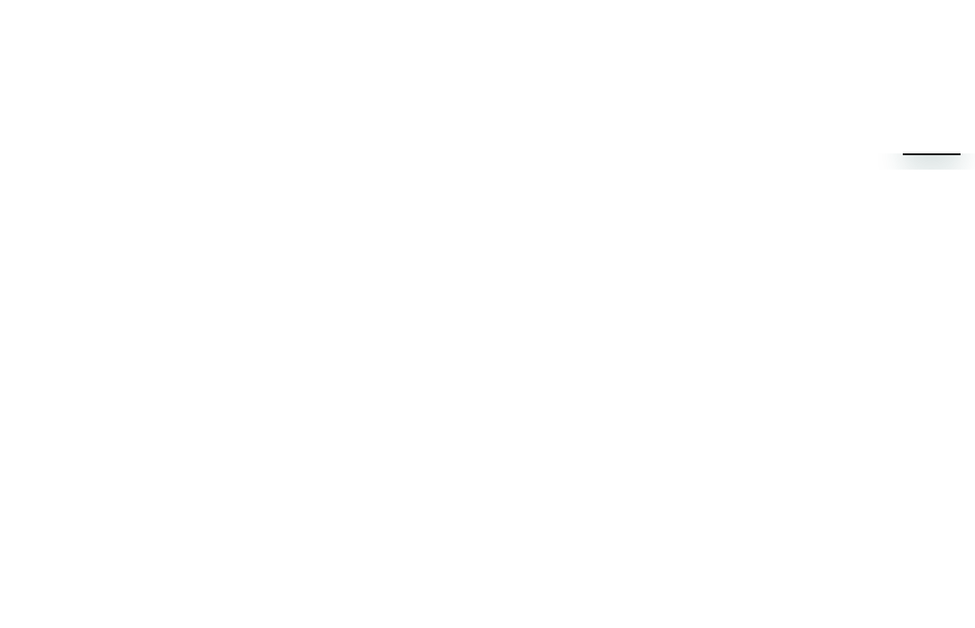
type textarea "Hello, what code do I put in for the $30 off f"
type textarea "x"
type textarea "Hello, what code do I put in for the $30 off fi"
type textarea "x"
type textarea "Hello, what code do I put in for the $30 off fir"
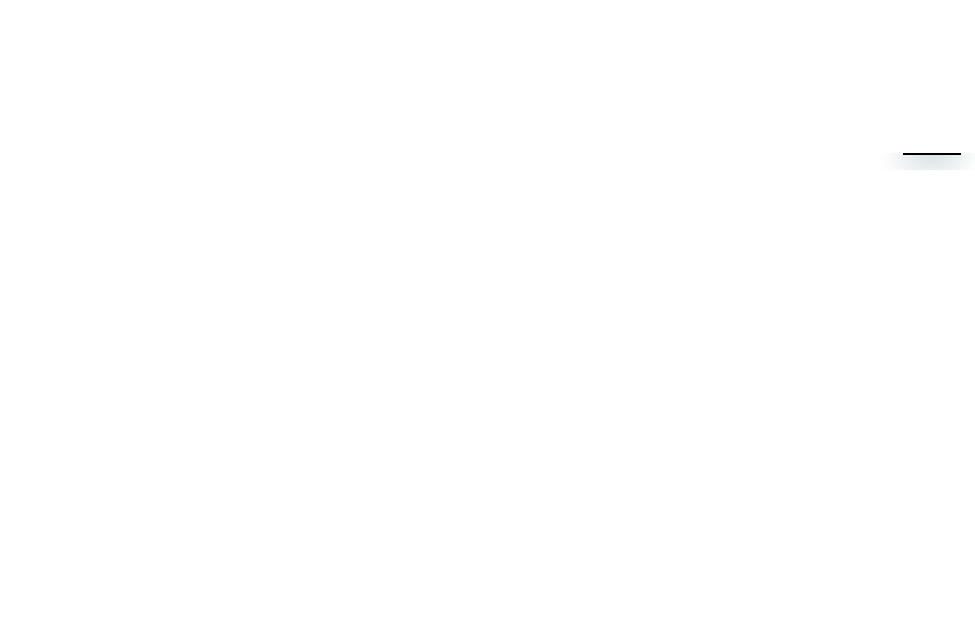
type textarea "x"
type textarea "Hello, what code do I put in for the $30 off firs"
type textarea "x"
type textarea "Hello, what code do I put in for the $30 off first"
type textarea "x"
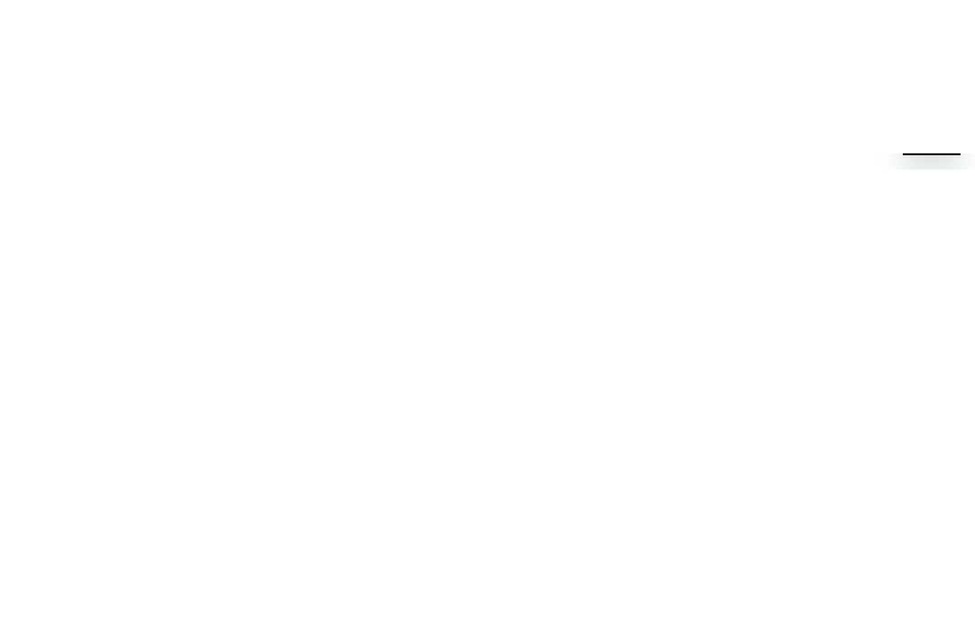
type textarea "Hello, what code do I put in for the $30 off first"
type textarea "x"
type textarea "Hello, what code do I put in for the $30 off first t"
type textarea "x"
type textarea "Hello, what code do I put in for the $30 off first ti"
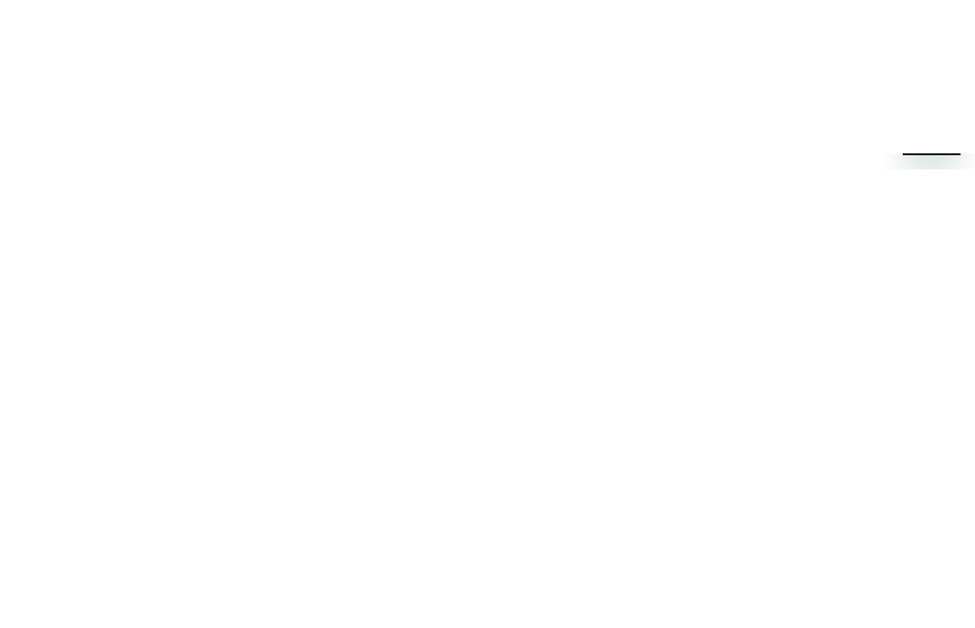
type textarea "x"
type textarea "Hello, what code do I put in for the $30 off first tim"
type textarea "x"
type textarea "Hello, what code do I put in for the $30 off first time"
type textarea "x"
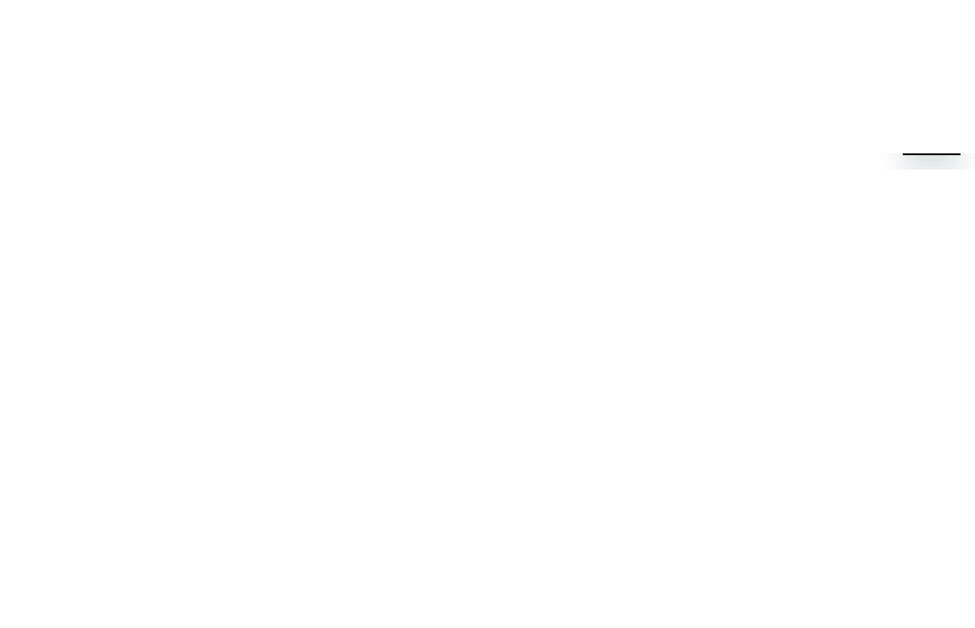
type textarea "Hello, what code do I put in for the $30 off first time"
type textarea "x"
type textarea "Hello, what code do I put in for the $30 off first time o"
type textarea "x"
type textarea "Hello, what code do I put in for the $30 off first time or"
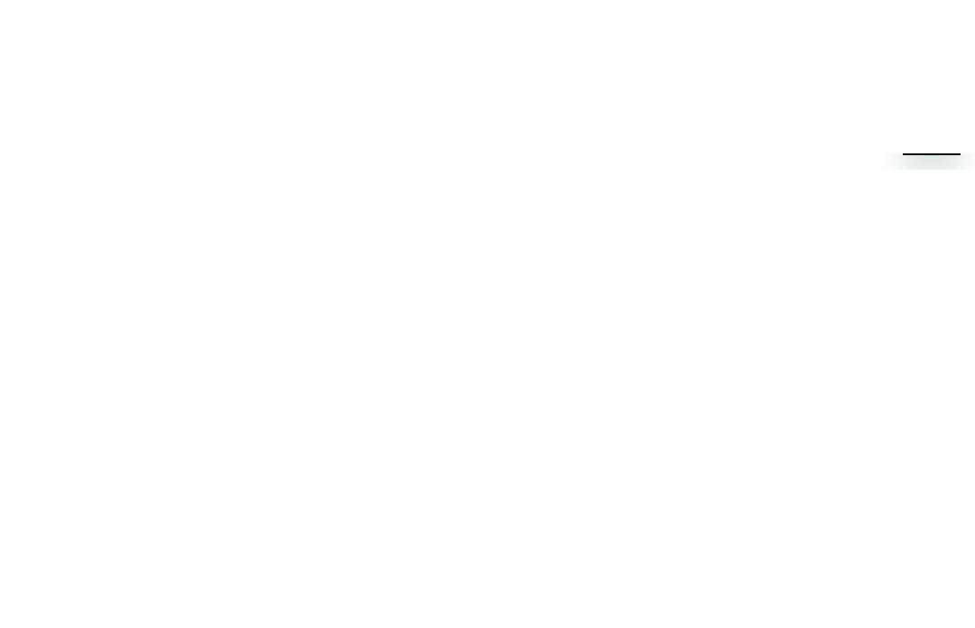
type textarea "x"
type textarea "Hello, what code do I put in for the $30 off first time ord"
type textarea "x"
type textarea "Hello, what code do I put in for the $30 off first time orde"
type textarea "x"
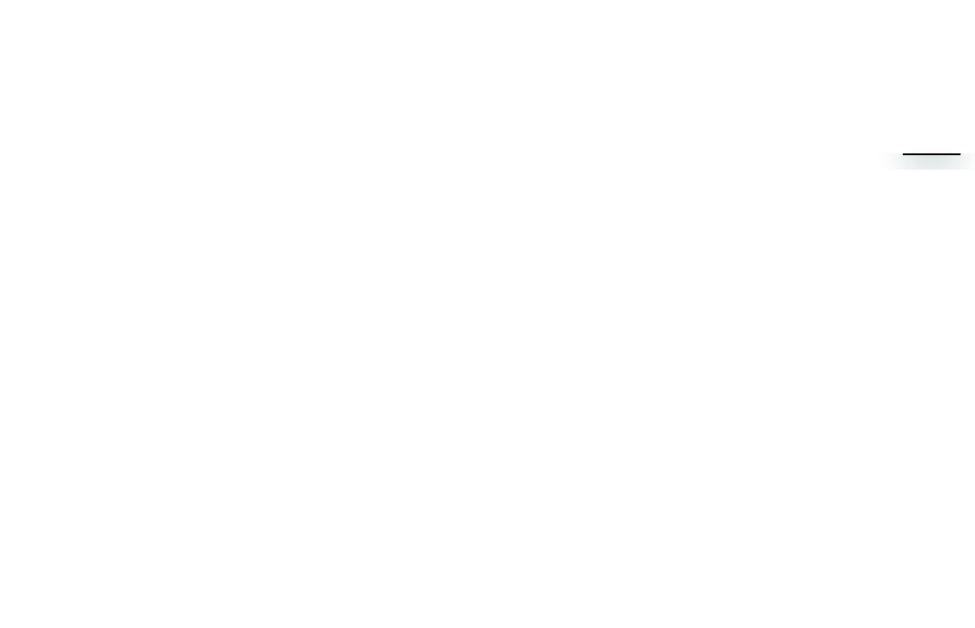
type textarea "Hello, what code do I put in for the $30 off first time order"
type textarea "x"
type textarea "Hello, what code do I put in for the $30 off first time order?"
type textarea "x"
type textarea "Hello, what code do I put in for the $30 off first time order?"
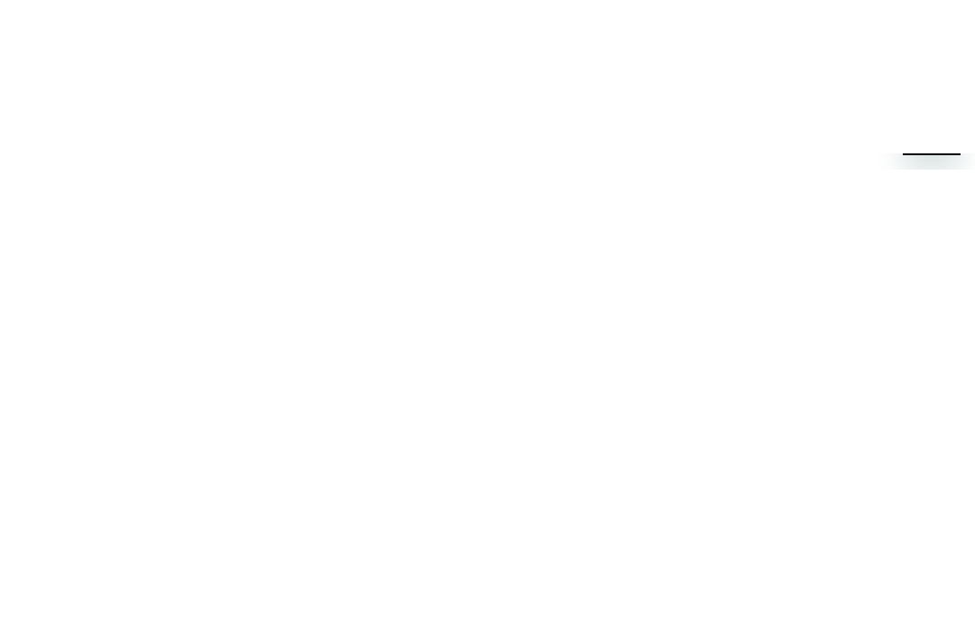
click at [930, 71] on icon "Send message" at bounding box center [932, 61] width 17 height 20
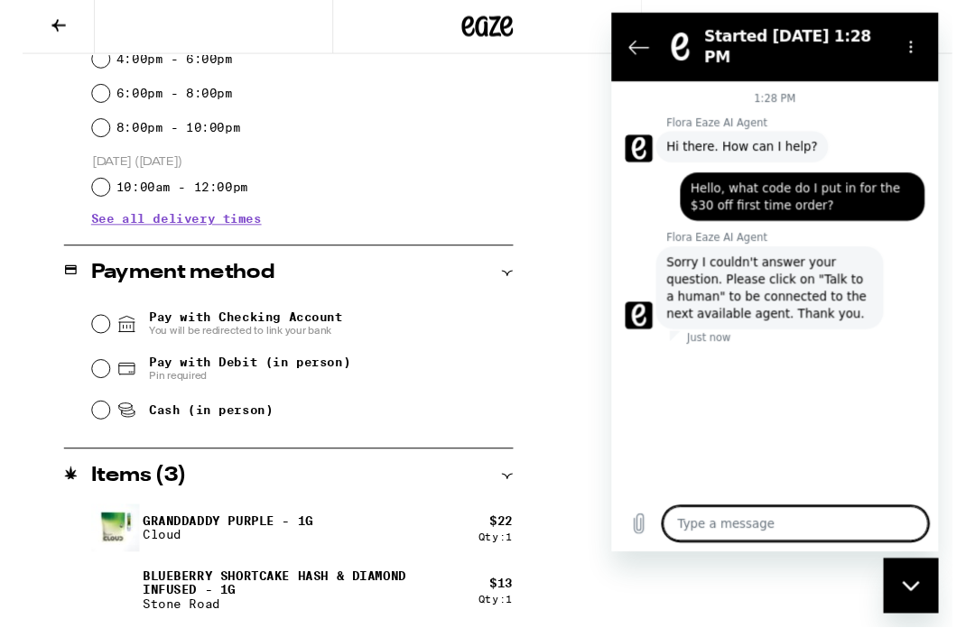
scroll to position [599, 0]
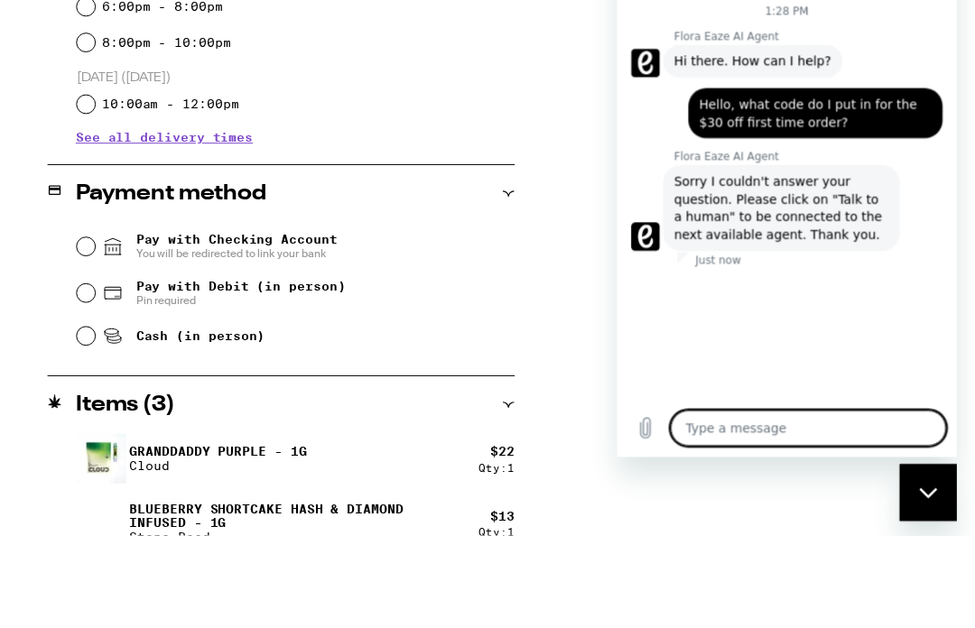
click at [816, 212] on span "Sorry I couldn't answer your question. Please click on "Talk to a human" to be …" at bounding box center [782, 211] width 217 height 72
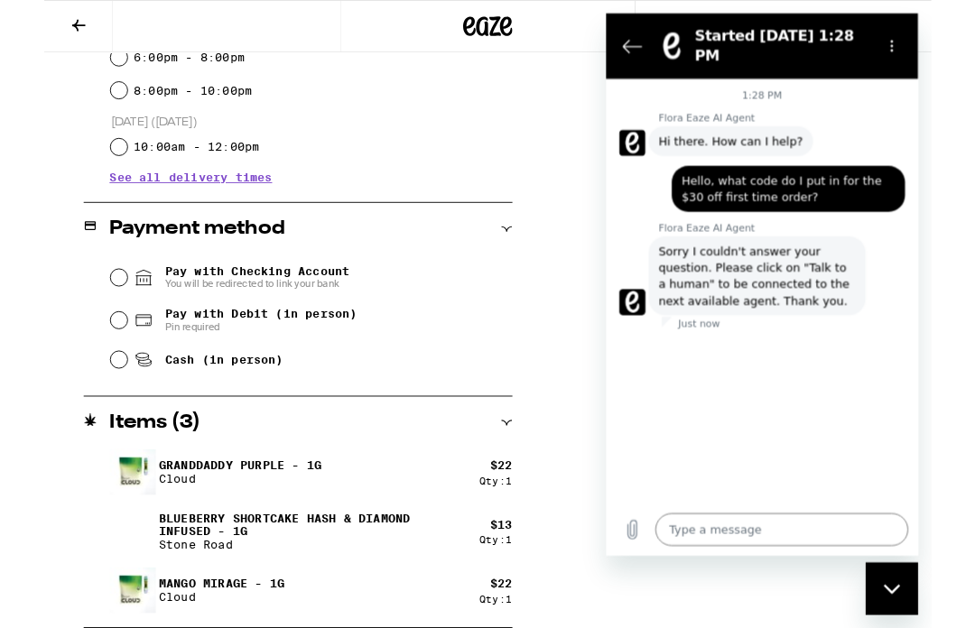
click at [904, 598] on div "Close messaging window" at bounding box center [894, 591] width 54 height 54
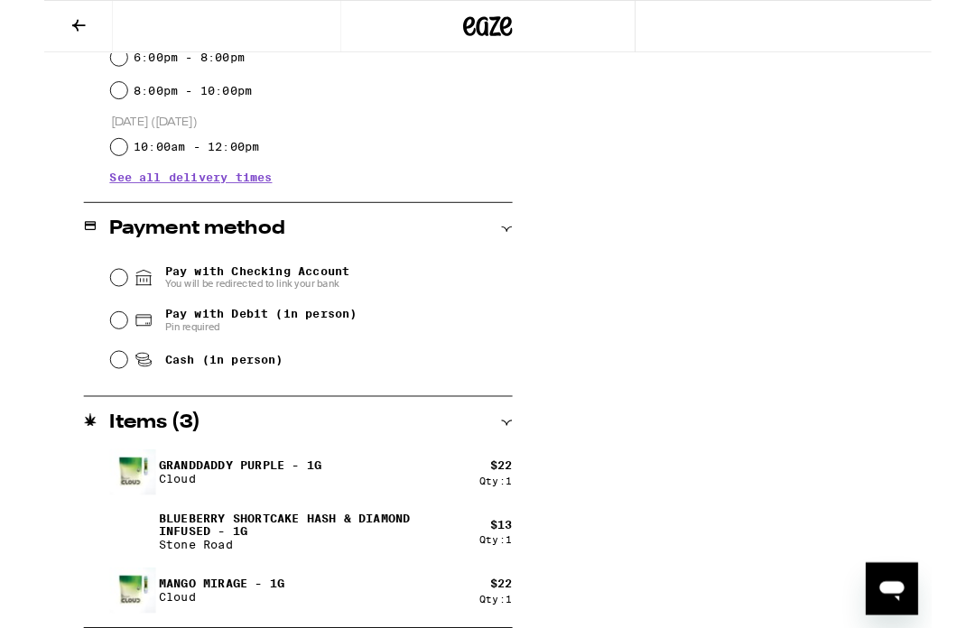
click at [904, 588] on icon "Open messaging window" at bounding box center [893, 594] width 27 height 22
type textarea "x"
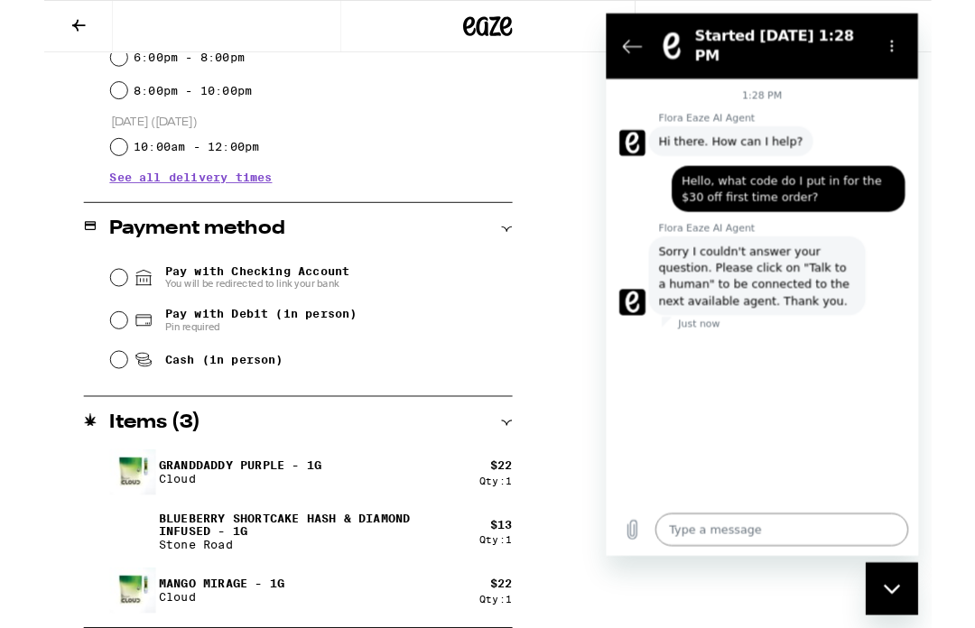
click at [924, 50] on icon "Options menu" at bounding box center [920, 49] width 14 height 14
click at [902, 388] on div "1:28 PM Flora Eaze AI Agent Flora Eaze AI Agent says: Hi there. How can I help?…" at bounding box center [777, 318] width 343 height 467
click at [740, 575] on textarea at bounding box center [799, 580] width 278 height 36
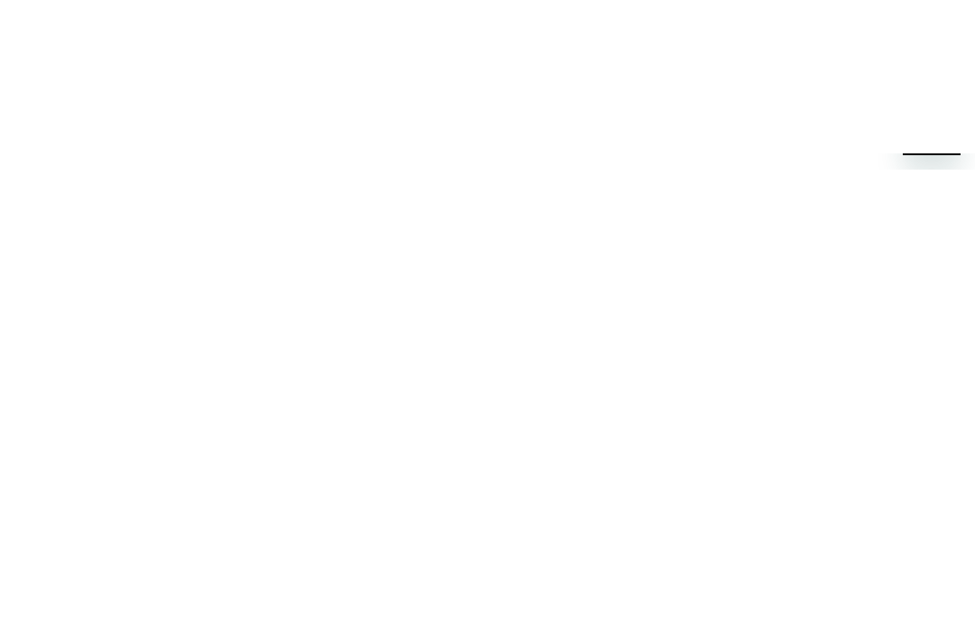
type textarea "T"
type textarea "x"
type textarea "Ta"
type textarea "x"
type textarea "Tal"
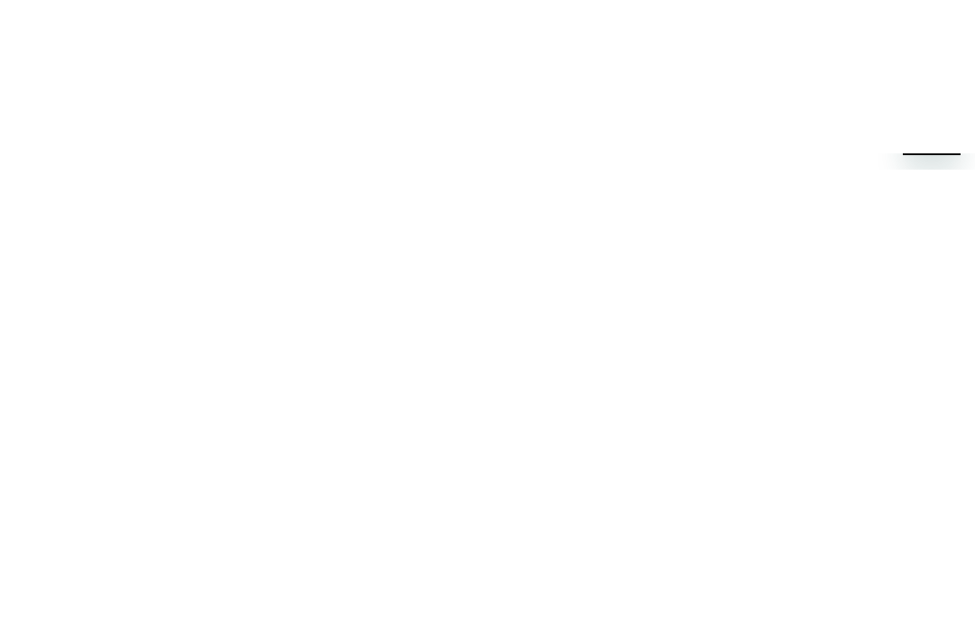
type textarea "x"
type textarea "Talk"
type textarea "x"
type textarea "Talk"
type textarea "x"
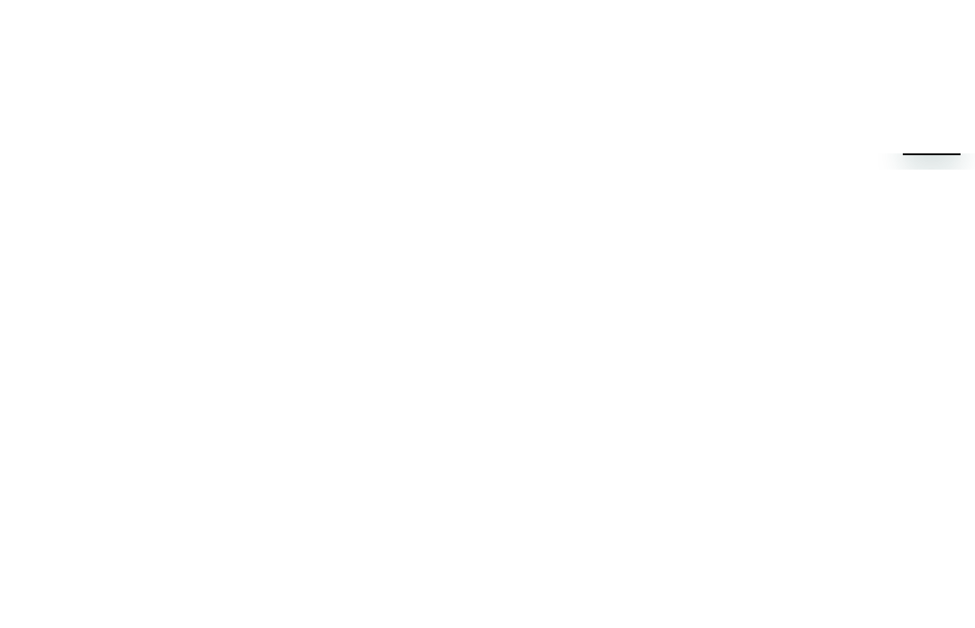
type textarea "Talk t"
type textarea "x"
type textarea "Talk to"
type textarea "x"
type textarea "Talk to"
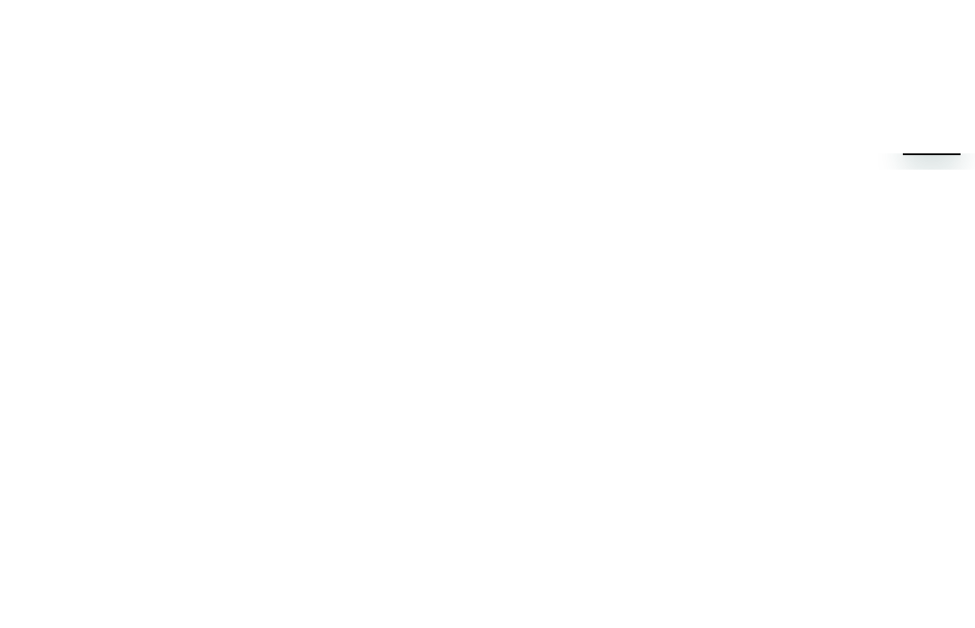
type textarea "x"
type textarea "Talk to a"
type textarea "x"
type textarea "Talk to a"
type textarea "x"
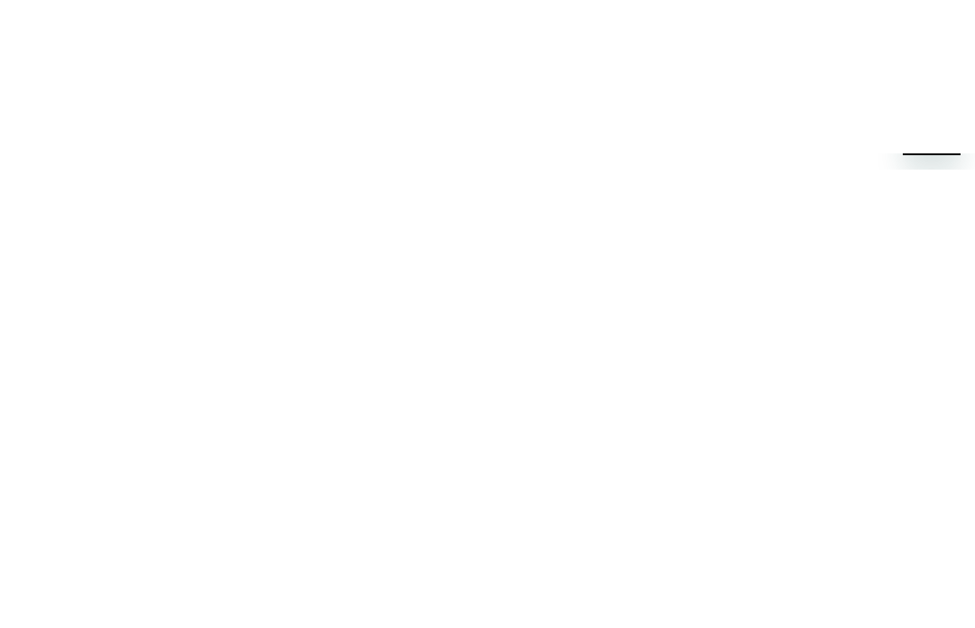
type textarea "Talk to a h"
type textarea "x"
type textarea "Talk to a hu"
type textarea "x"
type textarea "Talk to a hum"
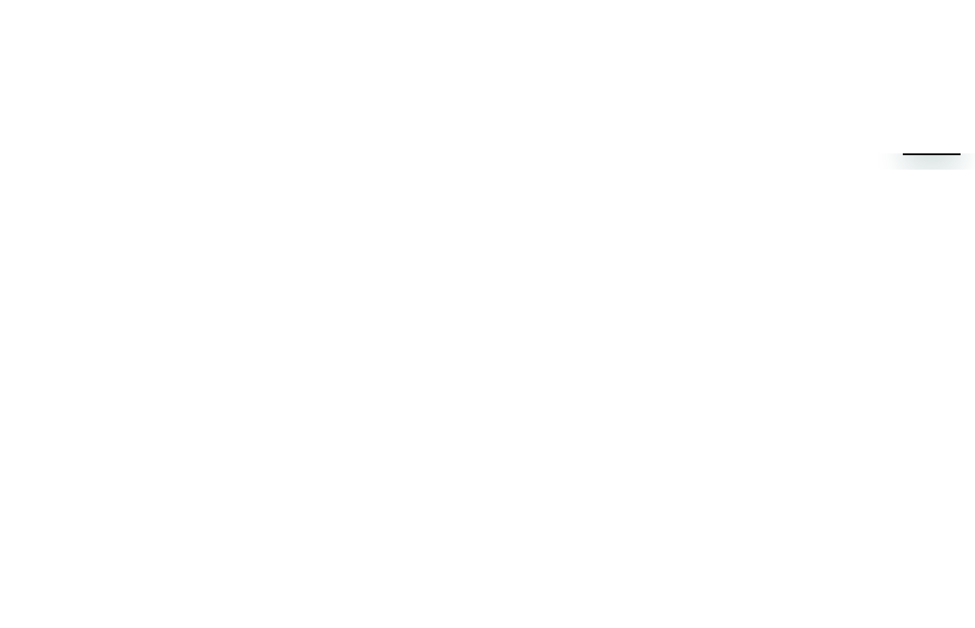
type textarea "x"
type textarea "Talk to a huma"
type textarea "x"
type textarea "Talk to a human"
type textarea "x"
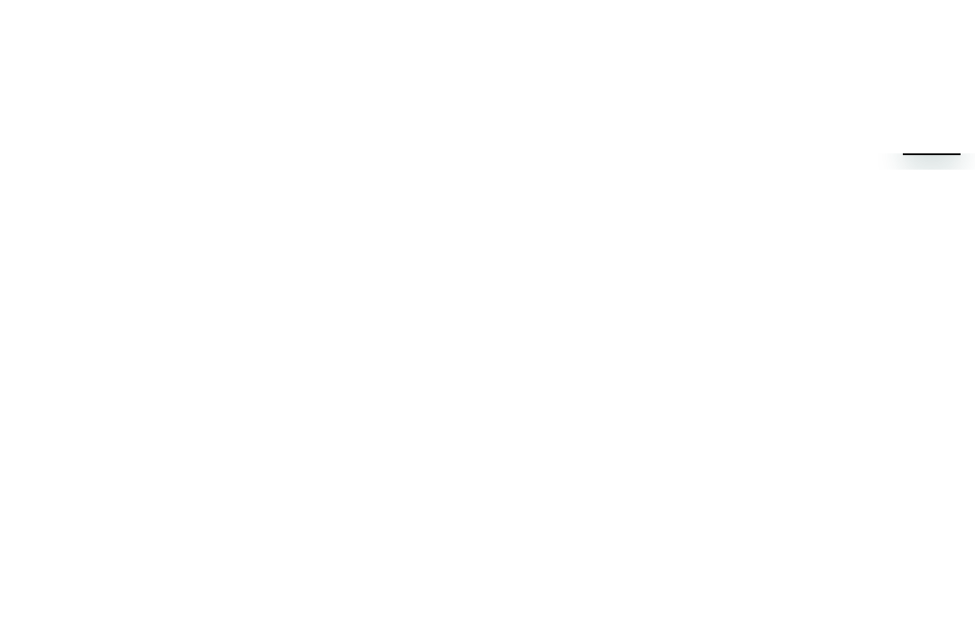
type textarea "Talk to a human"
click at [929, 71] on icon "Send message" at bounding box center [932, 61] width 17 height 20
type textarea "x"
type input "Katherine Tucker"
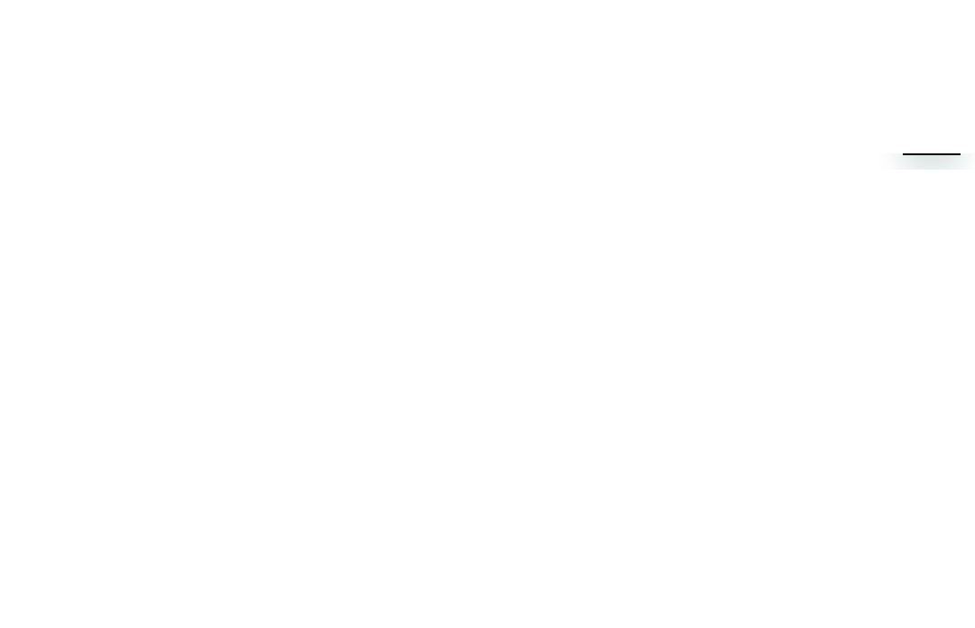
click at [901, 361] on span "Next" at bounding box center [901, 367] width 30 height 22
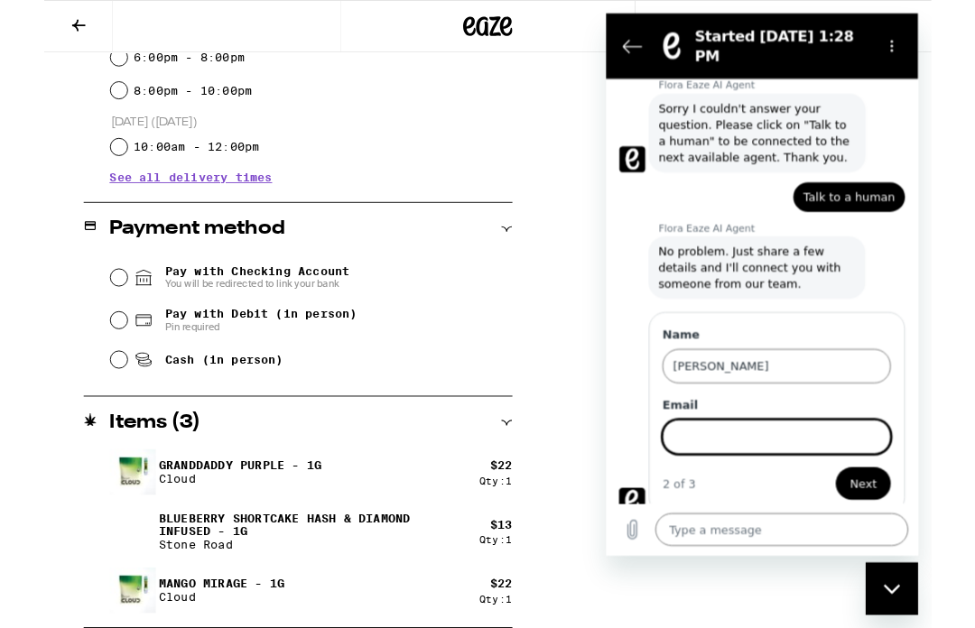
scroll to position [170, 0]
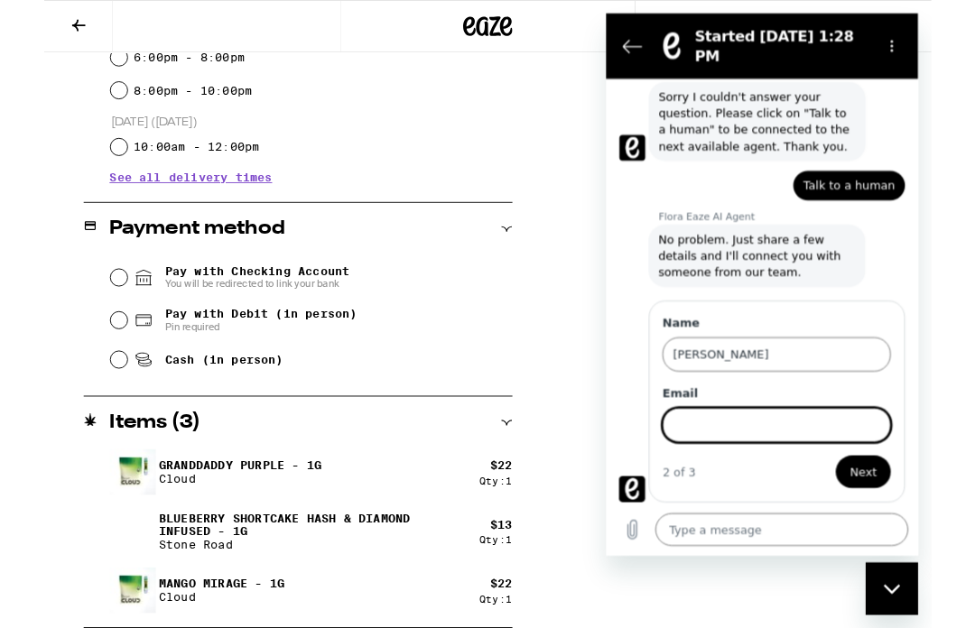
click at [731, 457] on input "Email" at bounding box center [793, 466] width 251 height 38
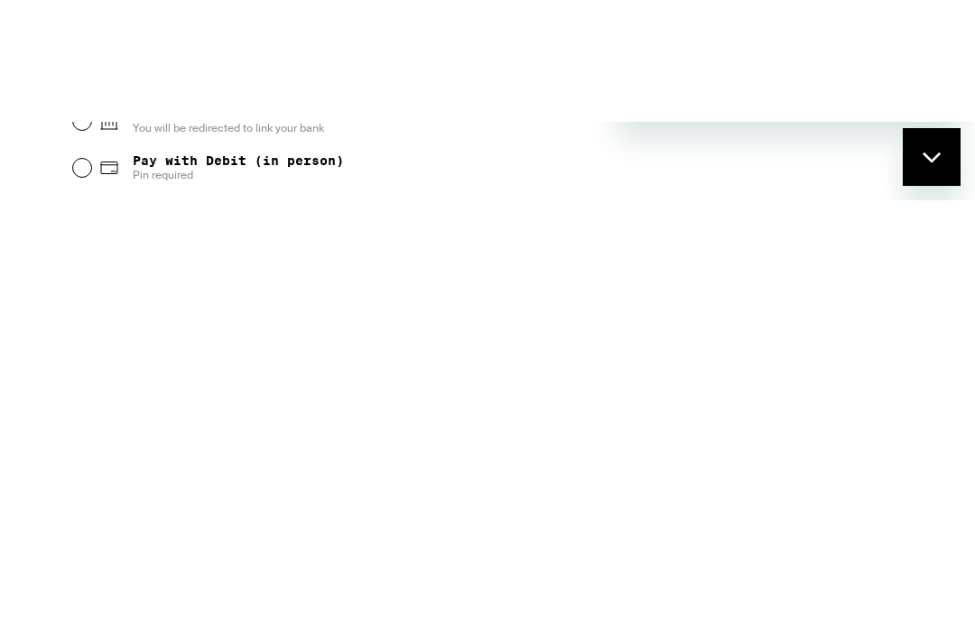
type input "[EMAIL_ADDRESS][DOMAIN_NAME]"
click at [904, 342] on span "Next" at bounding box center [901, 335] width 30 height 22
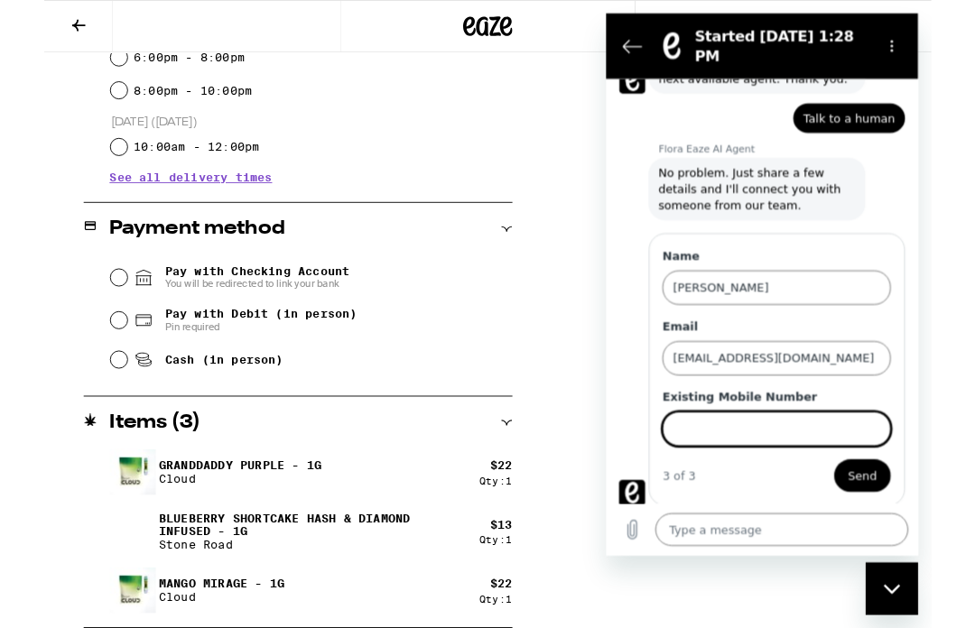
scroll to position [247, 0]
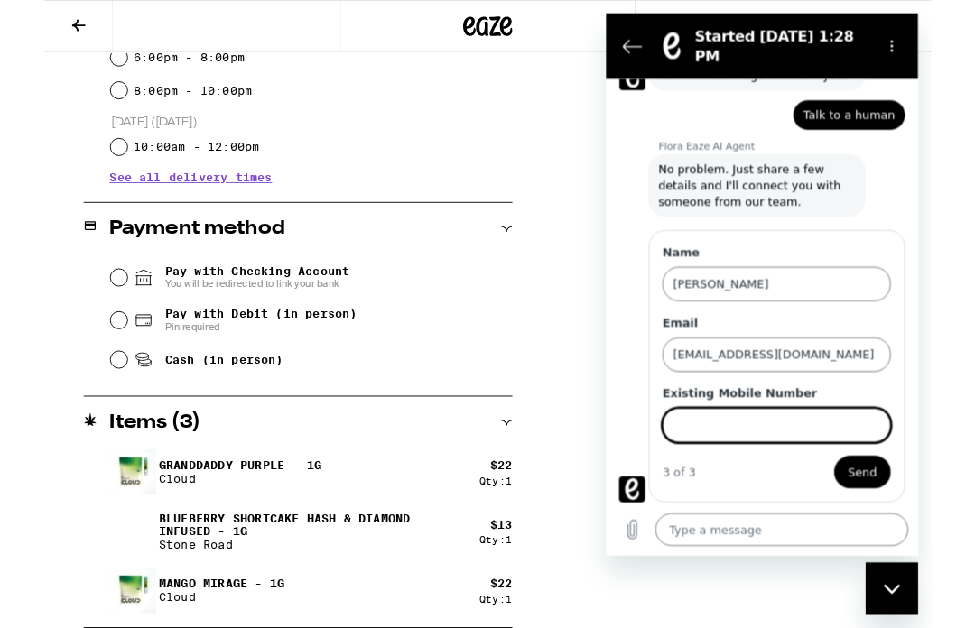
click at [740, 465] on input "Existing Mobile Number" at bounding box center [793, 466] width 251 height 38
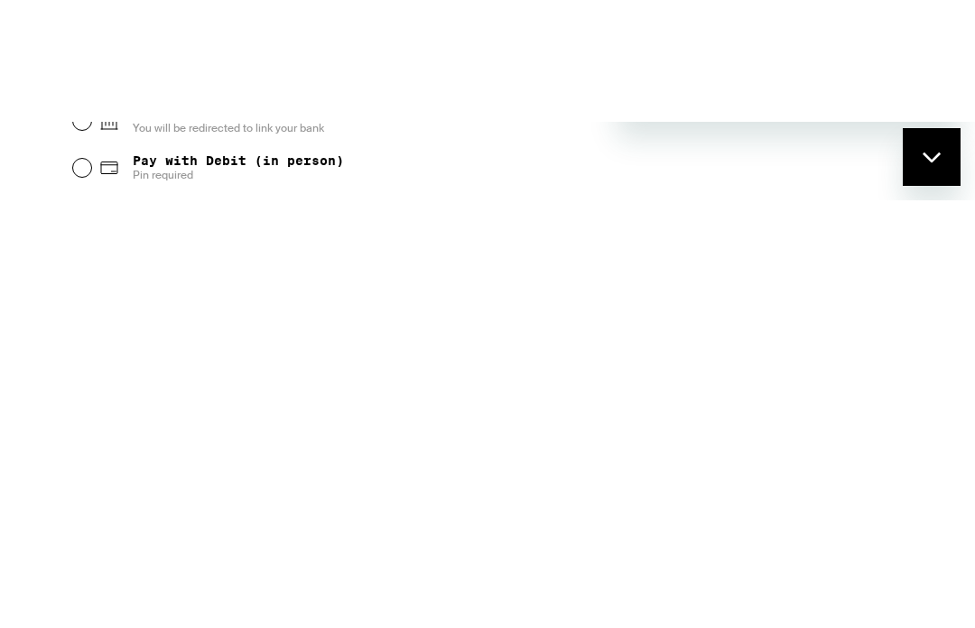
type input "8587744888"
click at [909, 331] on span "Send" at bounding box center [900, 335] width 32 height 22
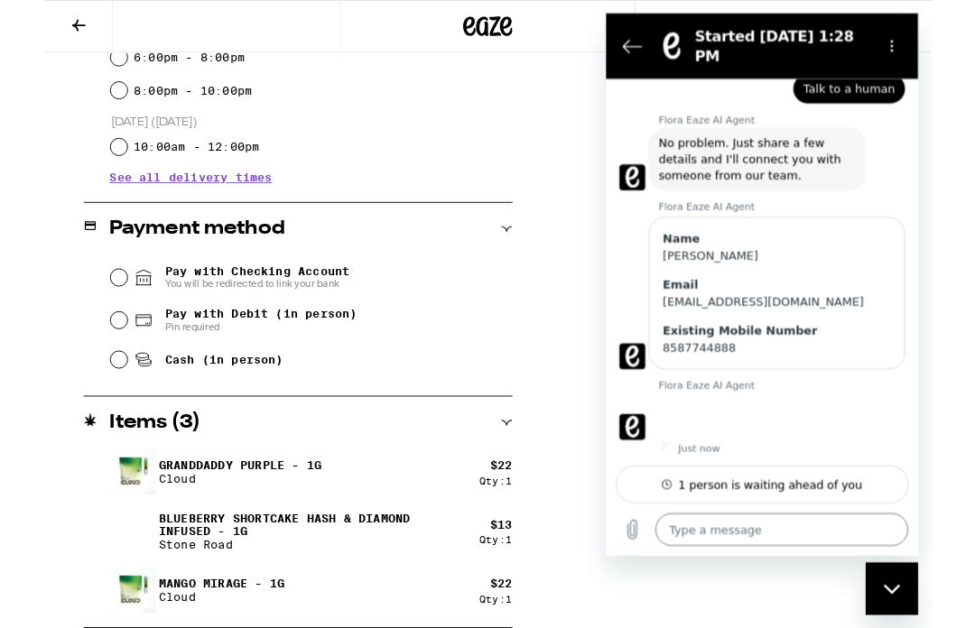
scroll to position [276, 0]
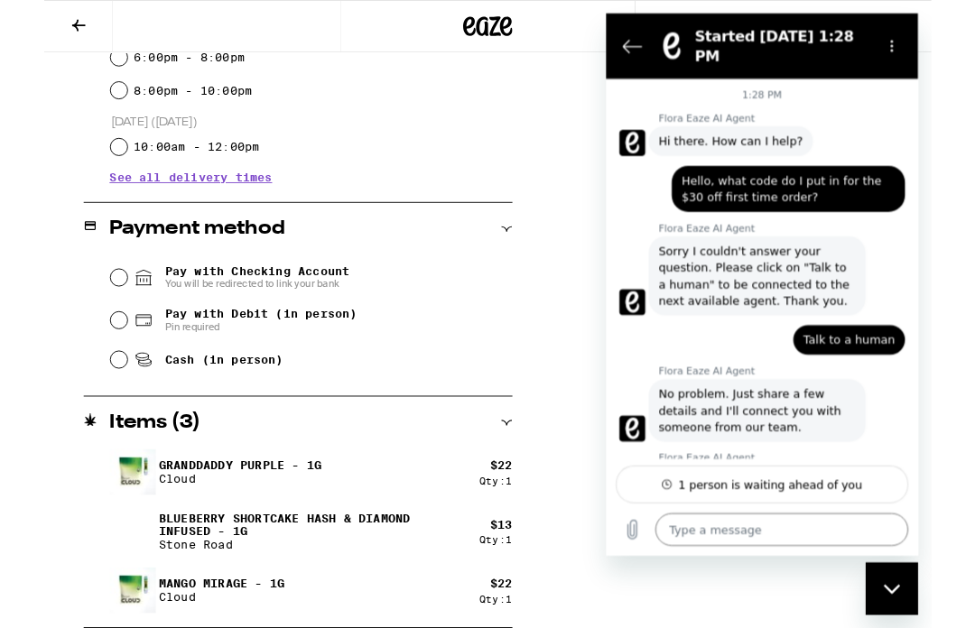
type textarea "x"
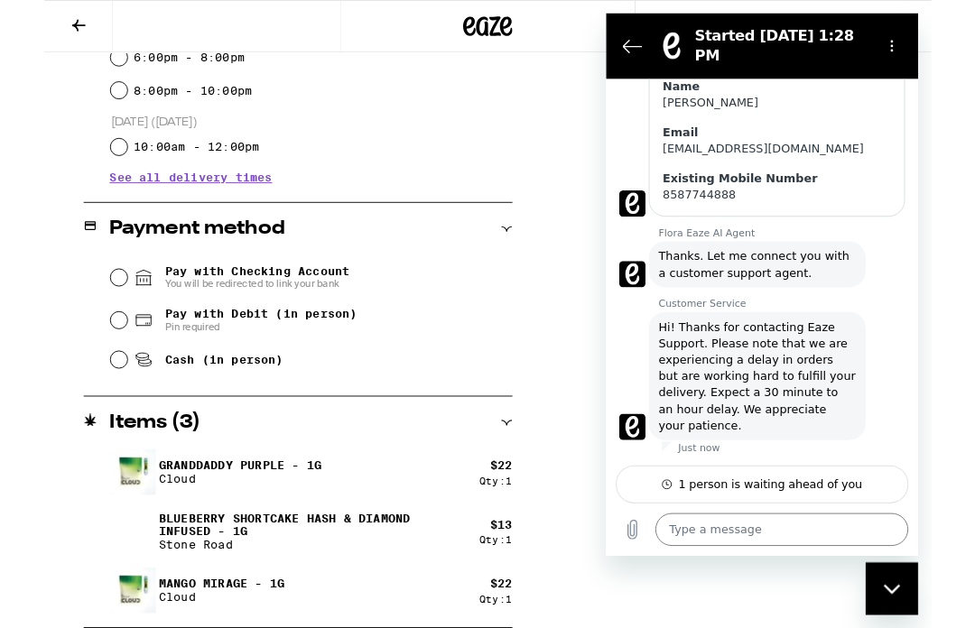
scroll to position [444, 0]
click at [813, 578] on textarea at bounding box center [799, 580] width 278 height 36
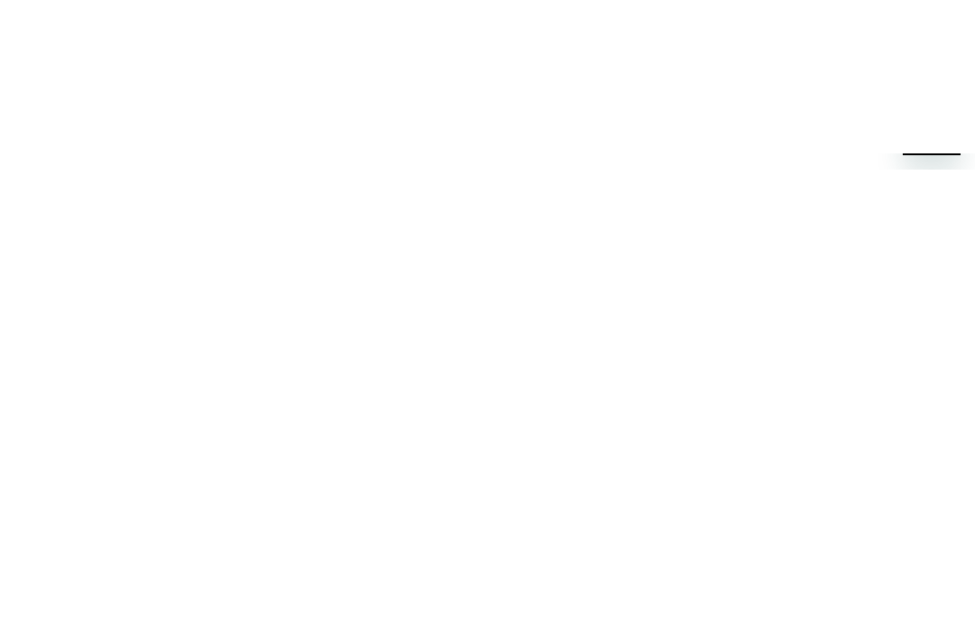
type textarea "T"
type textarea "x"
type textarea "Tr"
type textarea "x"
type textarea "Try"
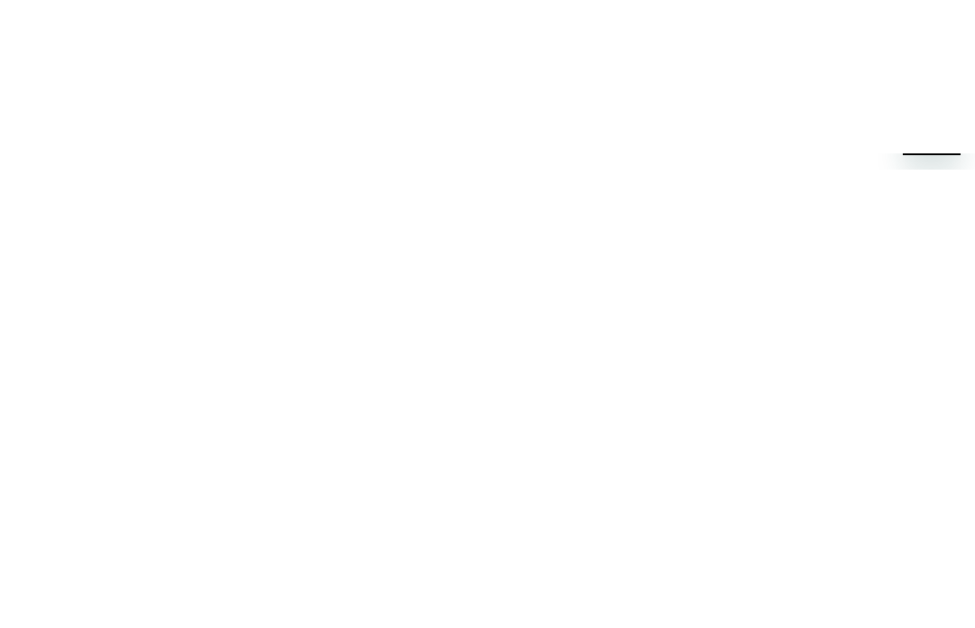
type textarea "x"
type textarea "Tryi"
type textarea "x"
type textarea "Tryin"
type textarea "x"
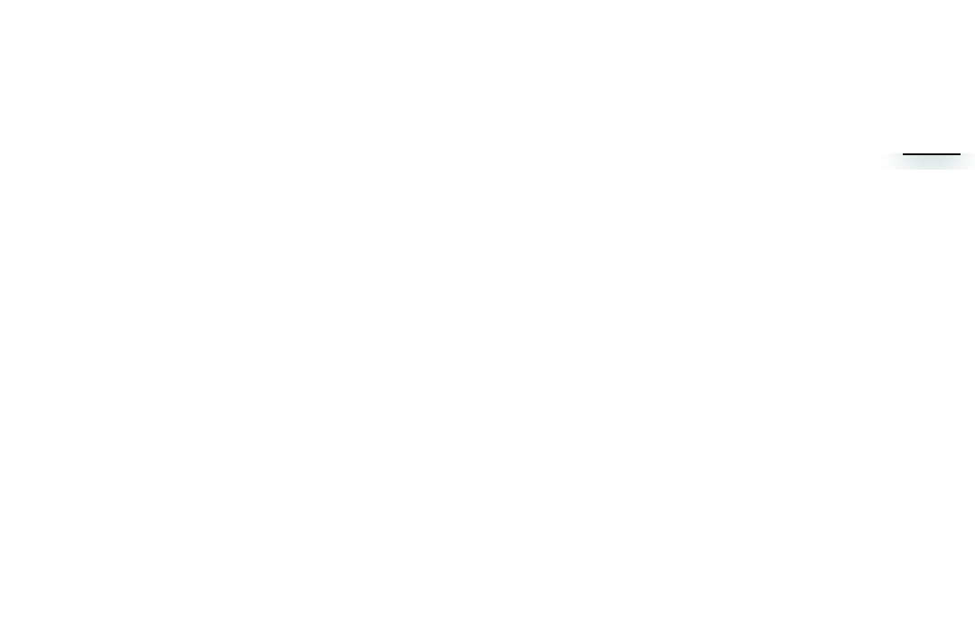
type textarea "Trying"
type textarea "x"
type textarea "Trying"
type textarea "x"
type textarea "Trying"
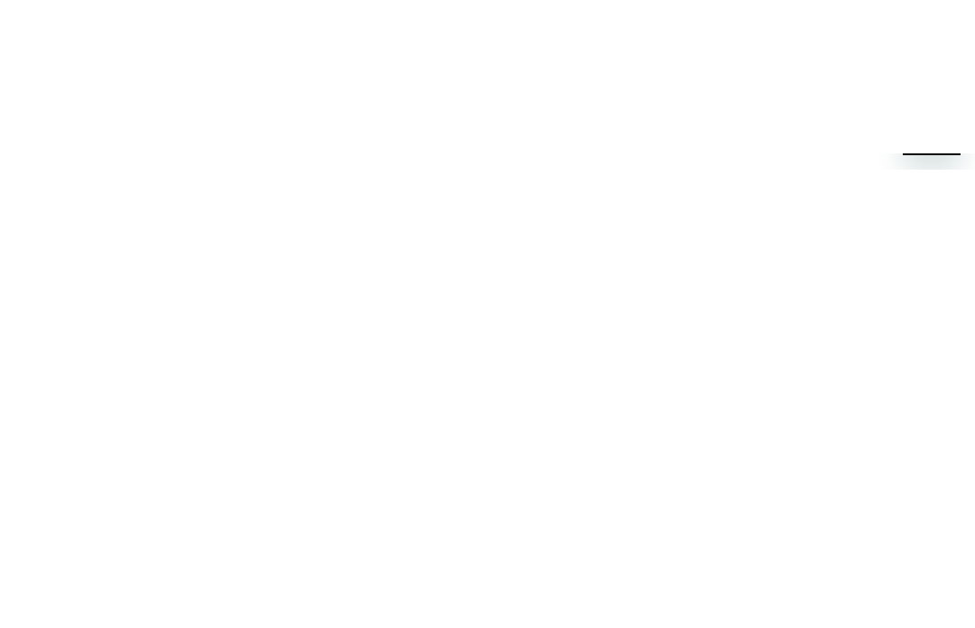
type textarea "x"
type textarea "Tryin"
type textarea "x"
type textarea "Tryi"
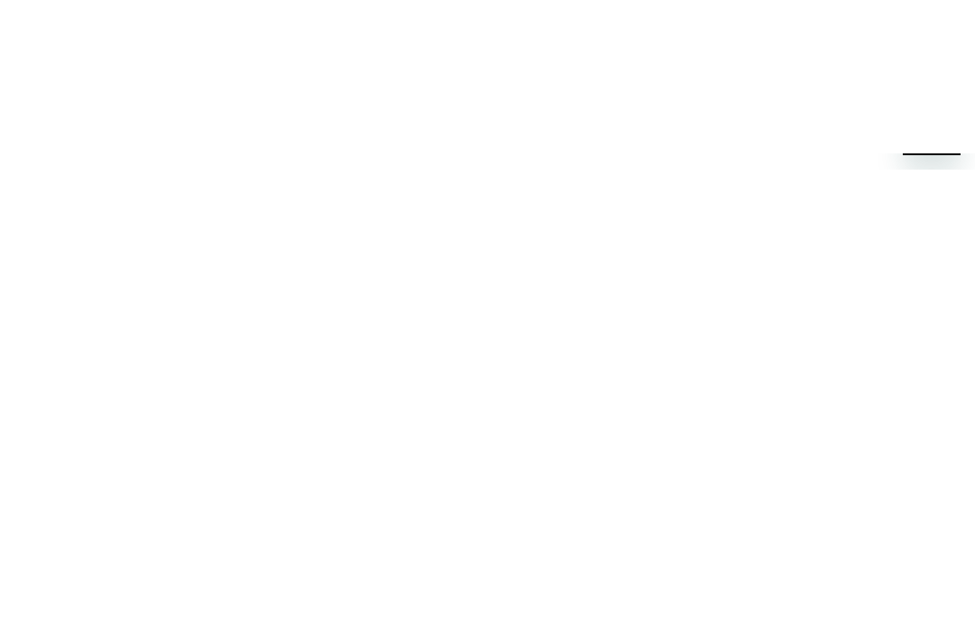
click at [924, 72] on icon "Send message" at bounding box center [934, 62] width 22 height 22
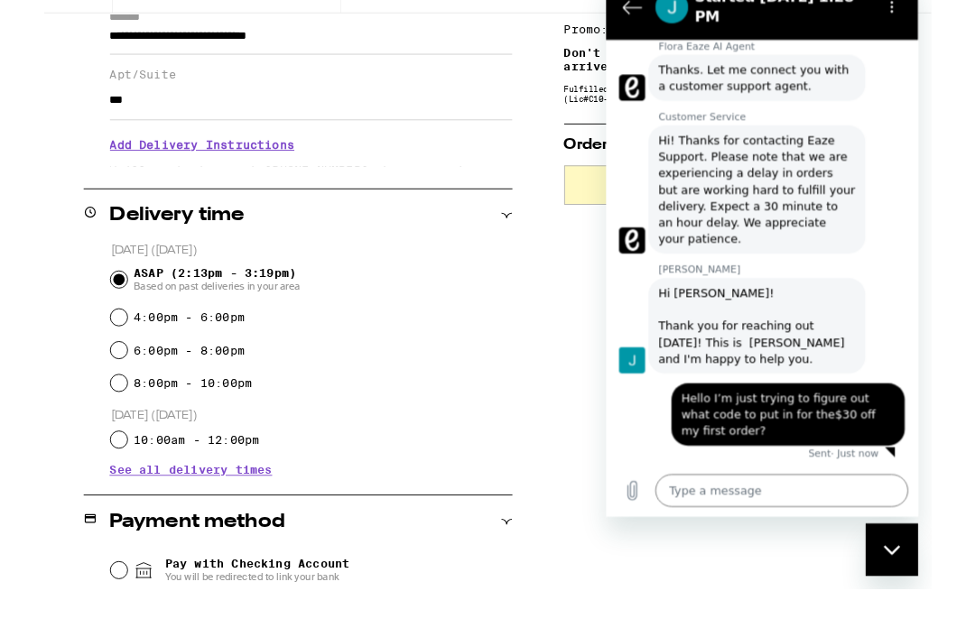
click at [915, 282] on div "1:28 PM Flora Eaze AI Agent Flora Eaze AI Agent says: Hi there. How can I help?…" at bounding box center [777, 280] width 343 height 467
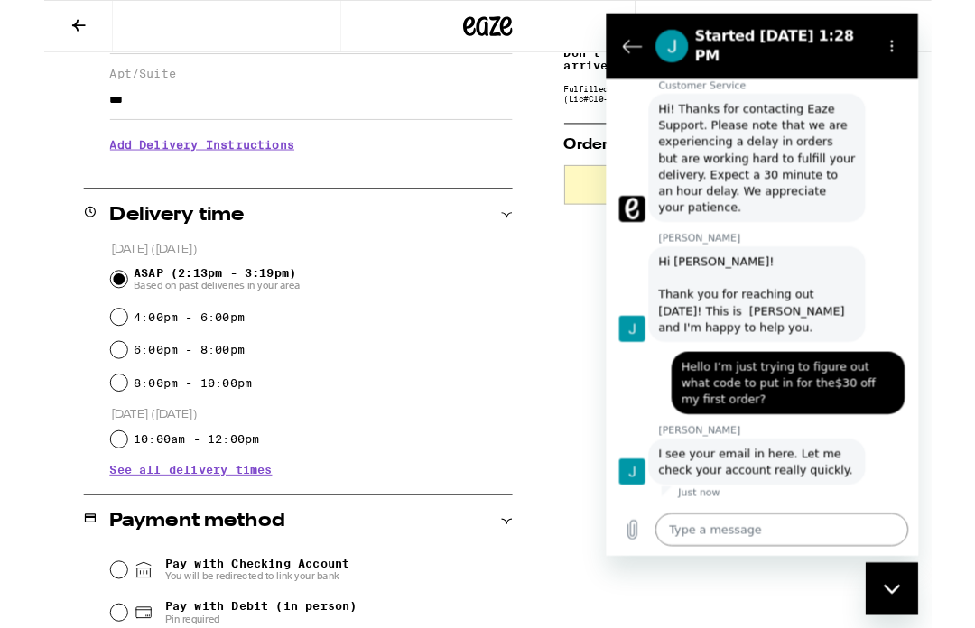
scroll to position [684, 0]
click at [850, 580] on textarea at bounding box center [799, 580] width 278 height 36
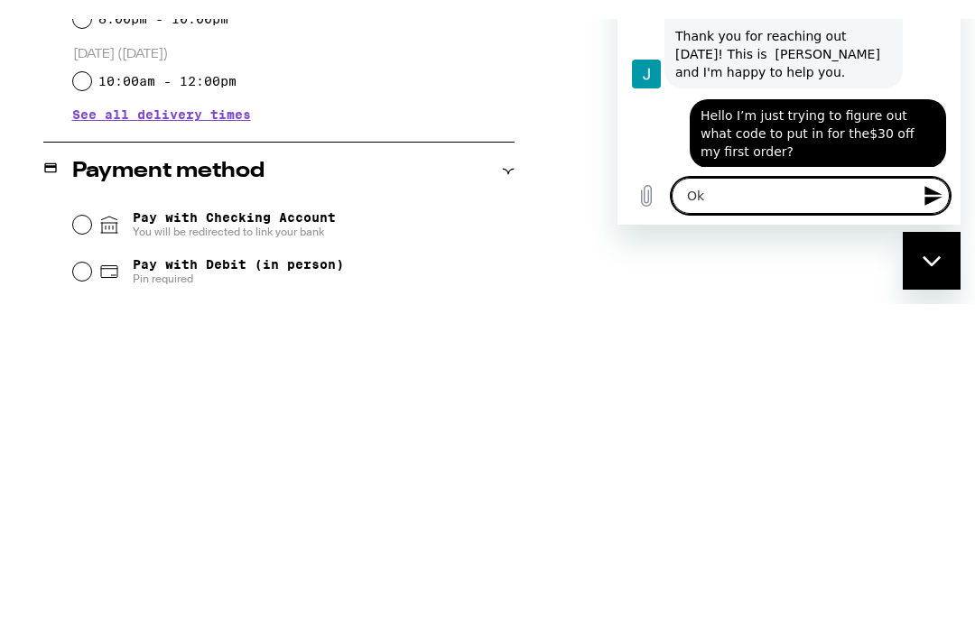
click at [934, 214] on button "Send message" at bounding box center [932, 196] width 36 height 36
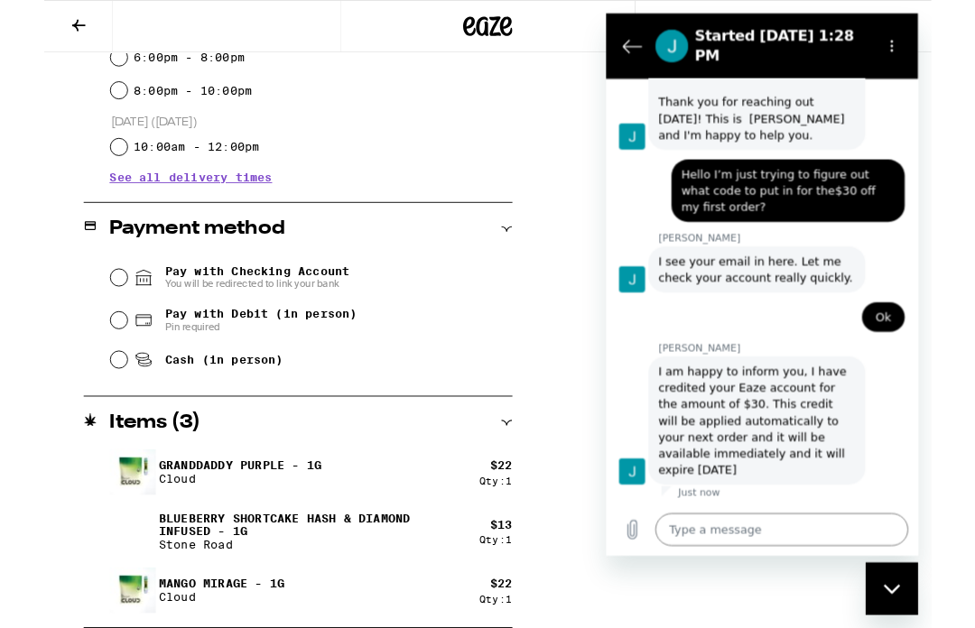
scroll to position [896, 0]
click at [763, 570] on textarea at bounding box center [799, 580] width 278 height 36
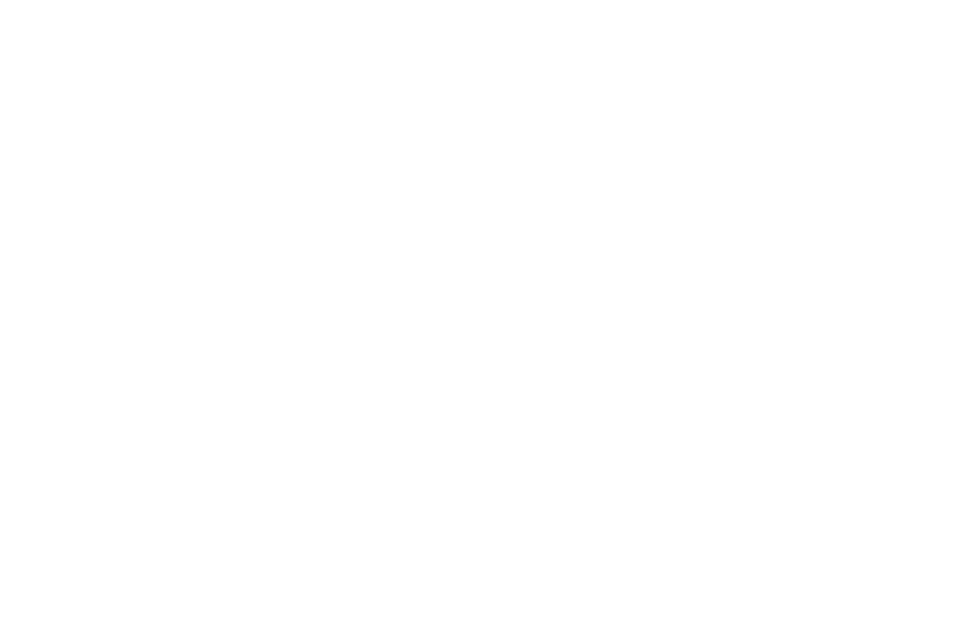
click at [937, 51] on div "Close messaging window" at bounding box center [932, 63] width 54 height 54
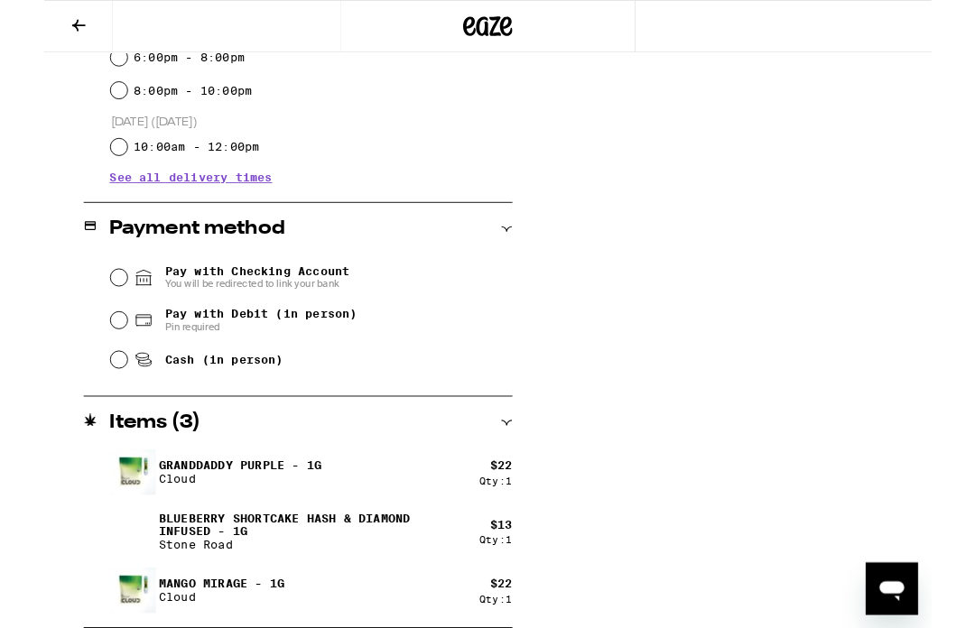
click at [887, 582] on icon "Open messaging window" at bounding box center [894, 591] width 33 height 33
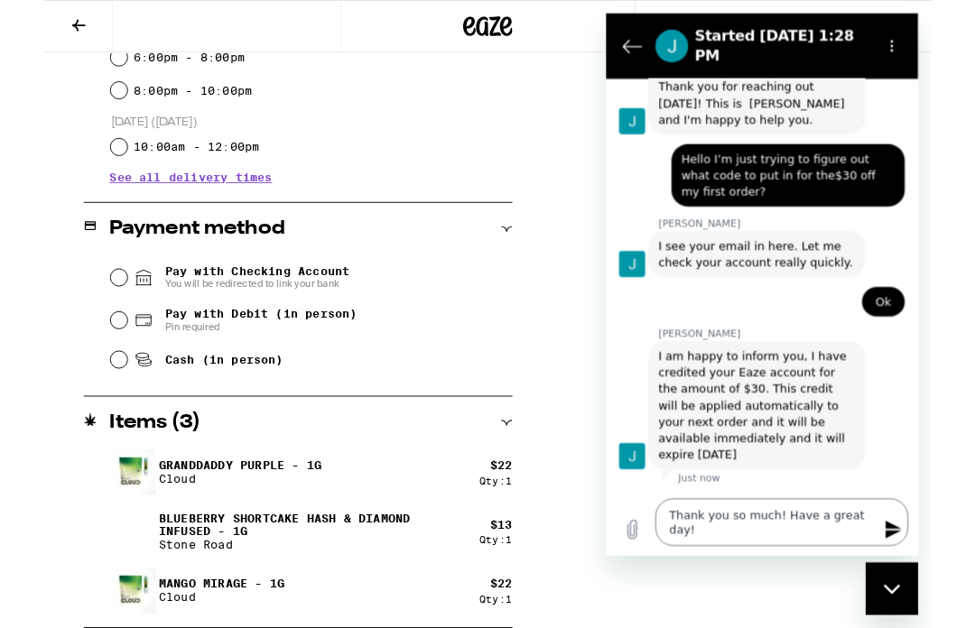
click at [916, 578] on icon "Send message" at bounding box center [921, 581] width 17 height 20
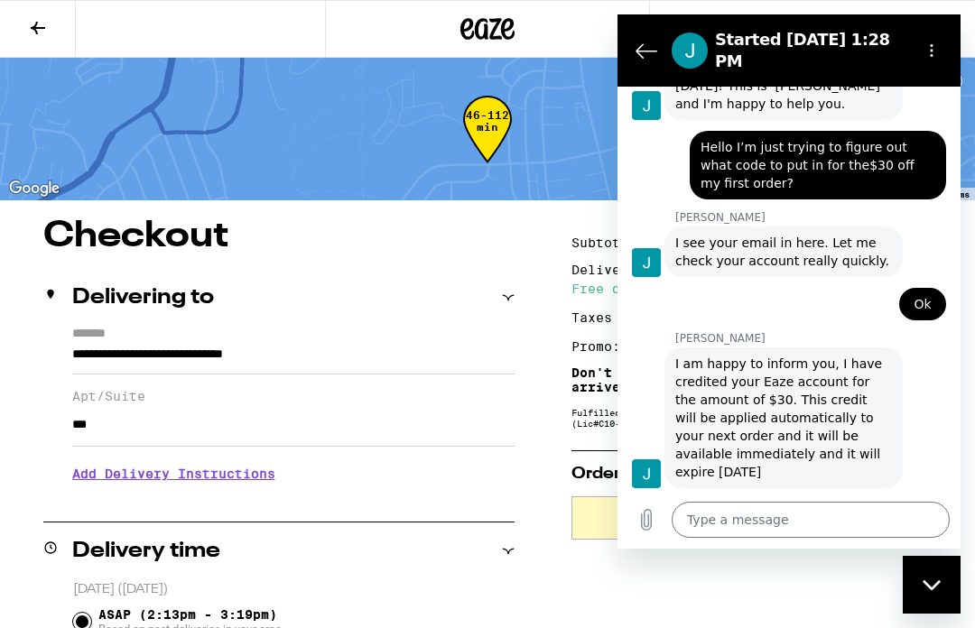
scroll to position [939, 0]
click at [217, 39] on div at bounding box center [162, 29] width 325 height 58
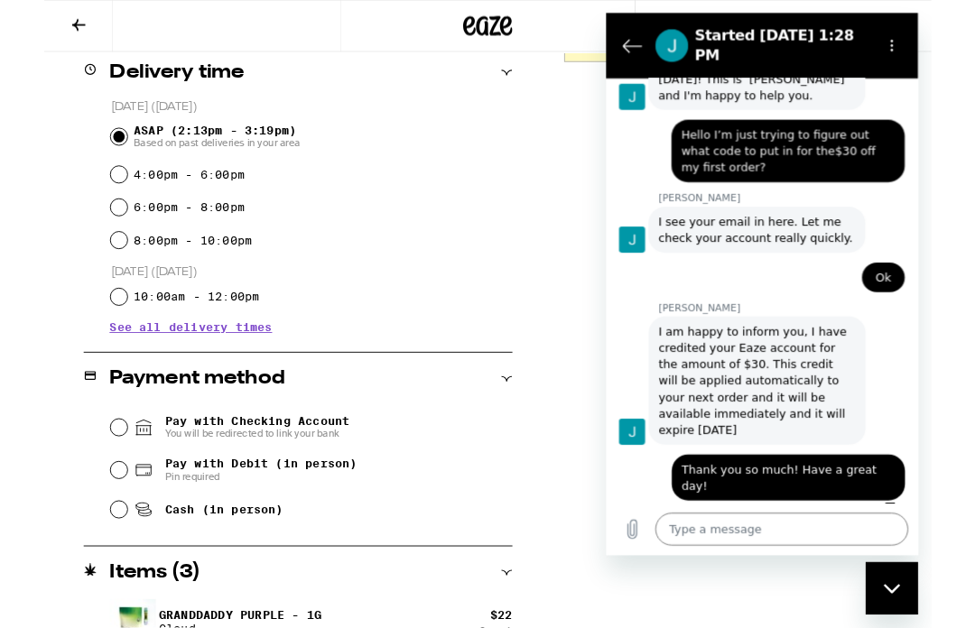
scroll to position [473, 0]
click at [84, 563] on input "Cash (in person)" at bounding box center [82, 559] width 18 height 18
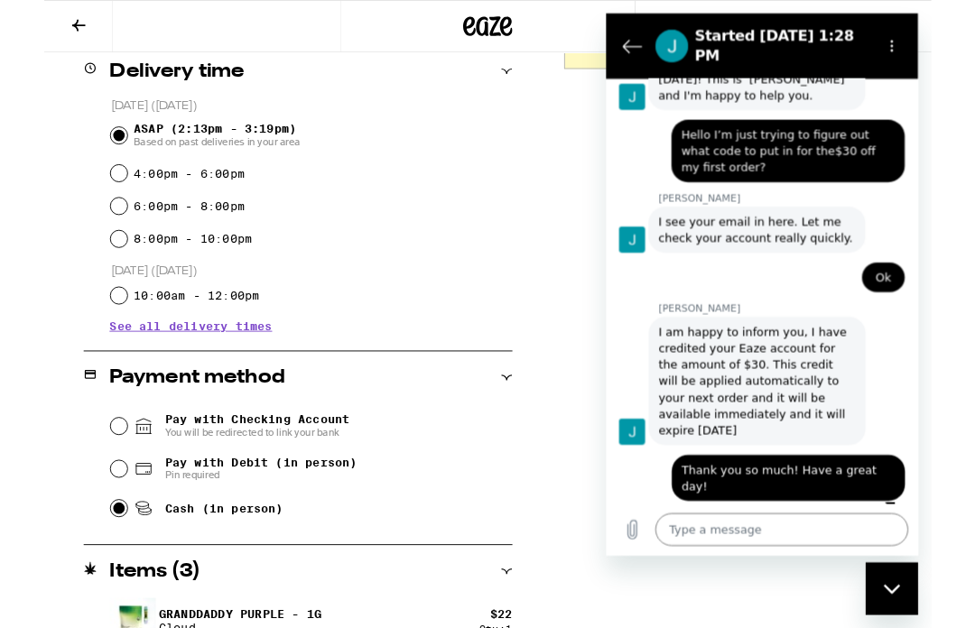
click at [87, 476] on input "Pay with Checking Account You will be redirected to link your bank" at bounding box center [82, 469] width 18 height 18
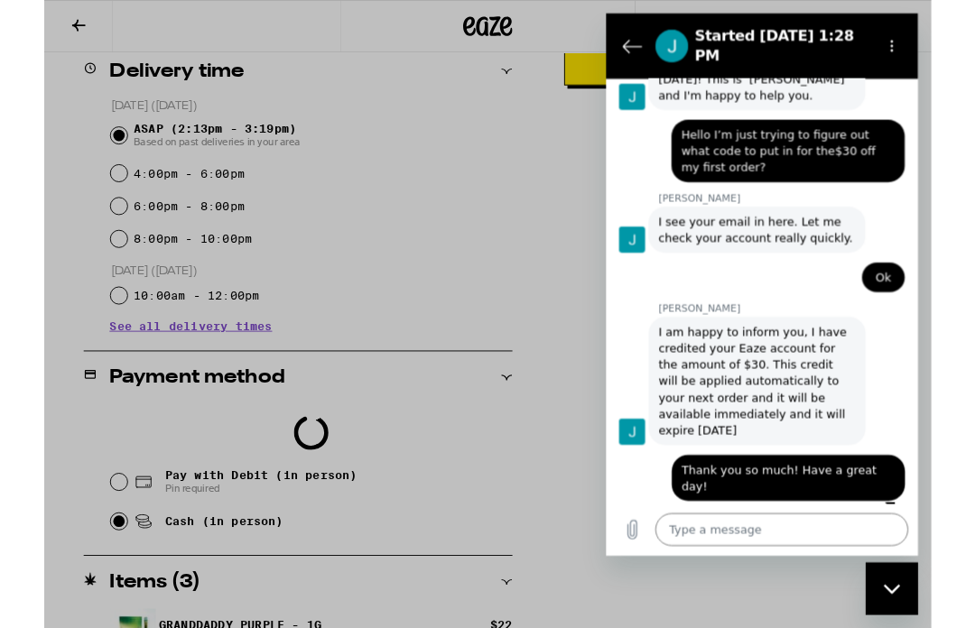
click at [632, 39] on icon "Back to the conversation list" at bounding box center [635, 49] width 22 height 22
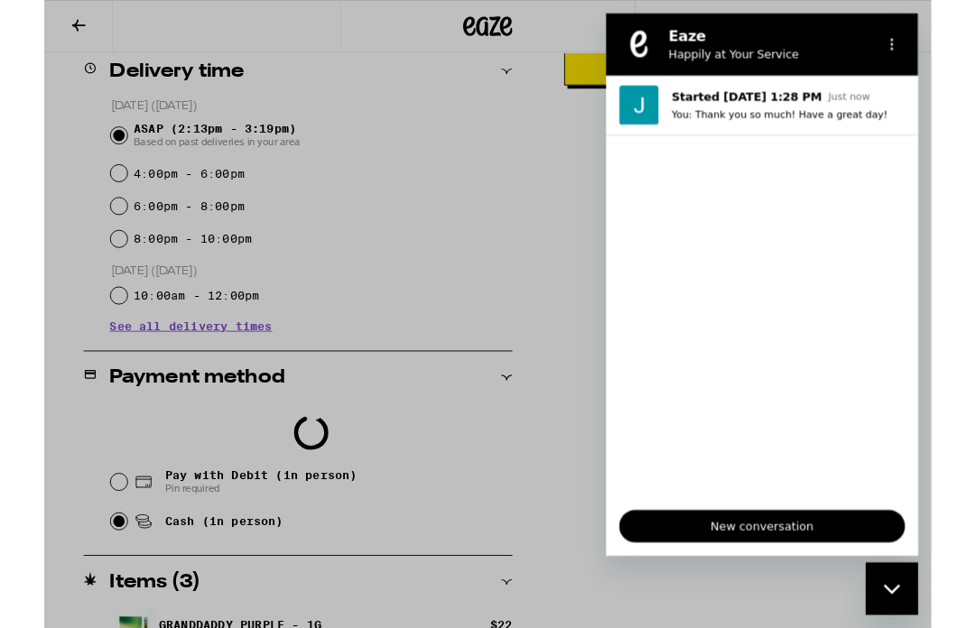
click at [925, 41] on icon "Options menu" at bounding box center [920, 47] width 14 height 14
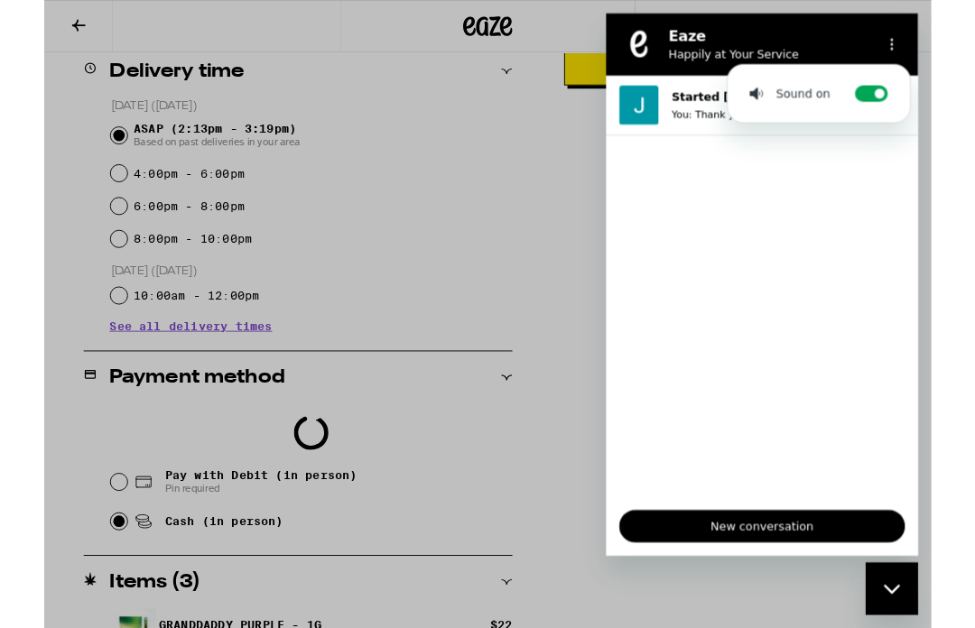
click at [623, 33] on div "Eaze Happily at Your Service" at bounding box center [756, 46] width 278 height 47
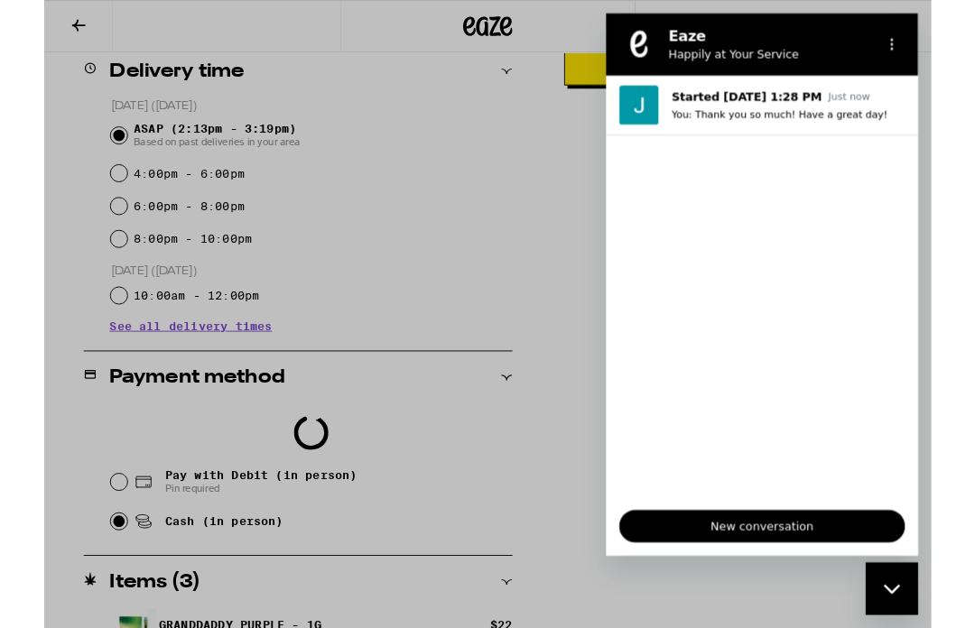
click at [892, 595] on icon "Close messaging window" at bounding box center [893, 591] width 18 height 10
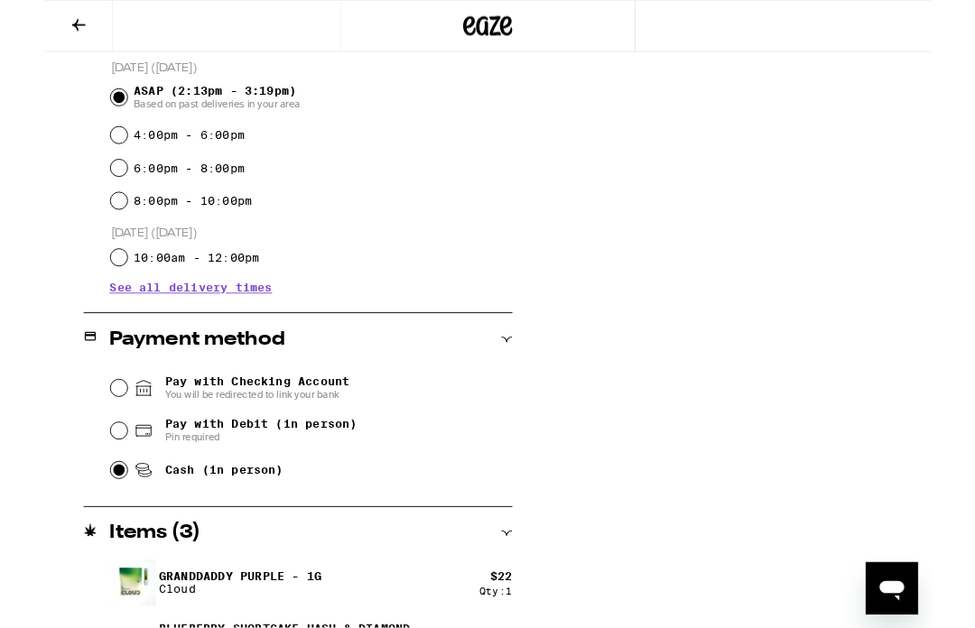
scroll to position [516, 0]
click at [79, 472] on input "Pay with Debit (in person) Pin required" at bounding box center [82, 473] width 18 height 18
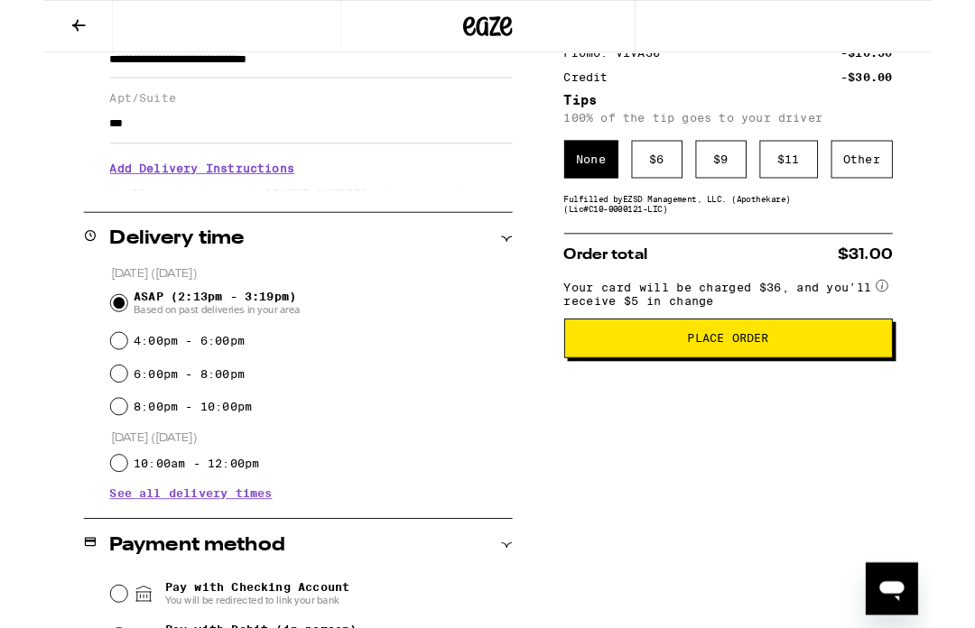
scroll to position [288, 0]
click at [815, 175] on div "$ 11" at bounding box center [818, 176] width 64 height 42
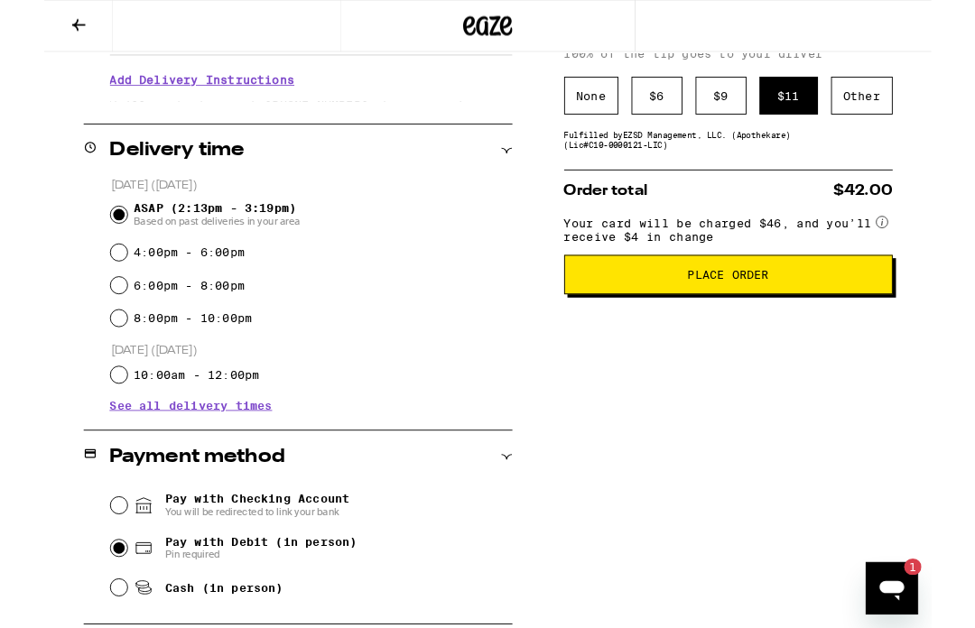
scroll to position [386, 0]
click at [770, 301] on button "Place Order" at bounding box center [751, 301] width 361 height 43
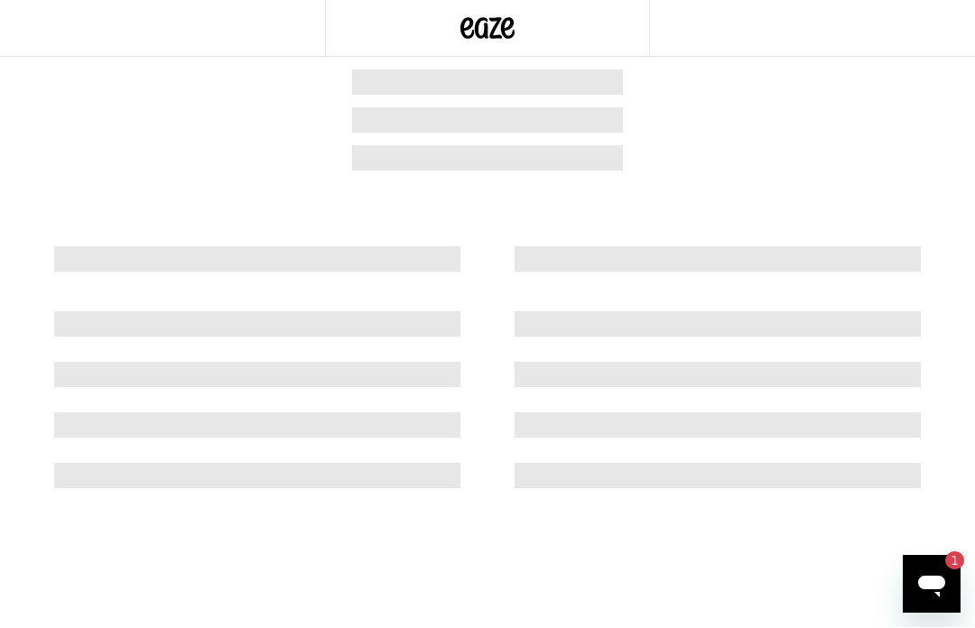
scroll to position [1, 0]
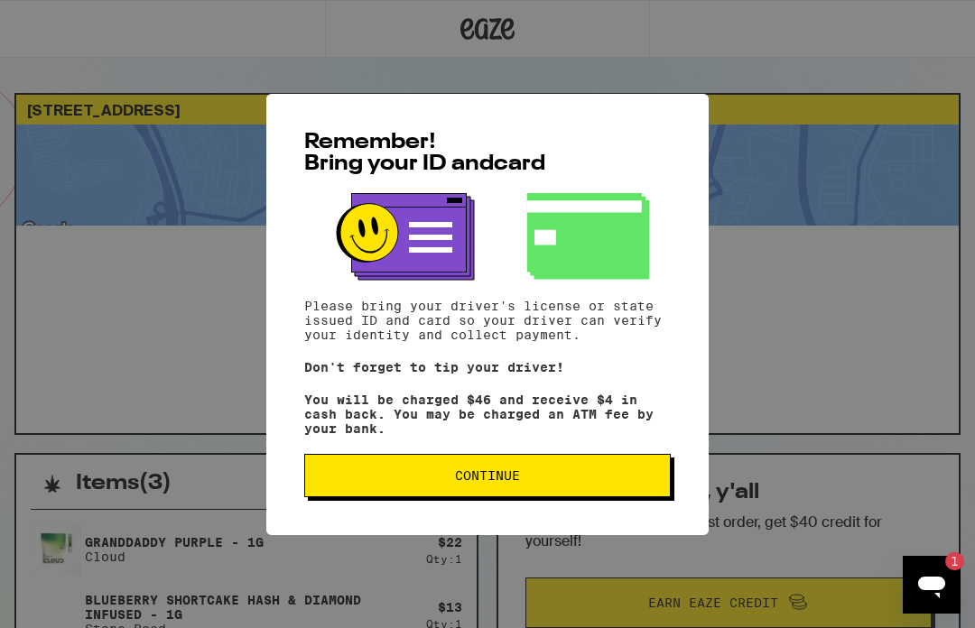
click at [516, 478] on span "Continue" at bounding box center [487, 475] width 65 height 13
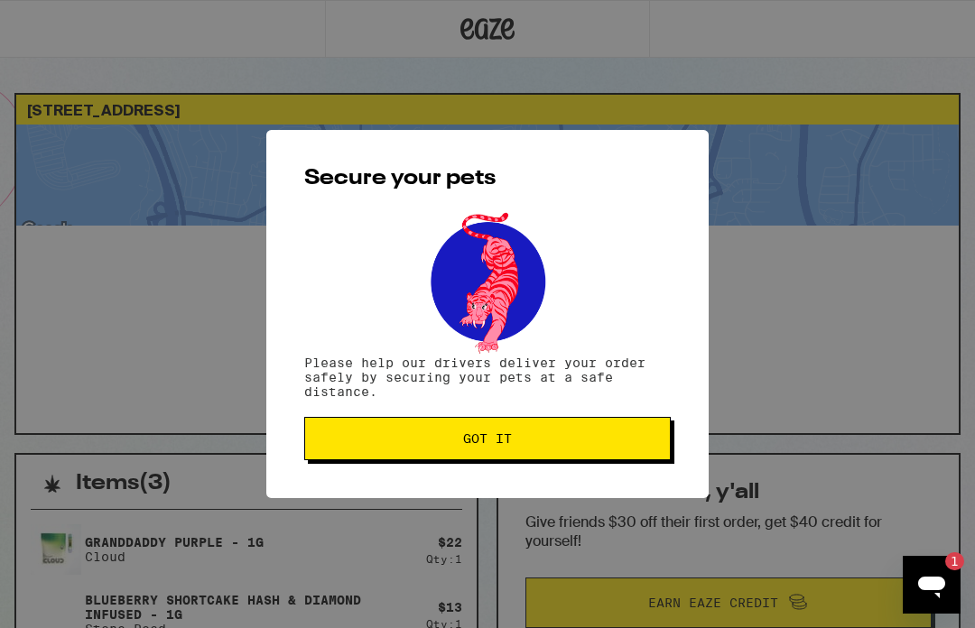
click at [508, 436] on span "Got it" at bounding box center [487, 438] width 49 height 13
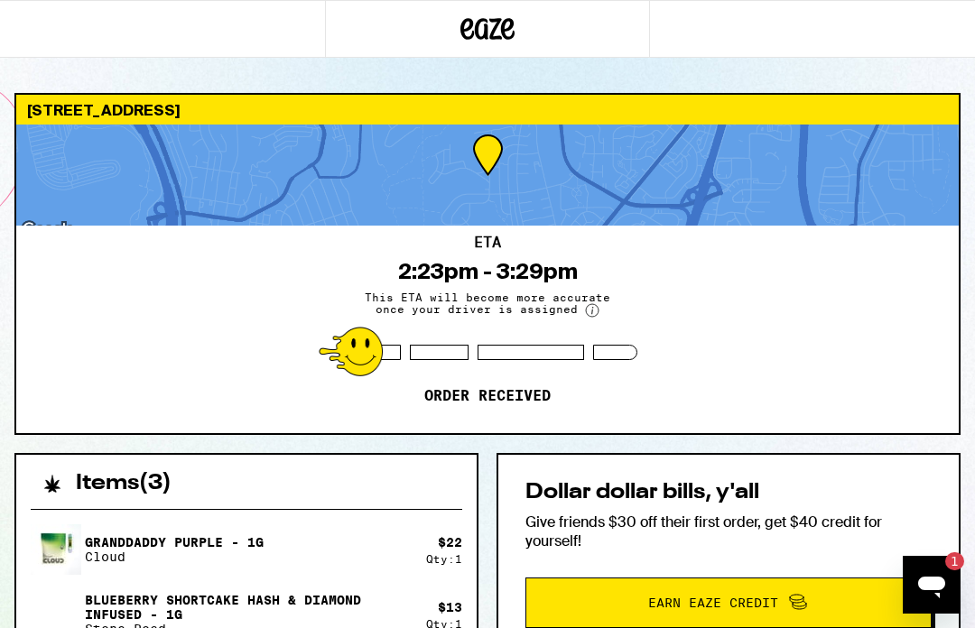
click at [972, 619] on div "2750 Wheatstone St San Diego 92111 ETA 2:23pm - 3:29pm This ETA will become mor…" at bounding box center [487, 613] width 975 height 1040
